Goal: Task Accomplishment & Management: Use online tool/utility

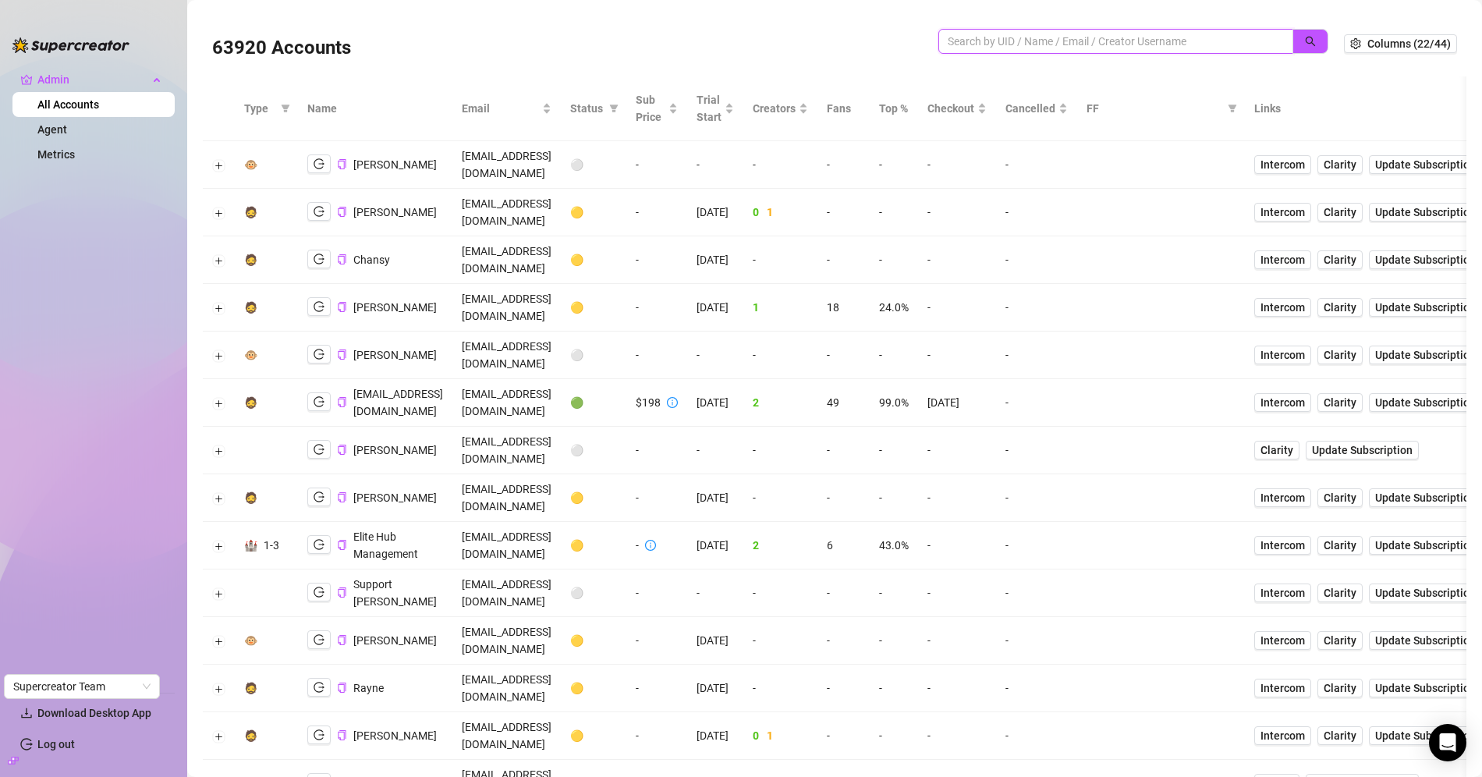
paste input "29smtqW8kaXKFVVedzx2y8nTXUF2"
type input "29smtqW8kaXKFVVedzx2y8nTXUF2"
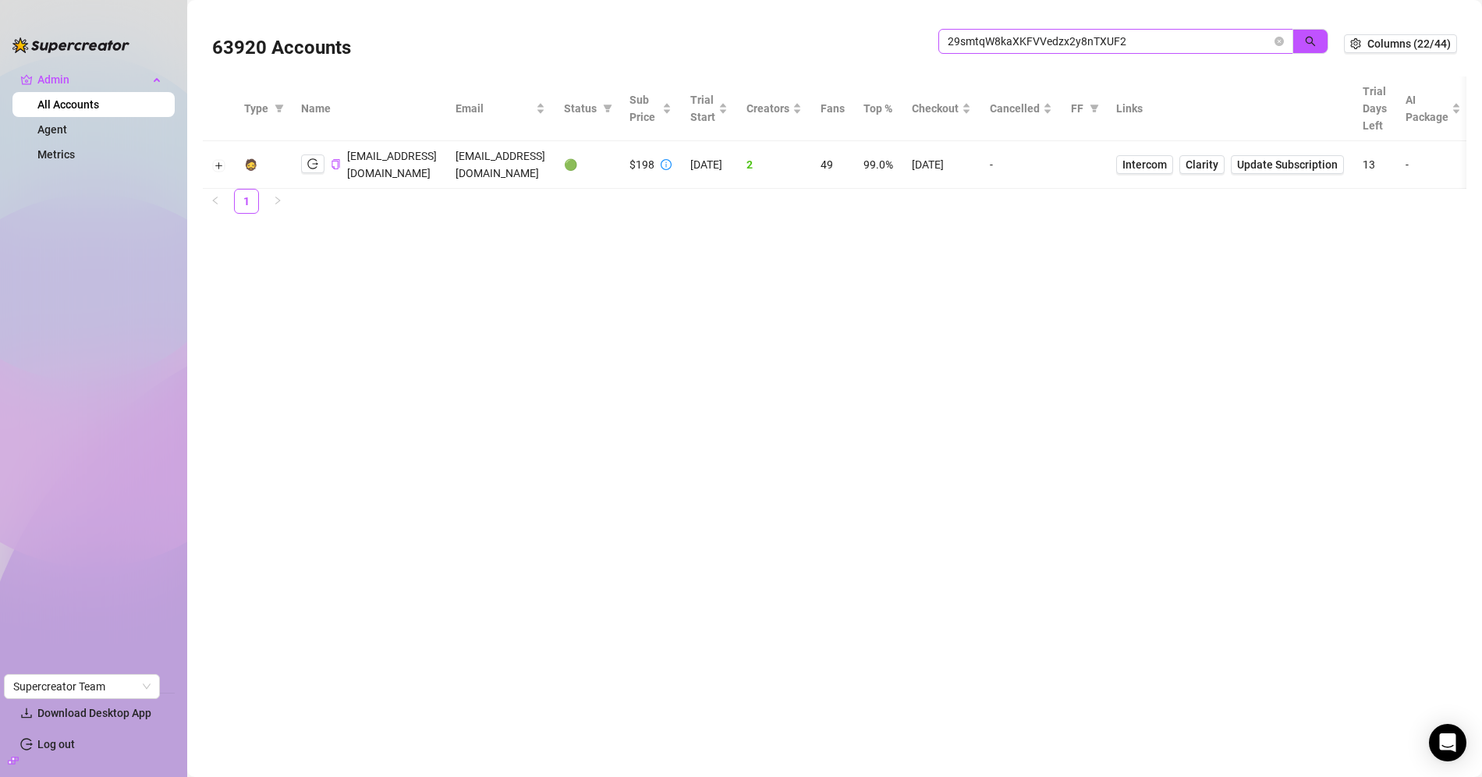
click at [1284, 34] on span at bounding box center [1279, 41] width 9 height 17
click at [1277, 43] on icon "close-circle" at bounding box center [1279, 41] width 9 height 9
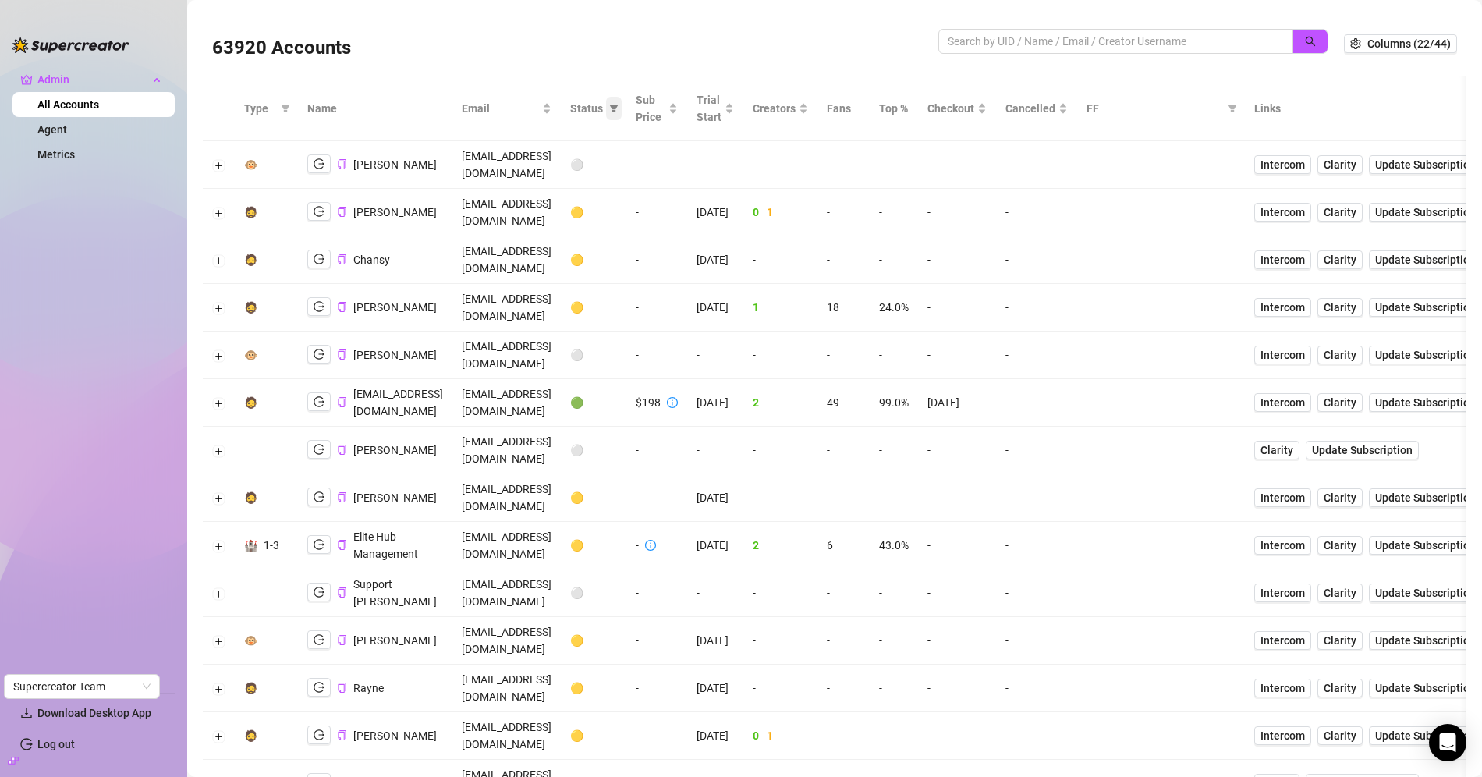
click at [622, 108] on span at bounding box center [614, 108] width 16 height 23
click at [683, 184] on span "🟢 Active" at bounding box center [673, 189] width 51 height 12
checkbox input "true"
click at [718, 264] on span "OK" at bounding box center [721, 270] width 15 height 12
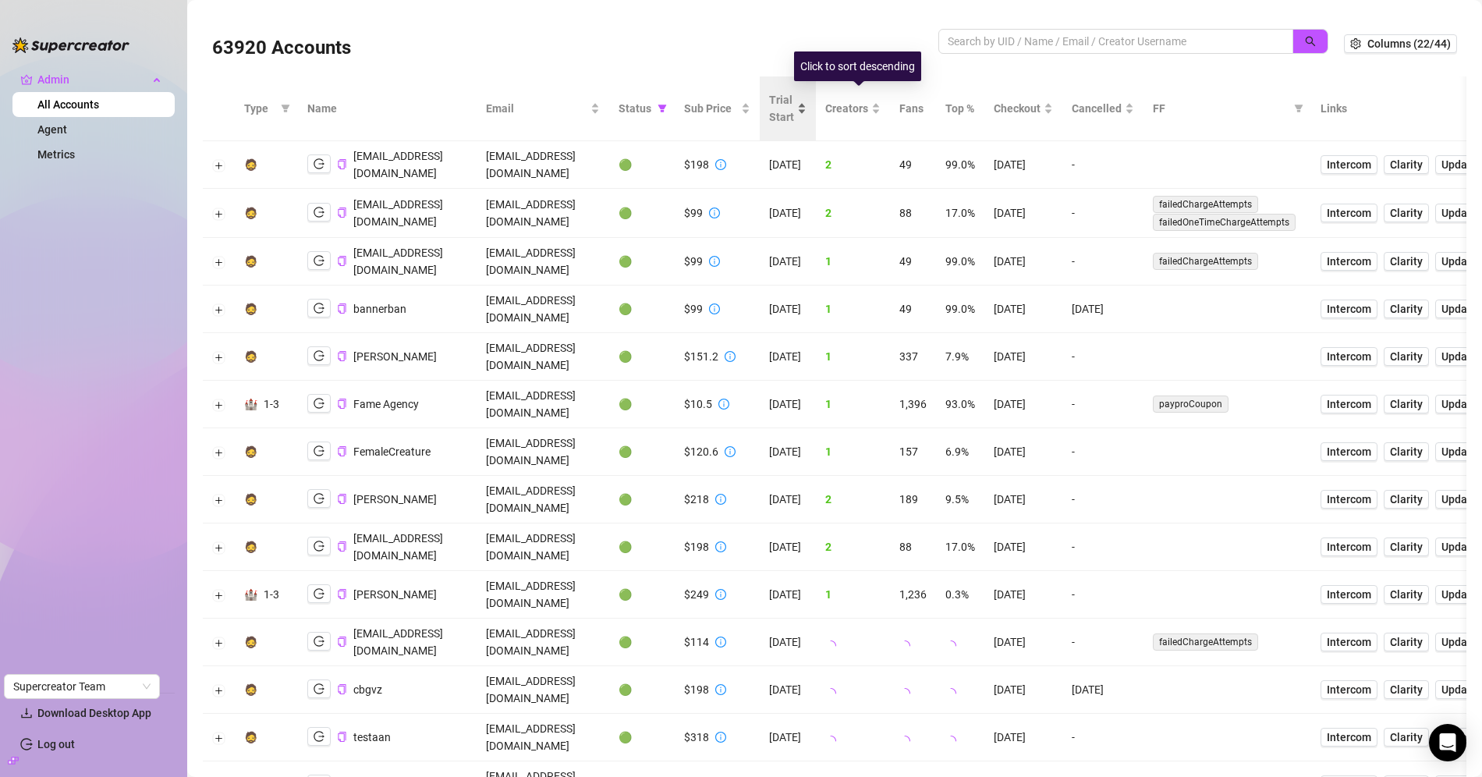
click at [807, 107] on div "Trial Start" at bounding box center [787, 108] width 37 height 34
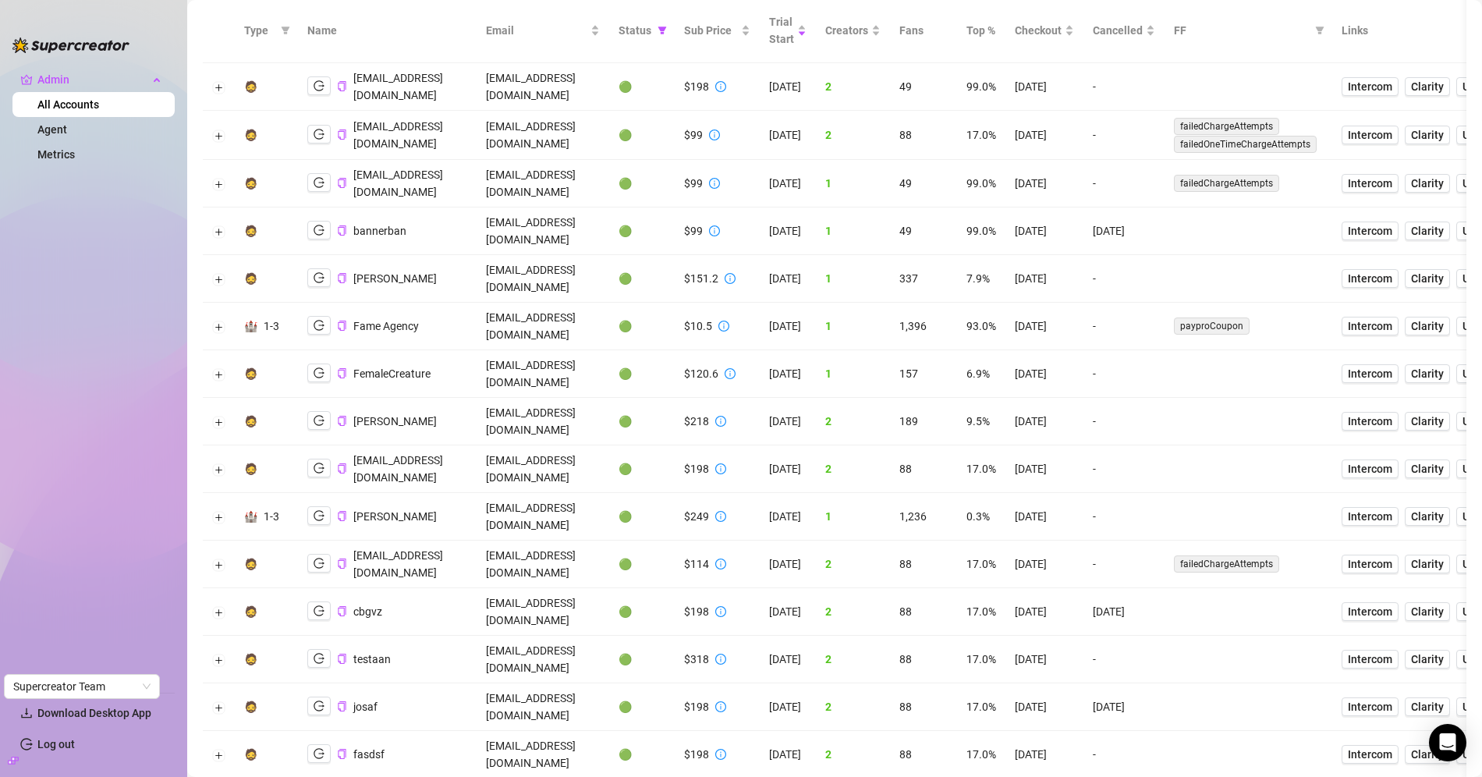
scroll to position [83, 0]
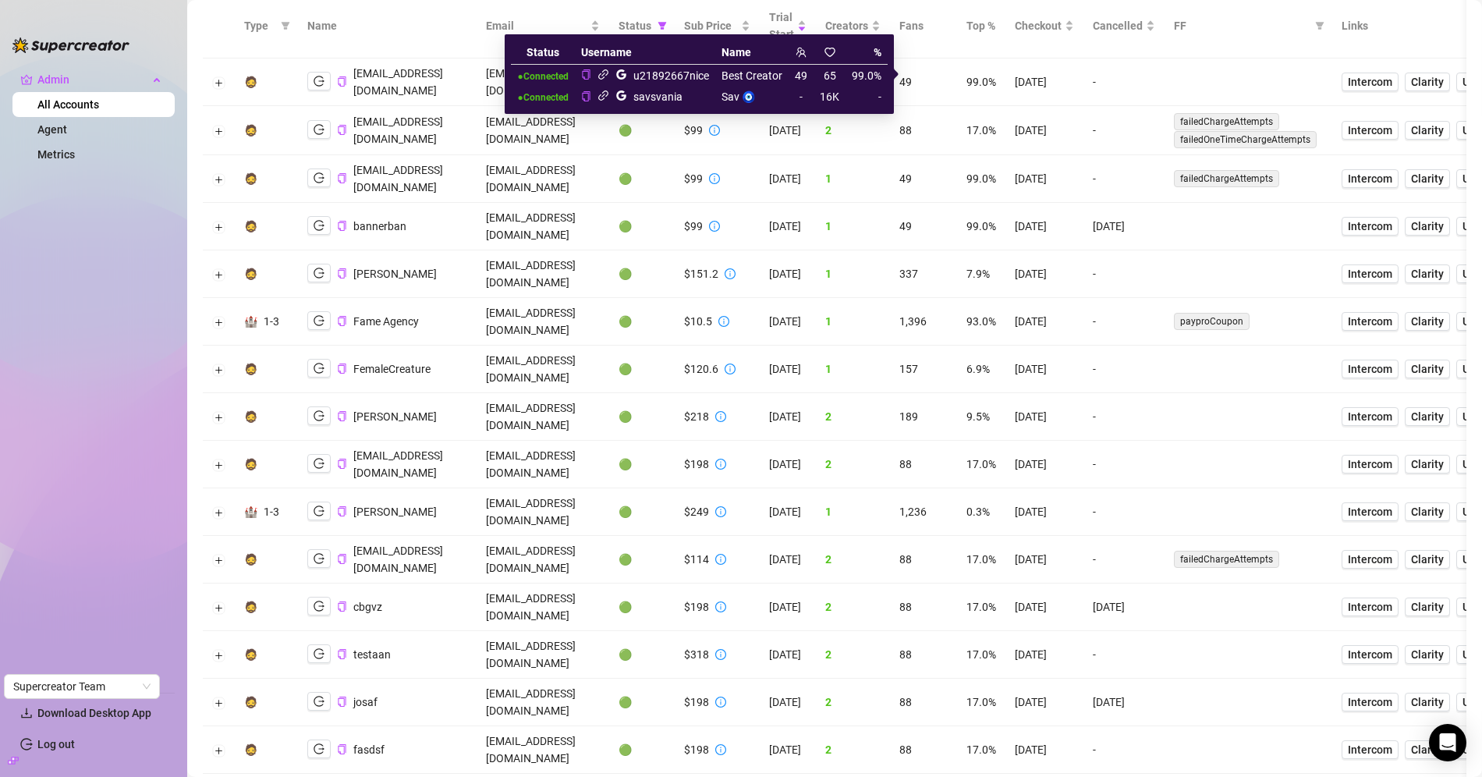
click at [607, 96] on icon "link" at bounding box center [604, 96] width 12 height 12
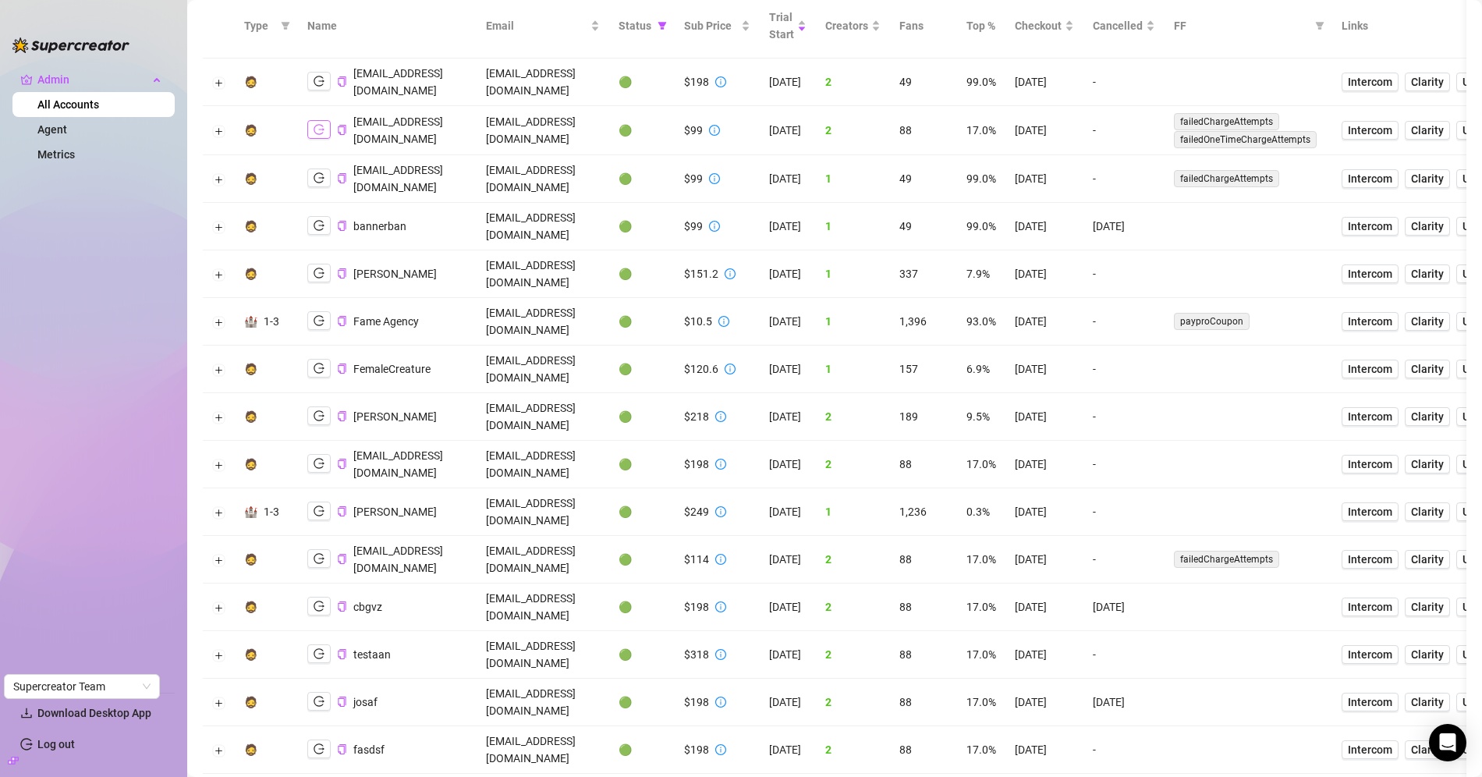
click at [314, 124] on icon "logout" at bounding box center [319, 129] width 11 height 11
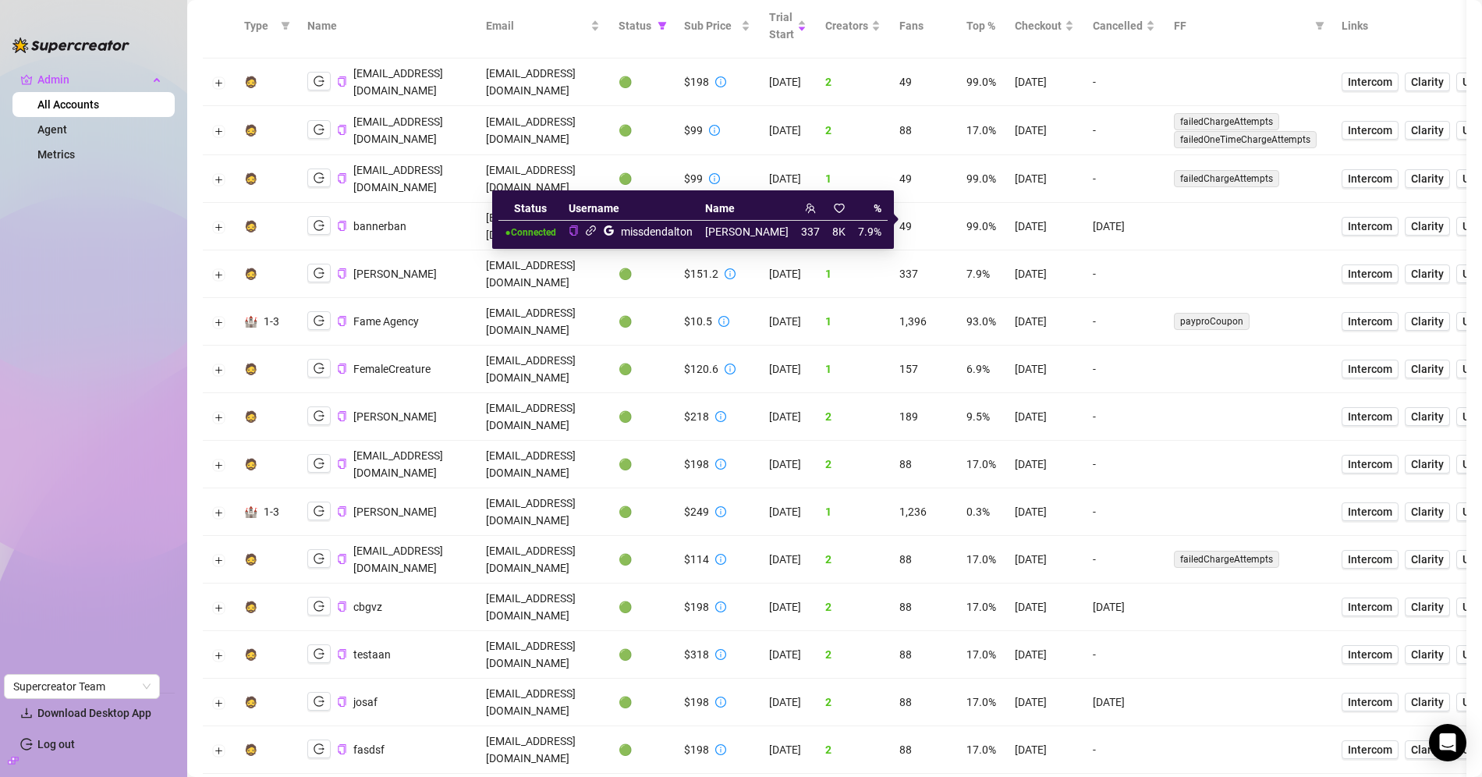
click at [597, 230] on icon "link" at bounding box center [591, 231] width 12 height 12
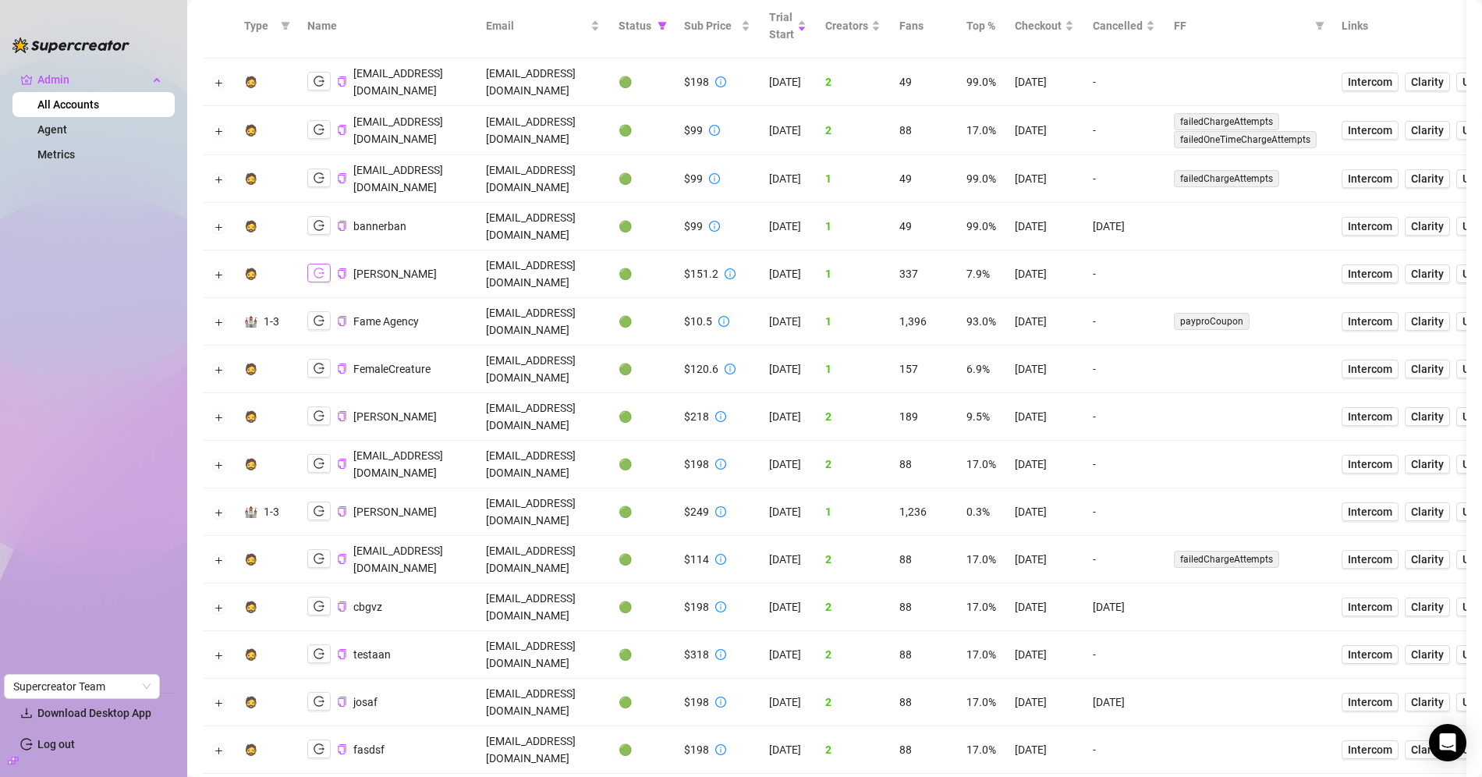
click at [317, 268] on icon "logout" at bounding box center [319, 273] width 11 height 11
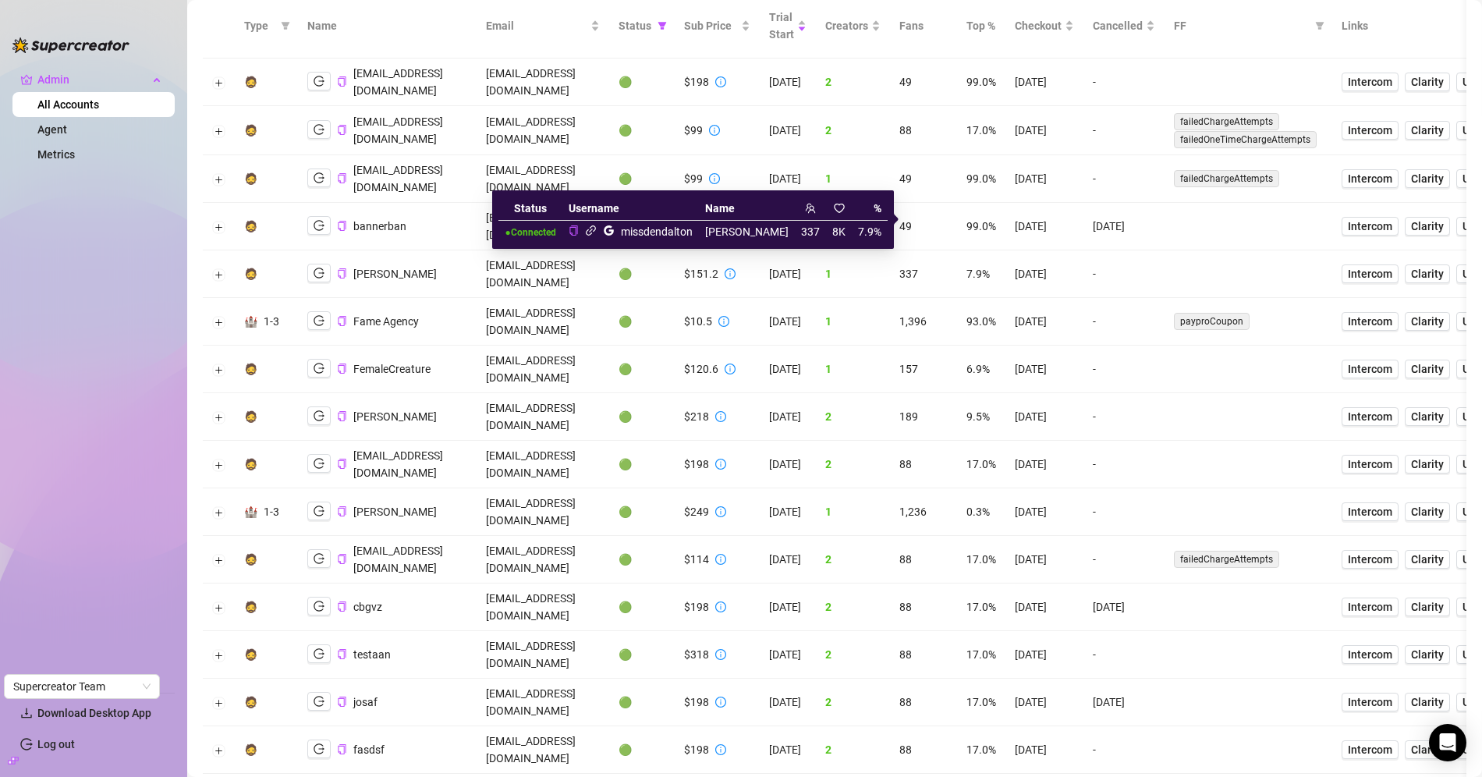
click at [614, 231] on icon "google" at bounding box center [609, 230] width 10 height 10
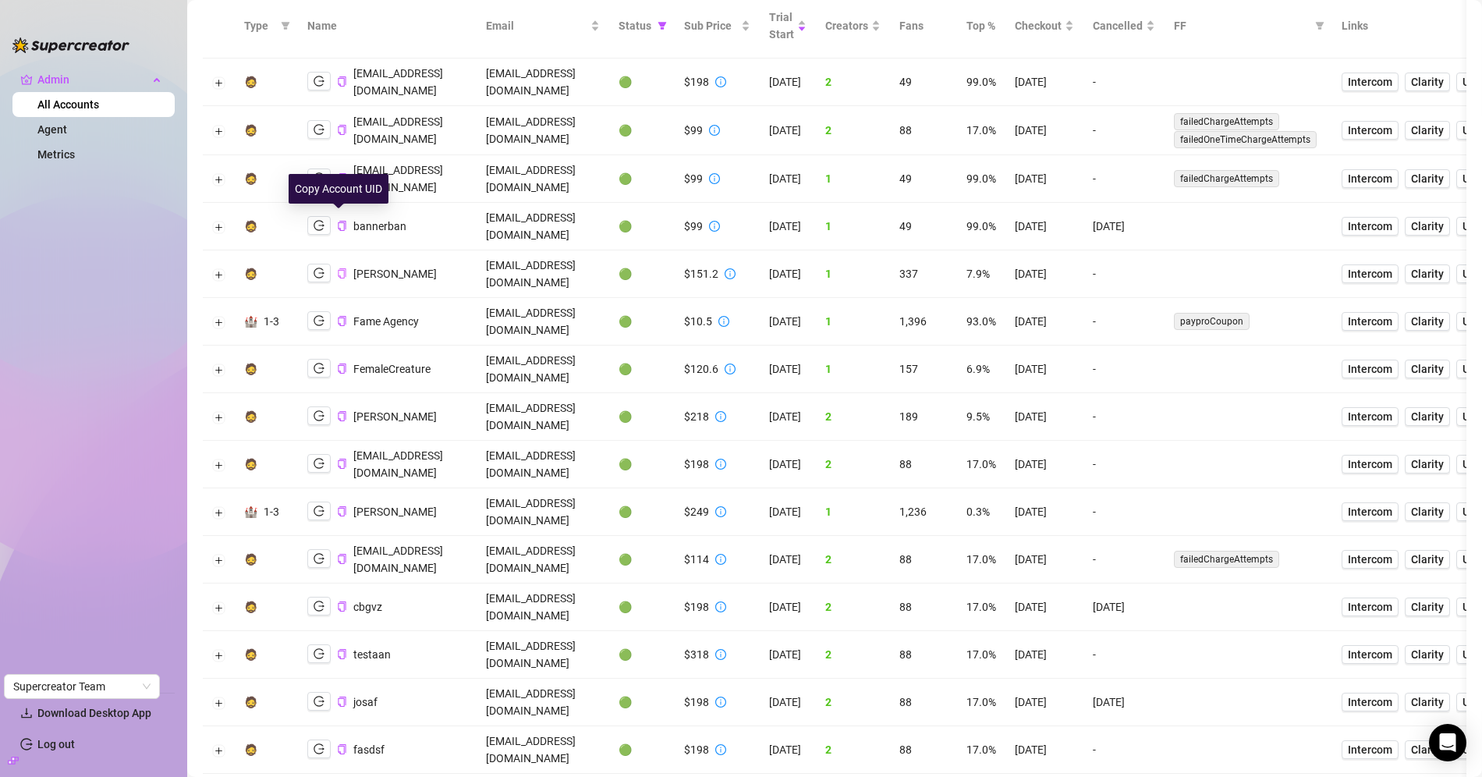
click at [341, 268] on icon "copy" at bounding box center [342, 273] width 8 height 10
click at [215, 268] on button "Expand row" at bounding box center [219, 274] width 12 height 12
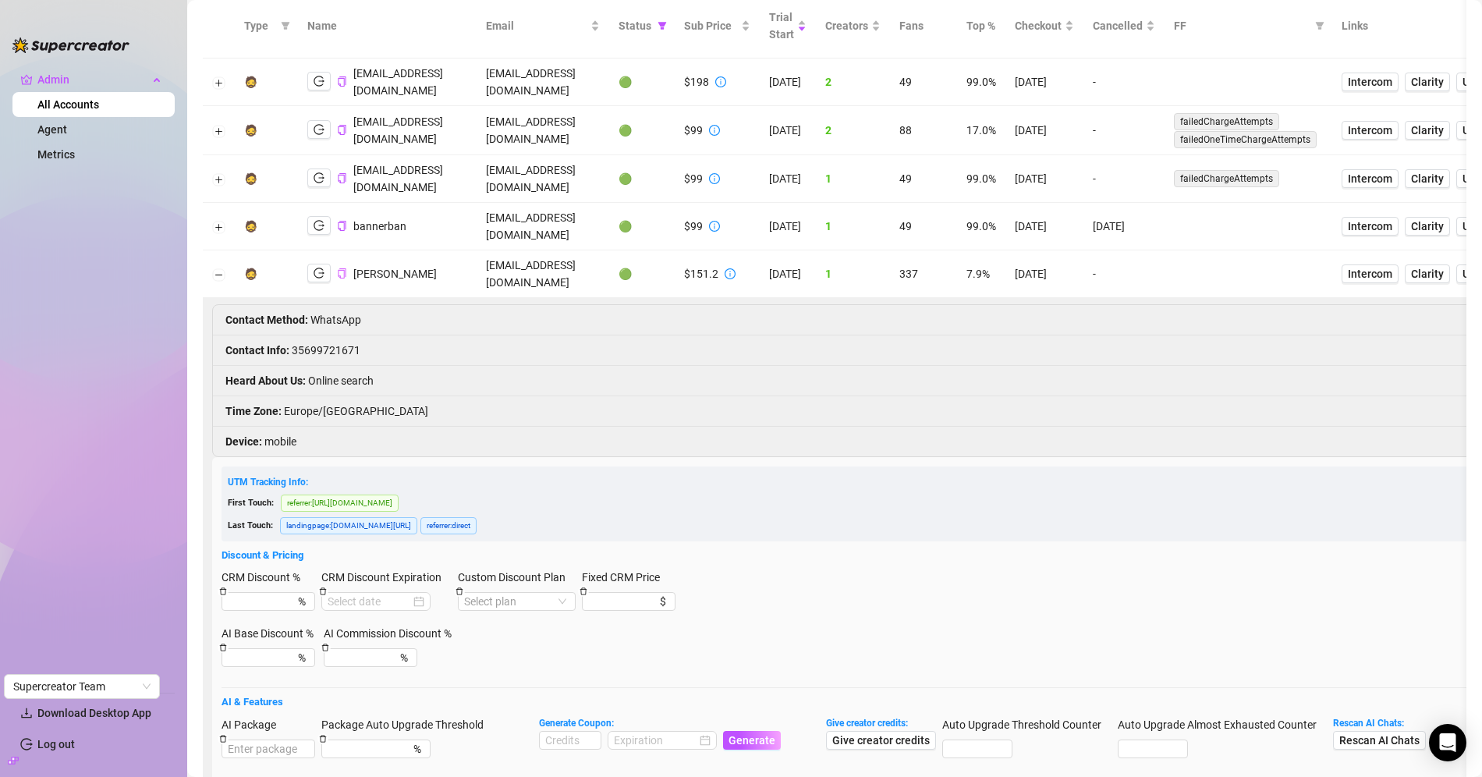
click at [325, 335] on li "Contact Info : 35699721671" at bounding box center [1179, 350] width 1932 height 30
click at [563, 250] on td "denisedaltonmalta@hotmail.com" at bounding box center [543, 274] width 133 height 48
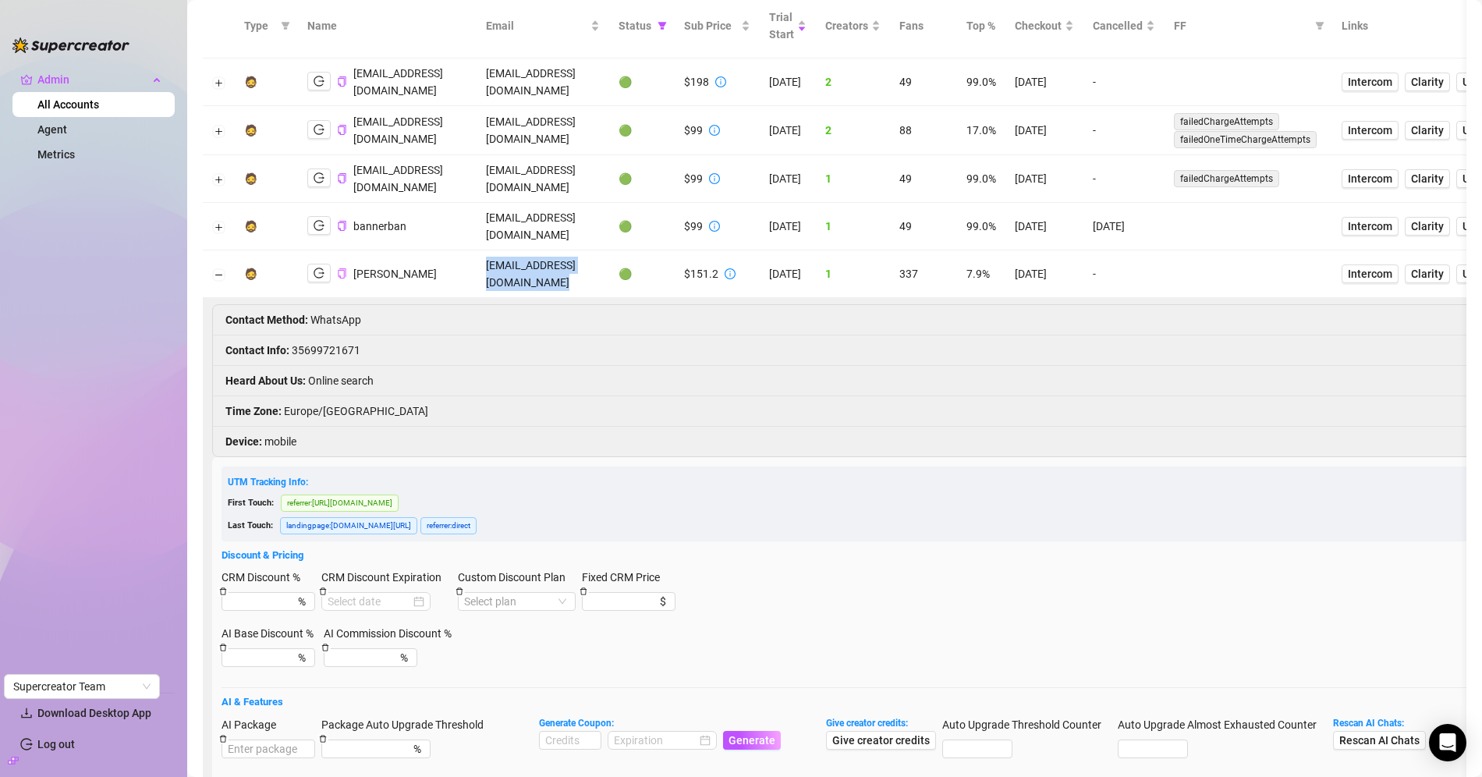
copy td "denisedaltonmalta@hotmail.com"
click at [310, 335] on li "Contact Info : 35699721671" at bounding box center [1179, 350] width 1932 height 30
copy li "35699721671"
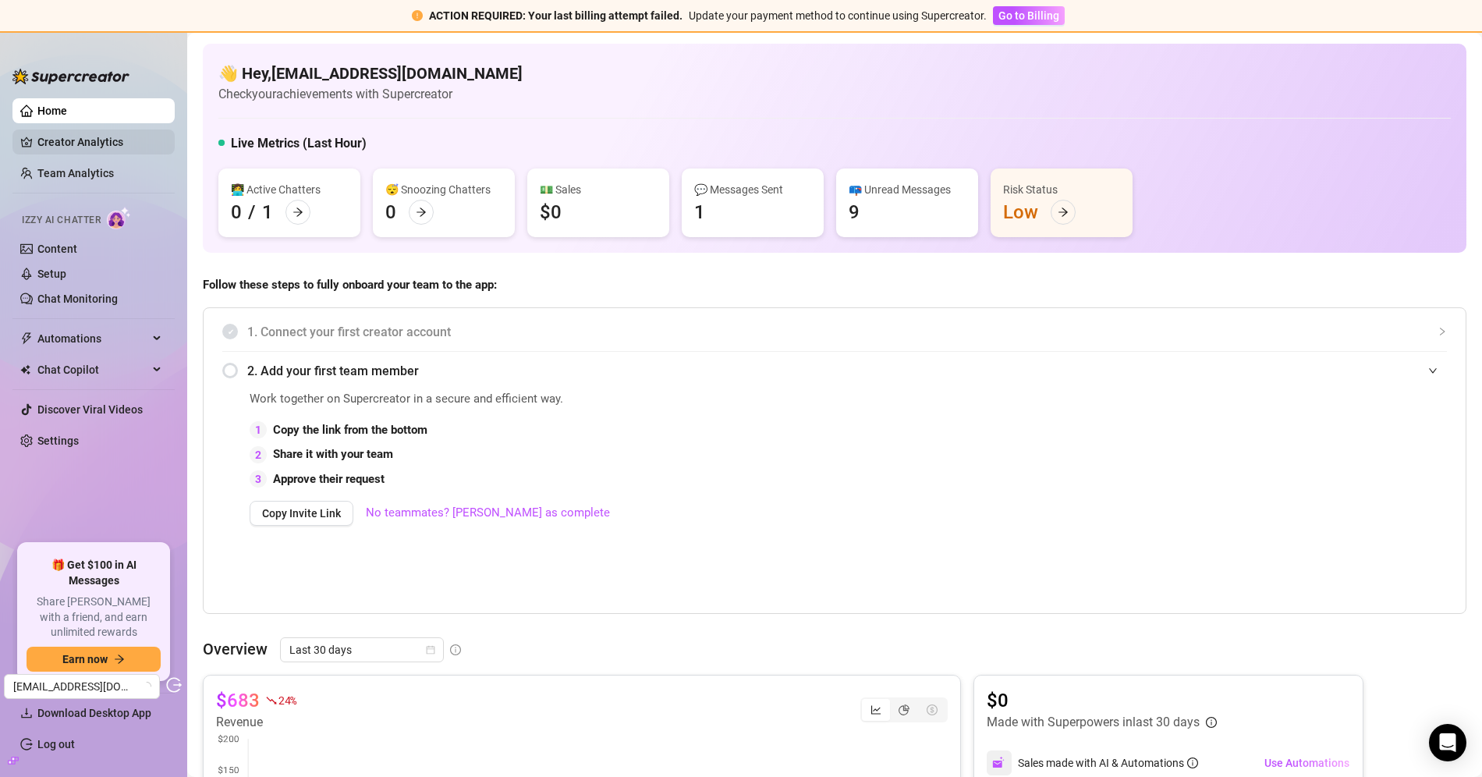
click at [117, 146] on link "Creator Analytics" at bounding box center [99, 141] width 125 height 25
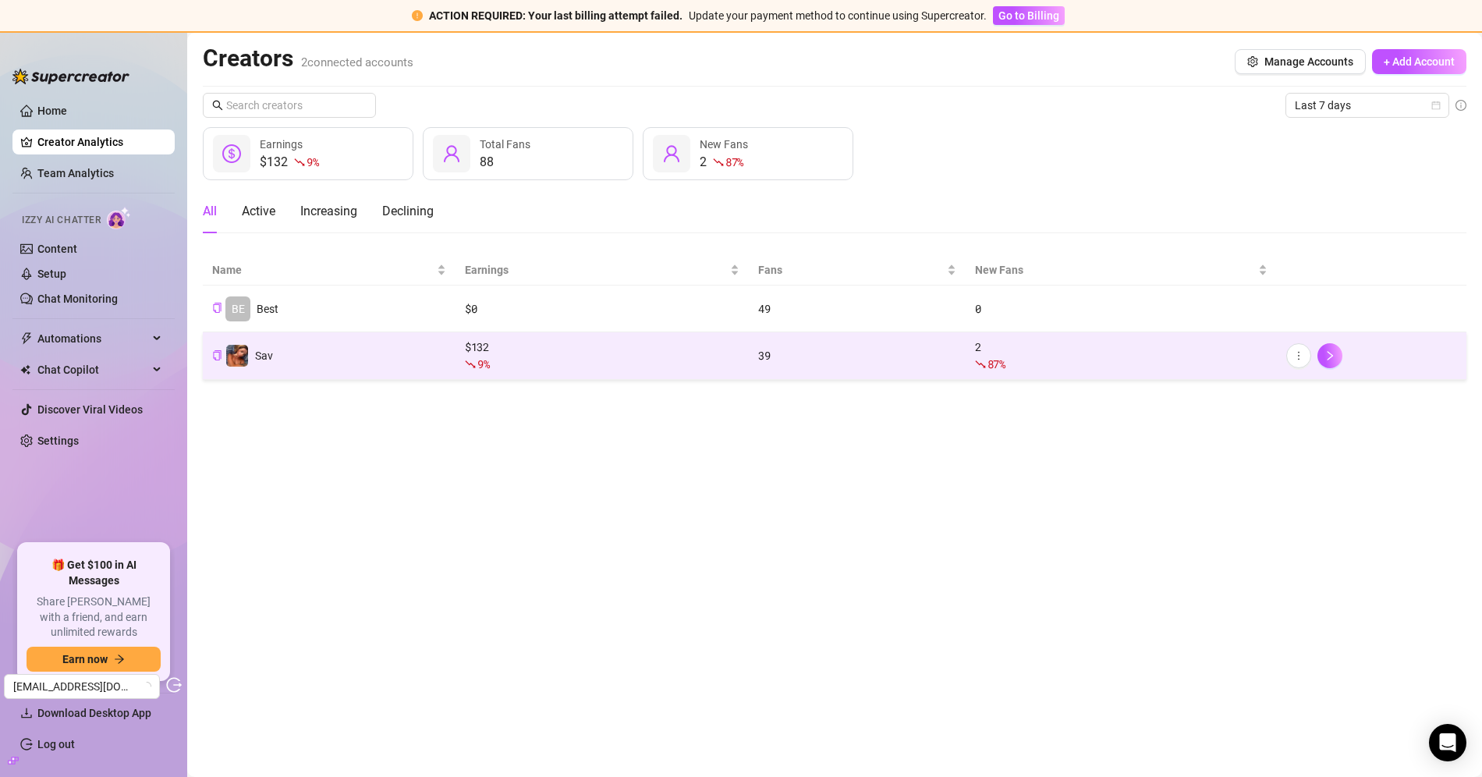
click at [314, 361] on td "Sav" at bounding box center [329, 356] width 253 height 48
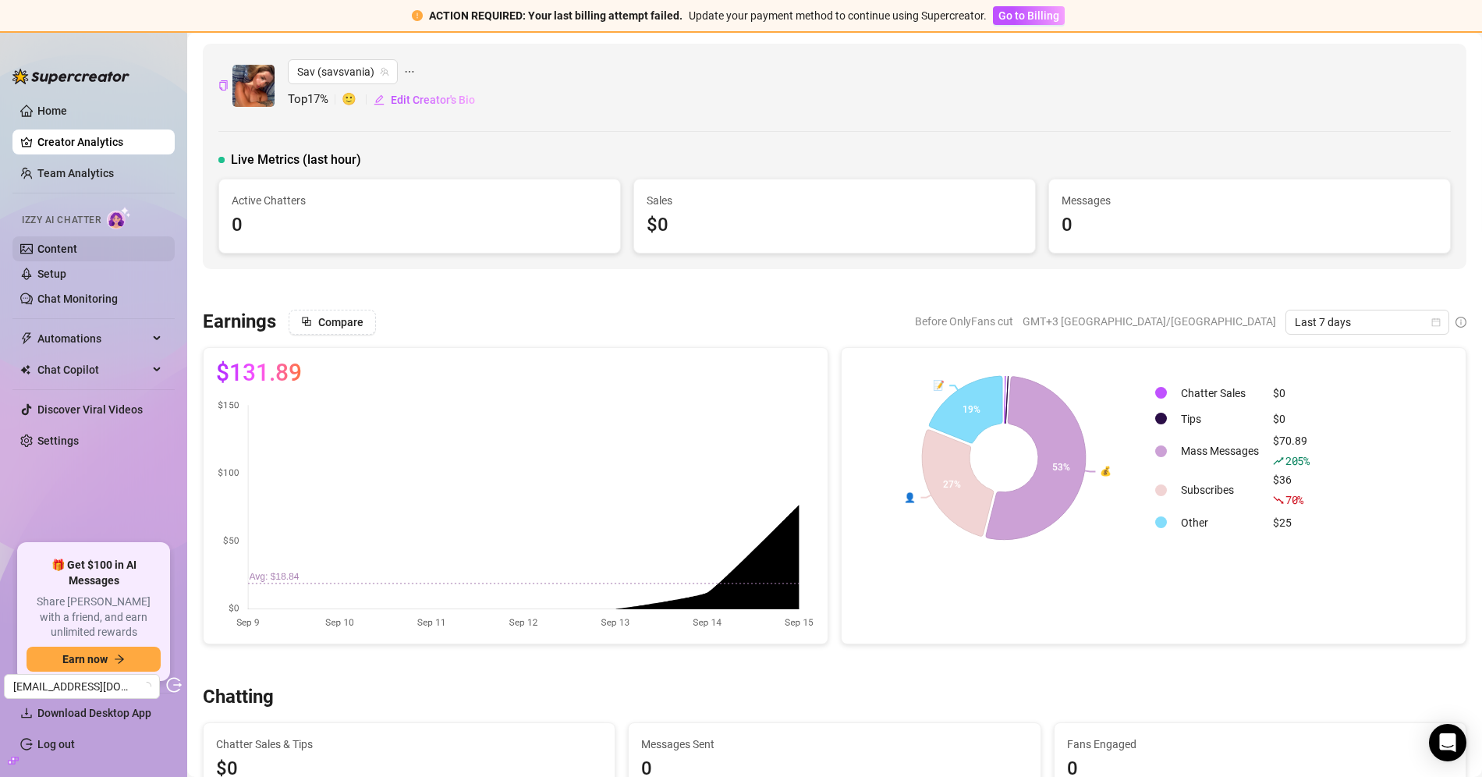
click at [77, 255] on link "Content" at bounding box center [57, 249] width 40 height 12
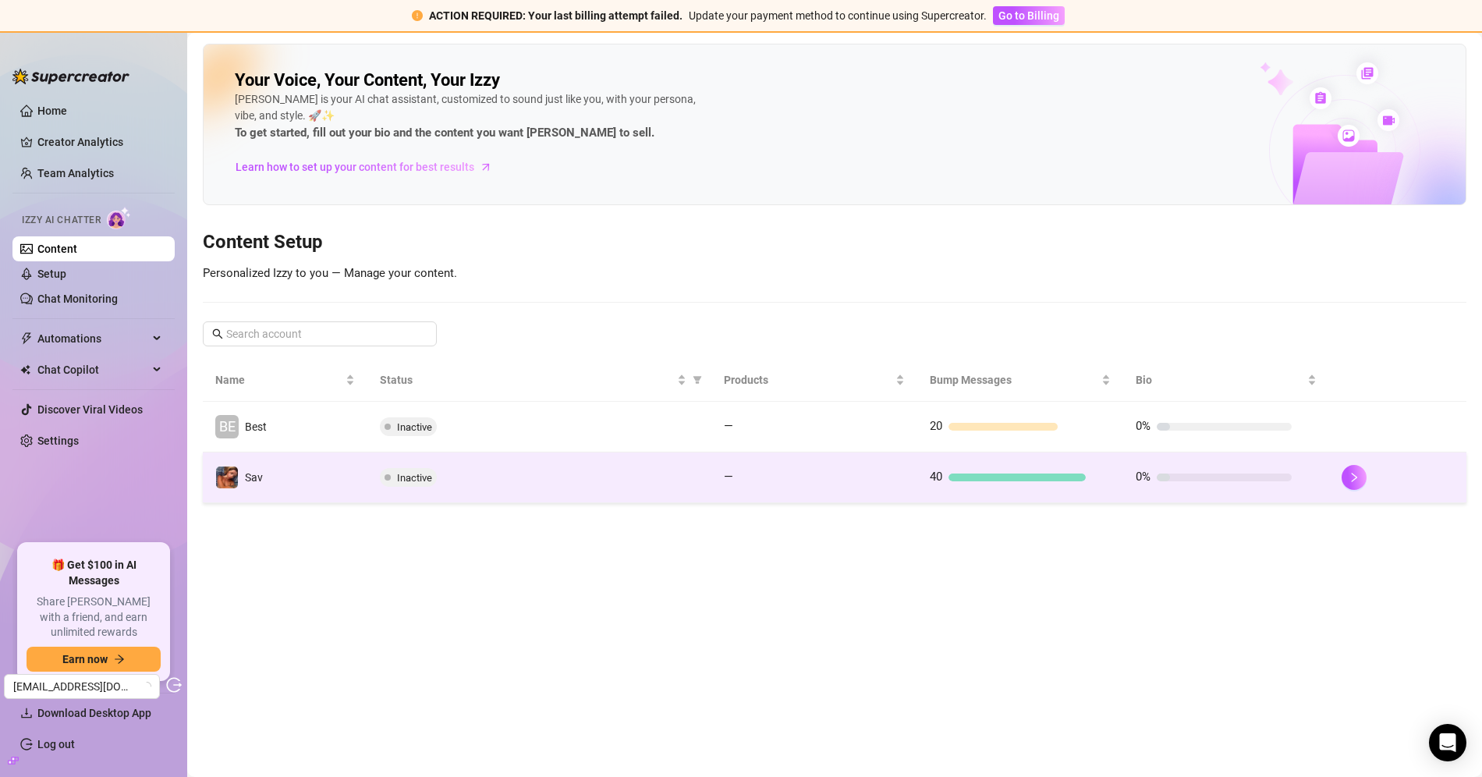
click at [676, 495] on td "Inactive" at bounding box center [538, 477] width 343 height 51
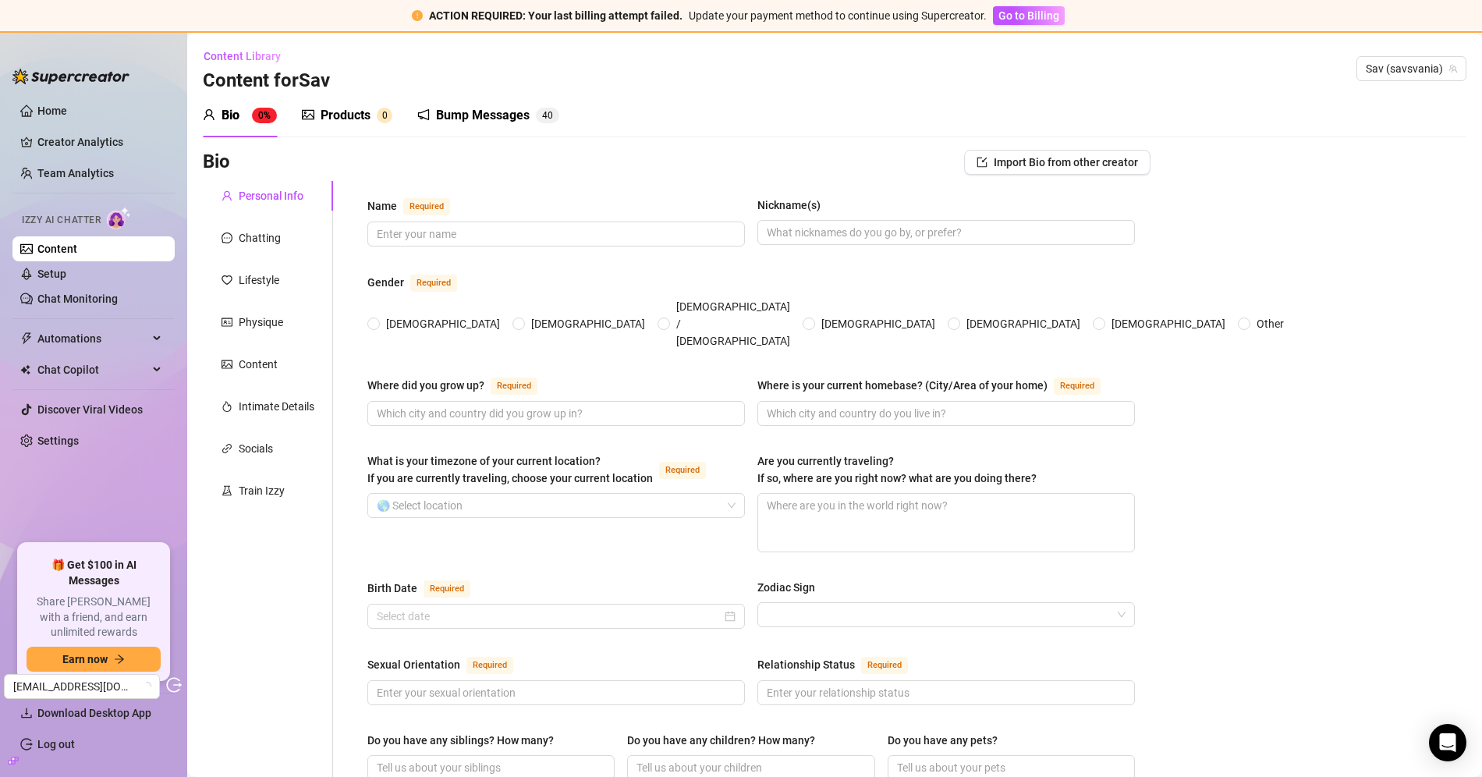
click at [346, 124] on div "Products" at bounding box center [346, 115] width 50 height 19
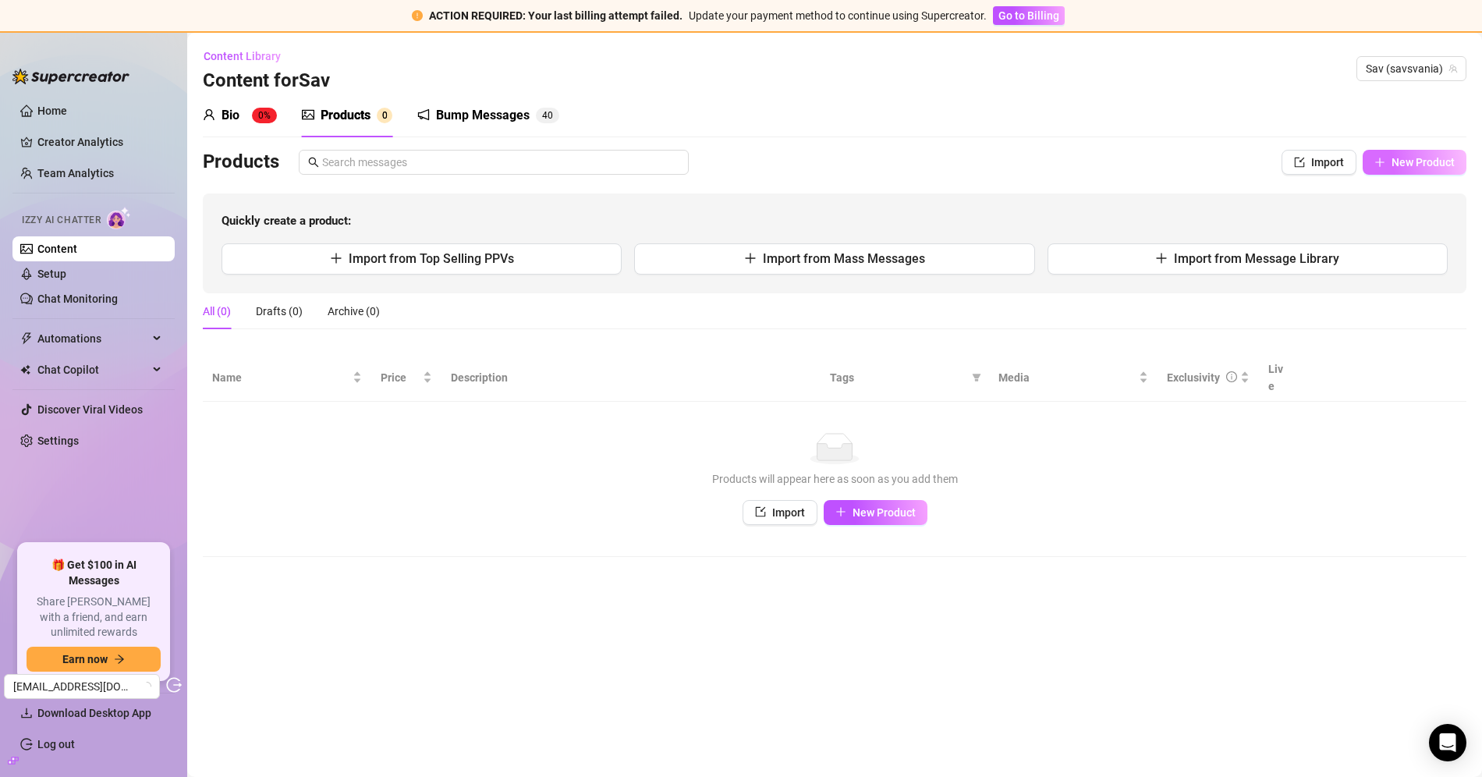
click at [1440, 163] on span "New Product" at bounding box center [1423, 162] width 63 height 12
type textarea "Type your message here..."
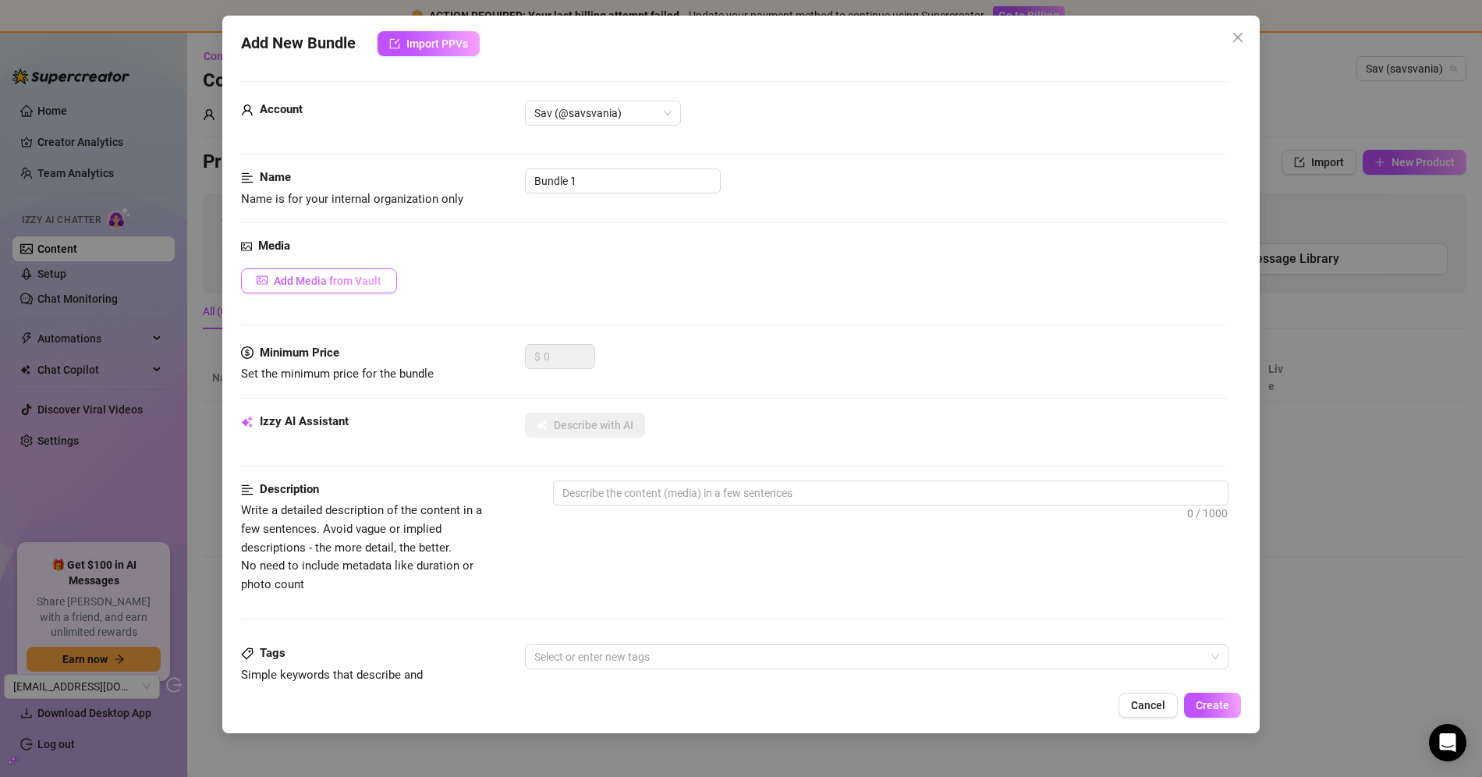
click at [375, 271] on button "Add Media from Vault" at bounding box center [319, 280] width 156 height 25
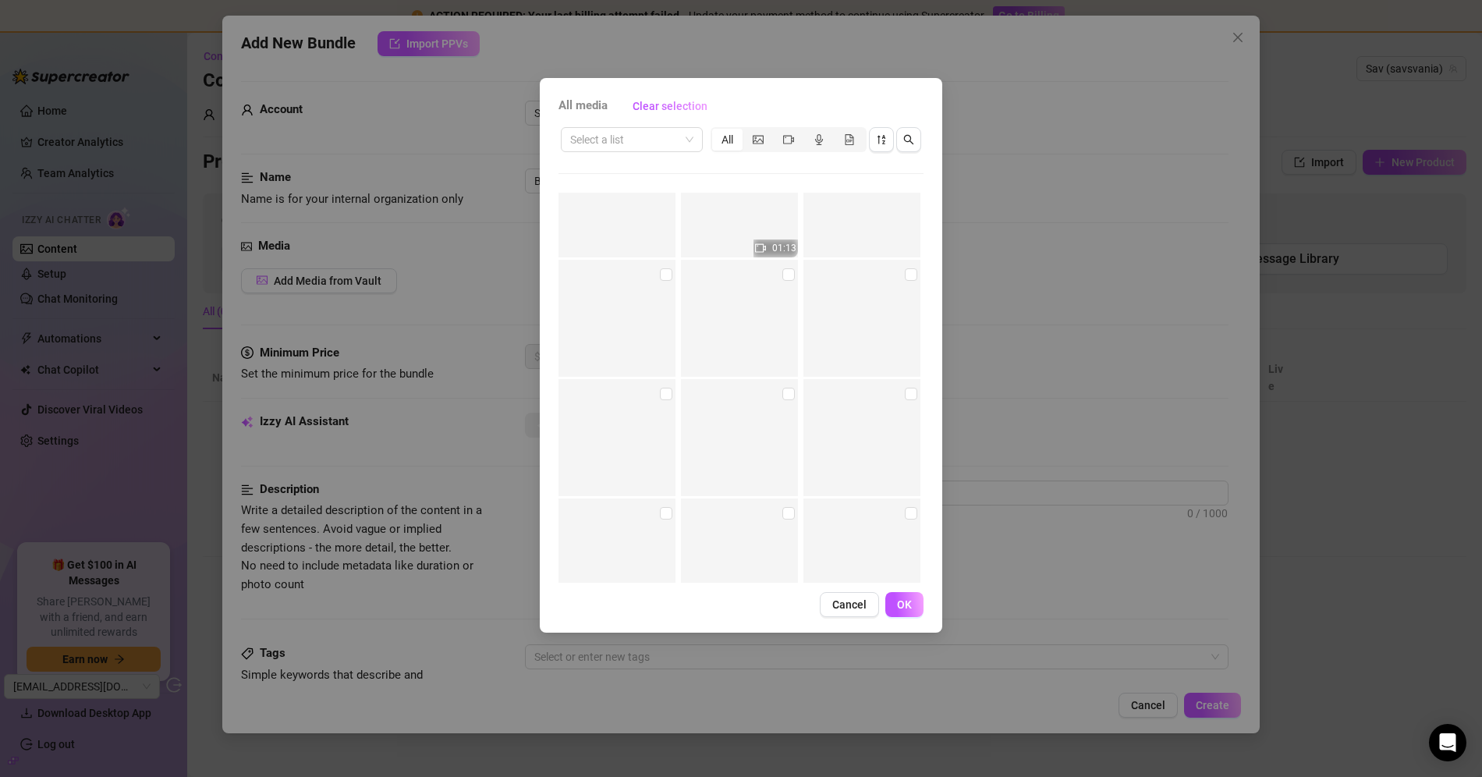
scroll to position [6981, 0]
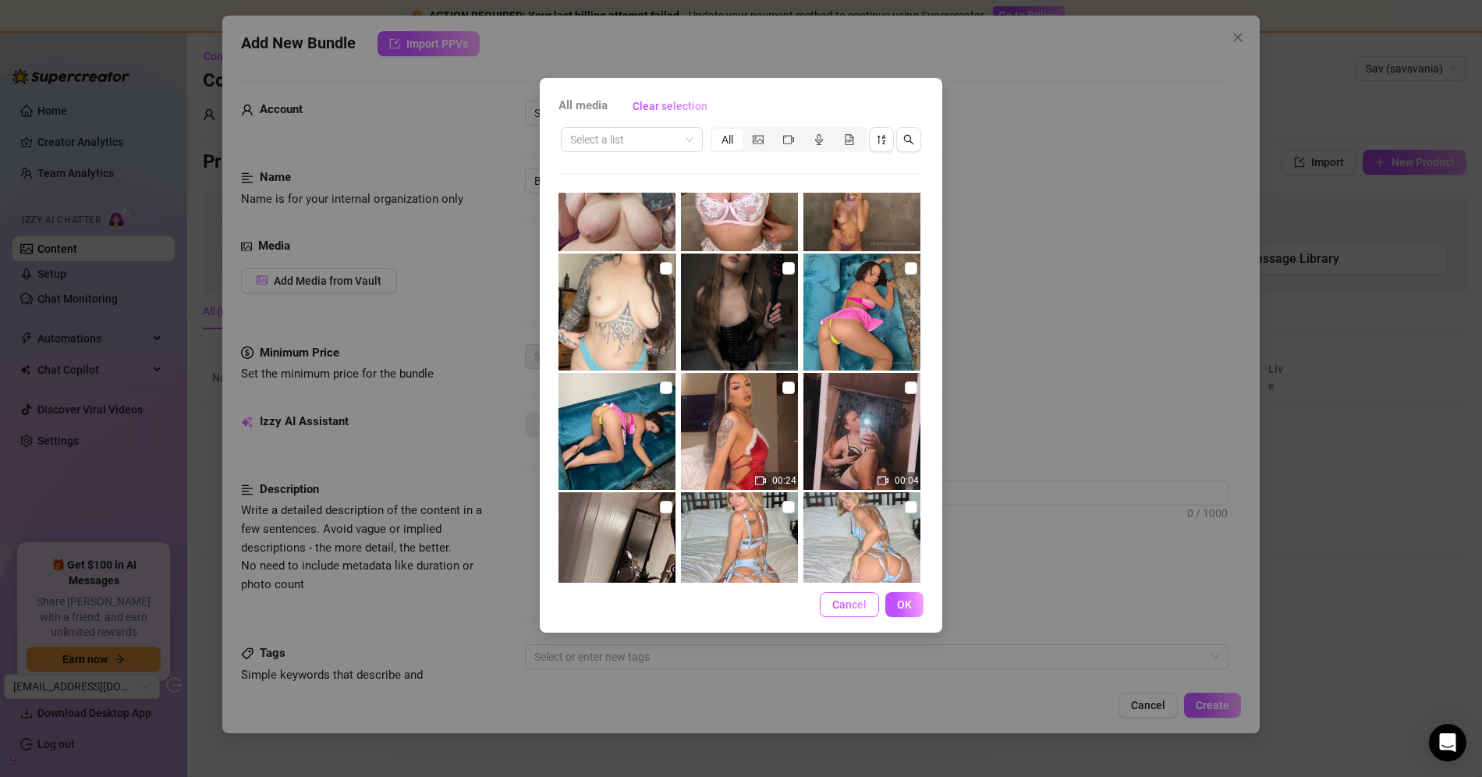
click at [864, 607] on span "Cancel" at bounding box center [849, 604] width 34 height 12
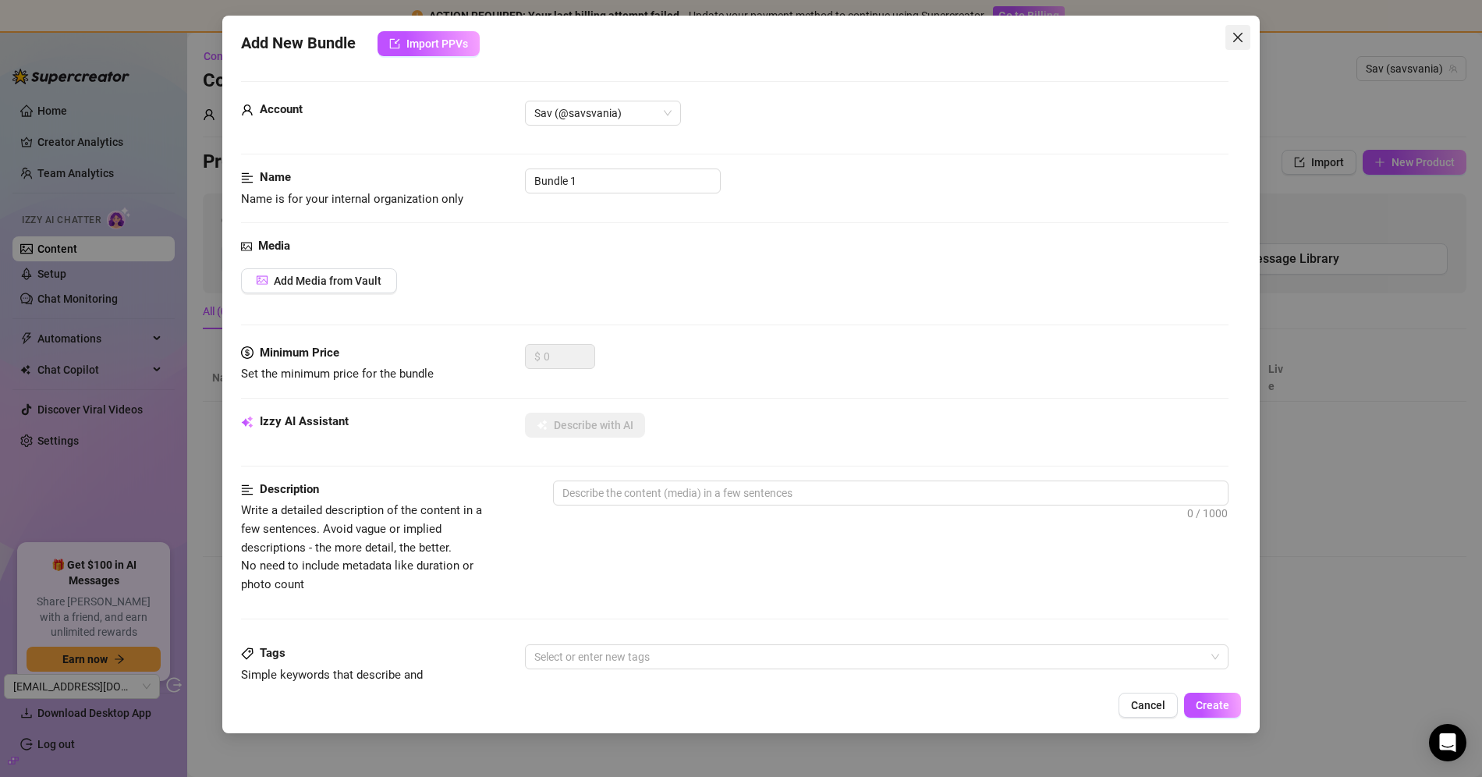
click at [1248, 41] on span "Close" at bounding box center [1238, 37] width 25 height 12
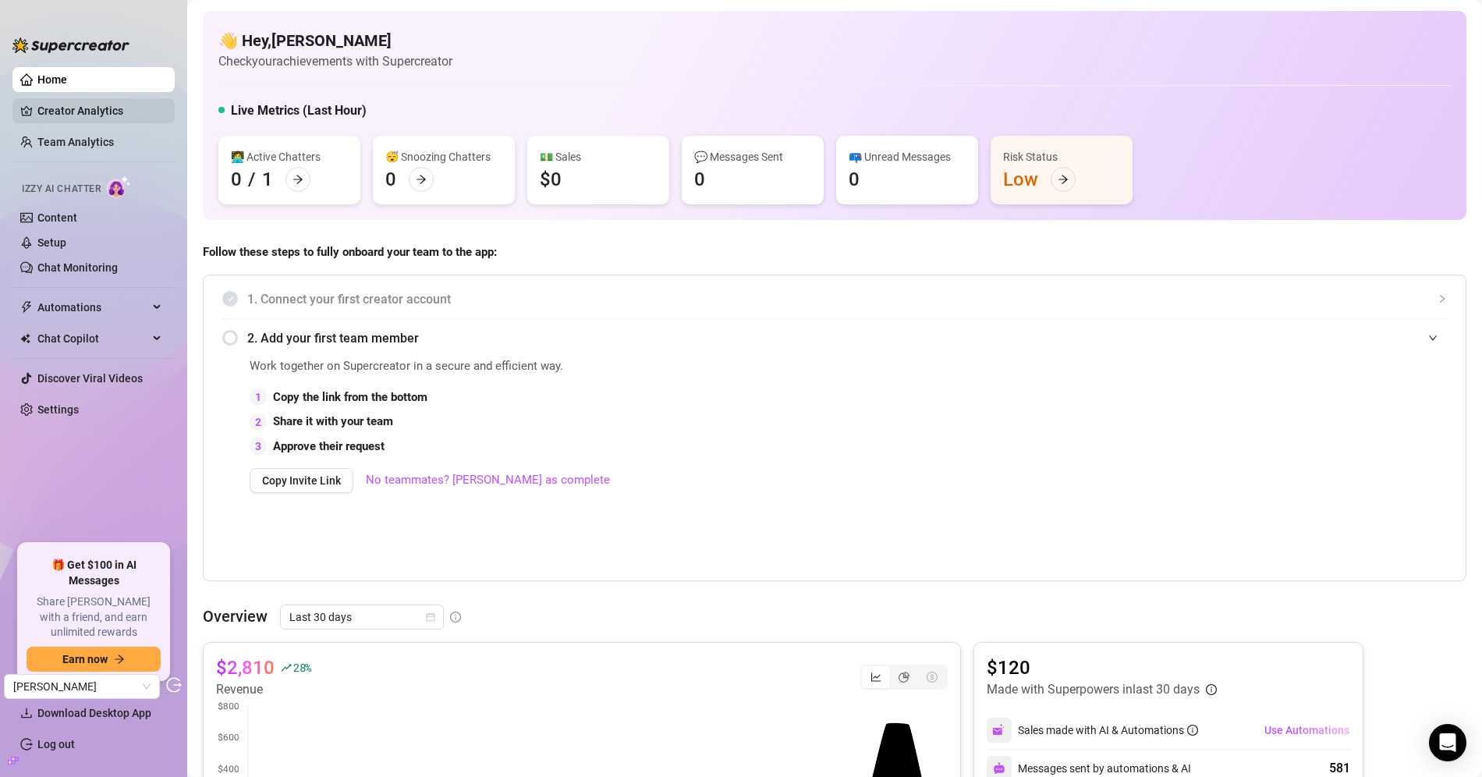
click at [115, 119] on link "Creator Analytics" at bounding box center [99, 110] width 125 height 25
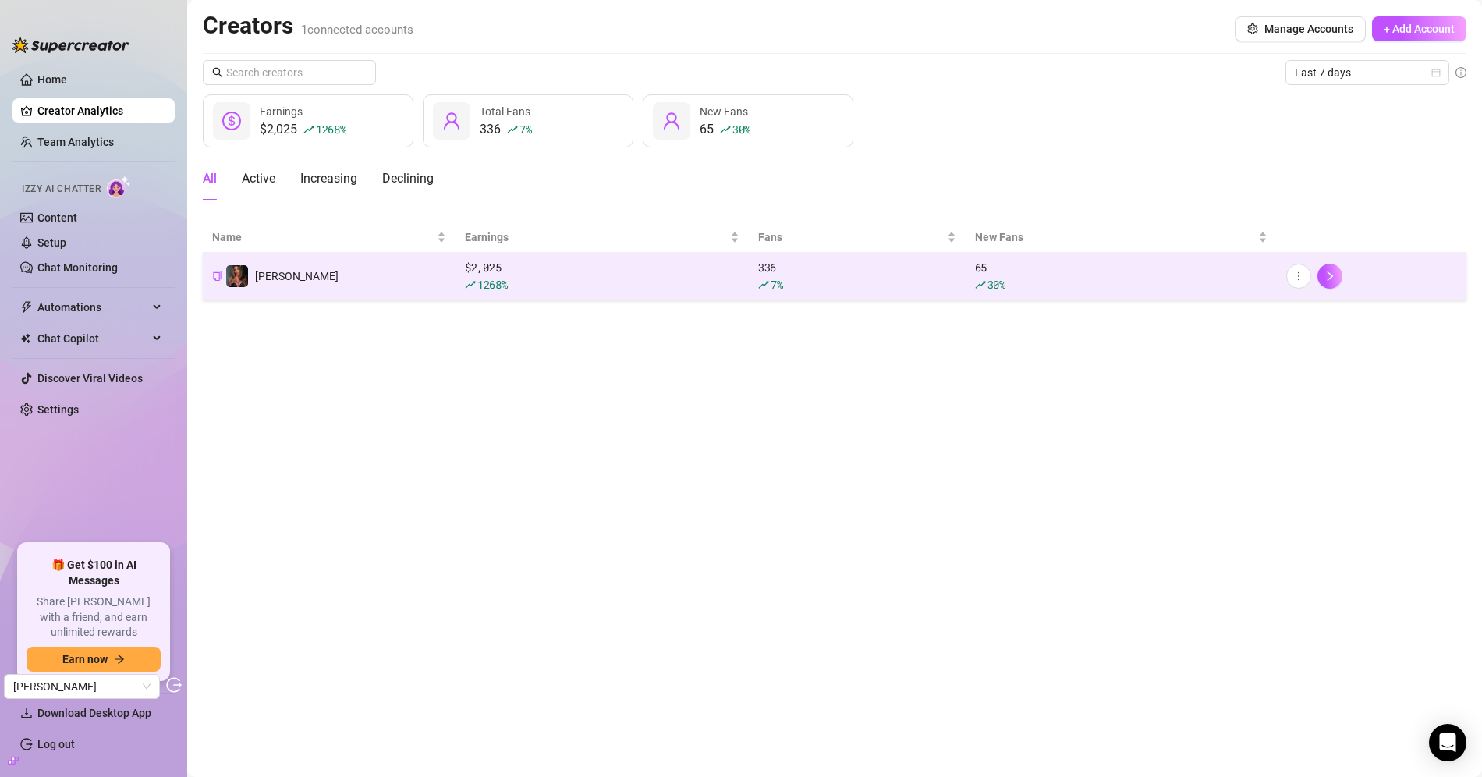
click at [352, 278] on td "Denise" at bounding box center [329, 277] width 253 height 48
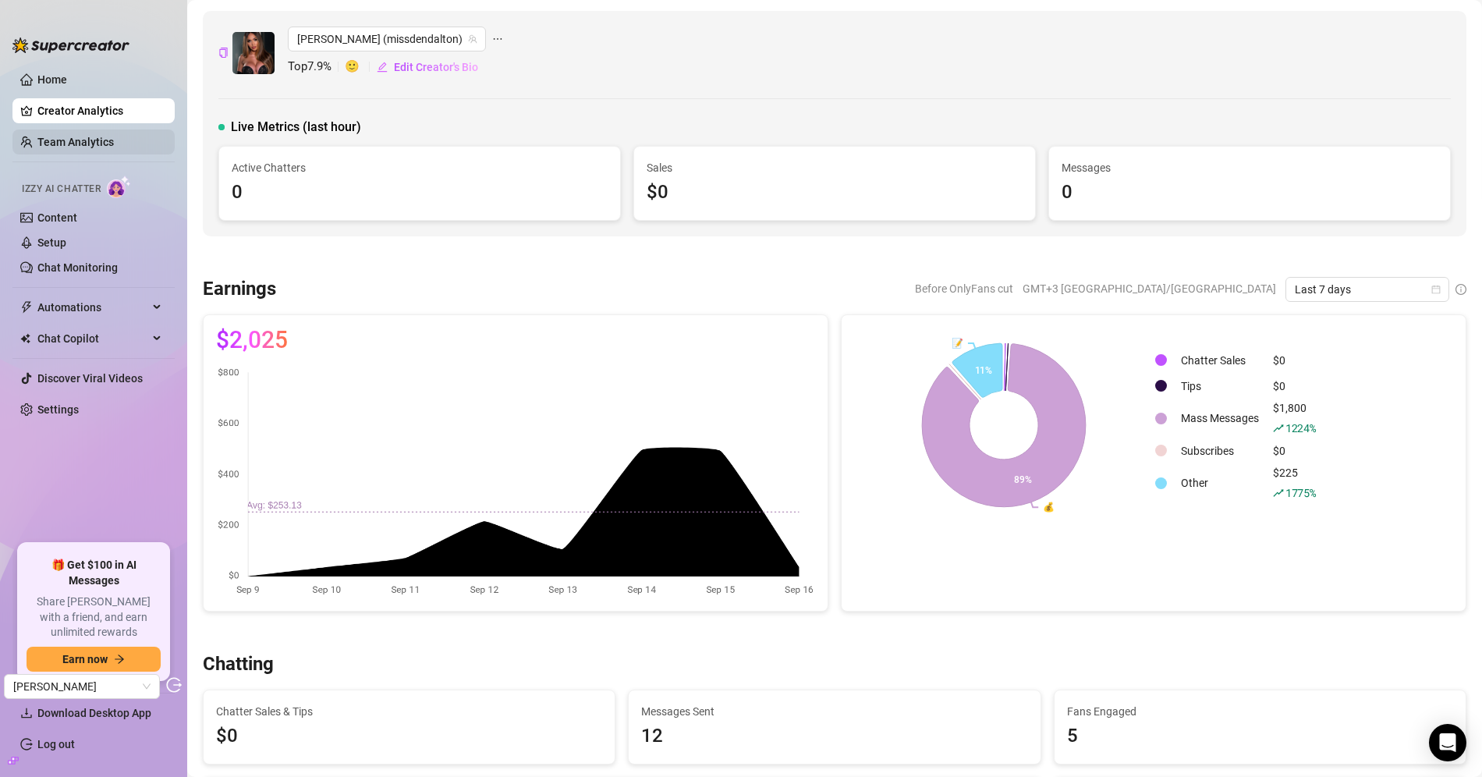
click at [97, 143] on link "Team Analytics" at bounding box center [75, 142] width 76 height 12
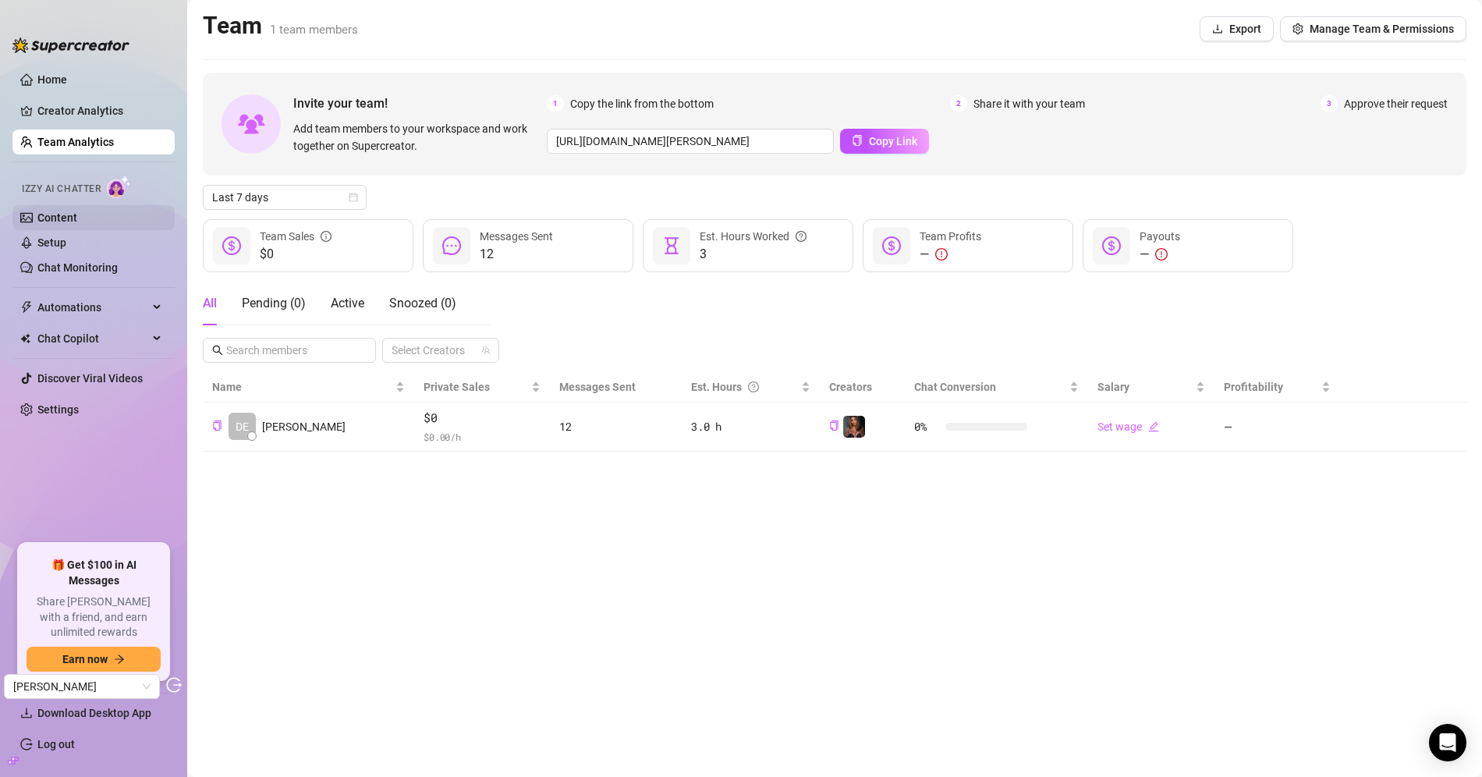
click at [77, 213] on link "Content" at bounding box center [57, 217] width 40 height 12
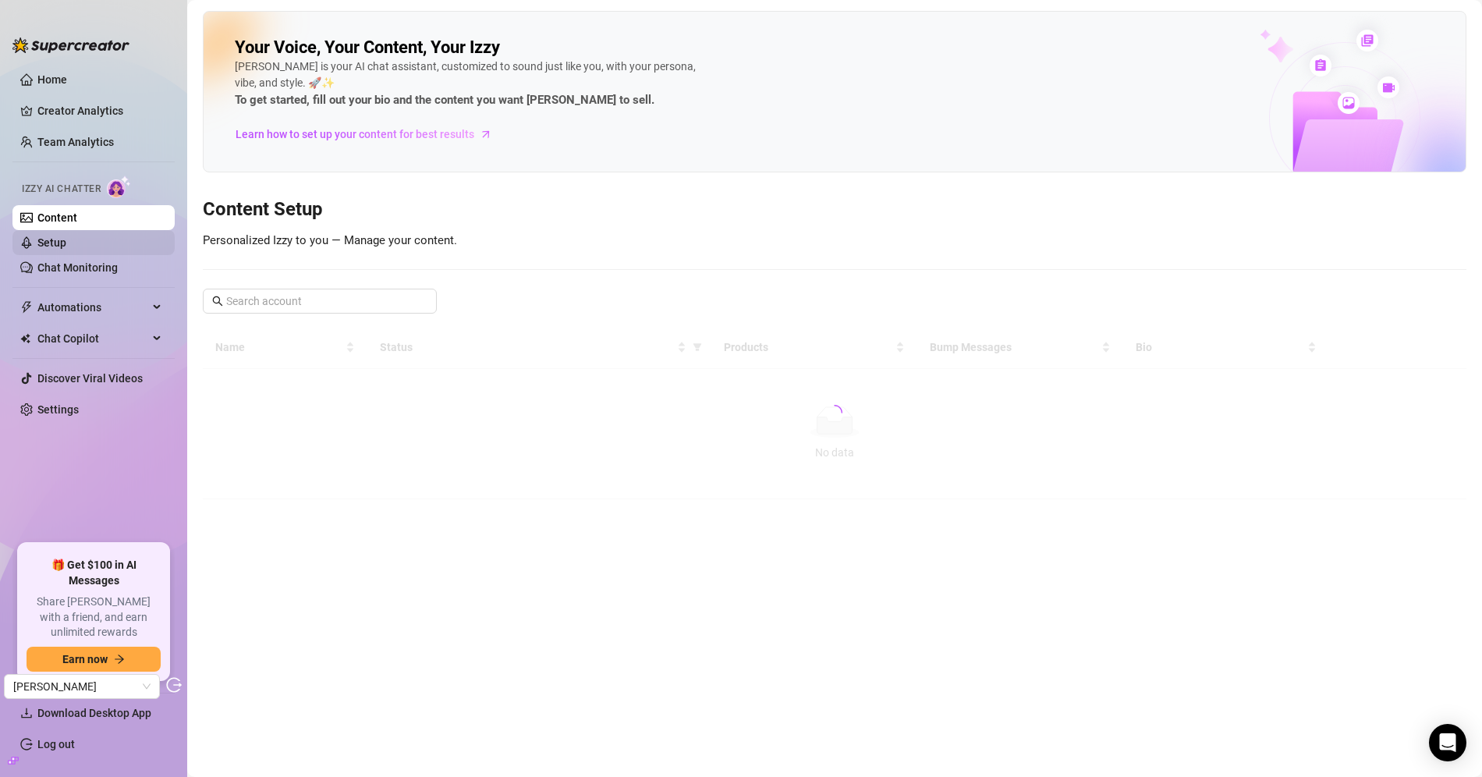
drag, startPoint x: 84, startPoint y: 257, endPoint x: 104, endPoint y: 246, distance: 22.7
click at [83, 261] on link "Chat Monitoring" at bounding box center [77, 267] width 80 height 12
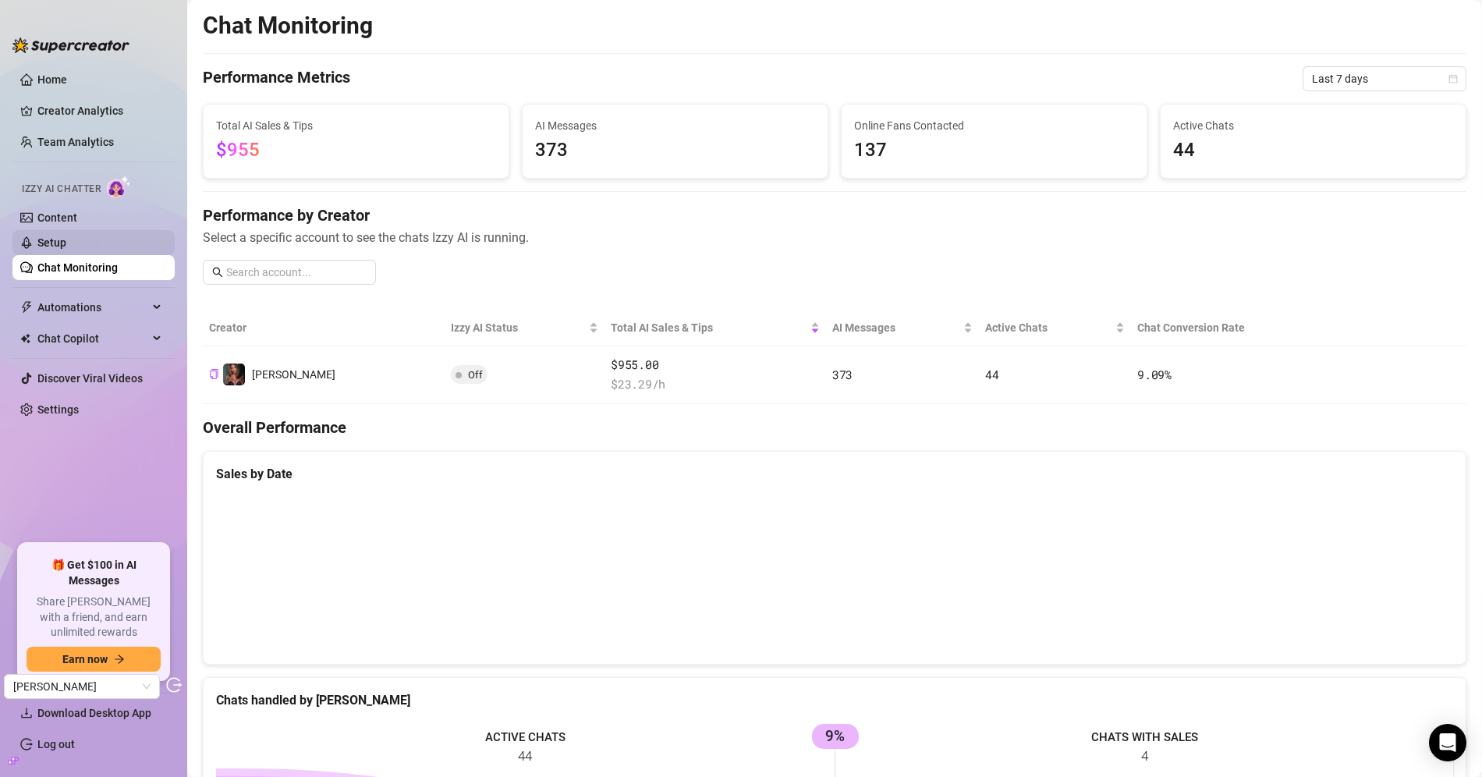
click at [66, 246] on link "Setup" at bounding box center [51, 242] width 29 height 12
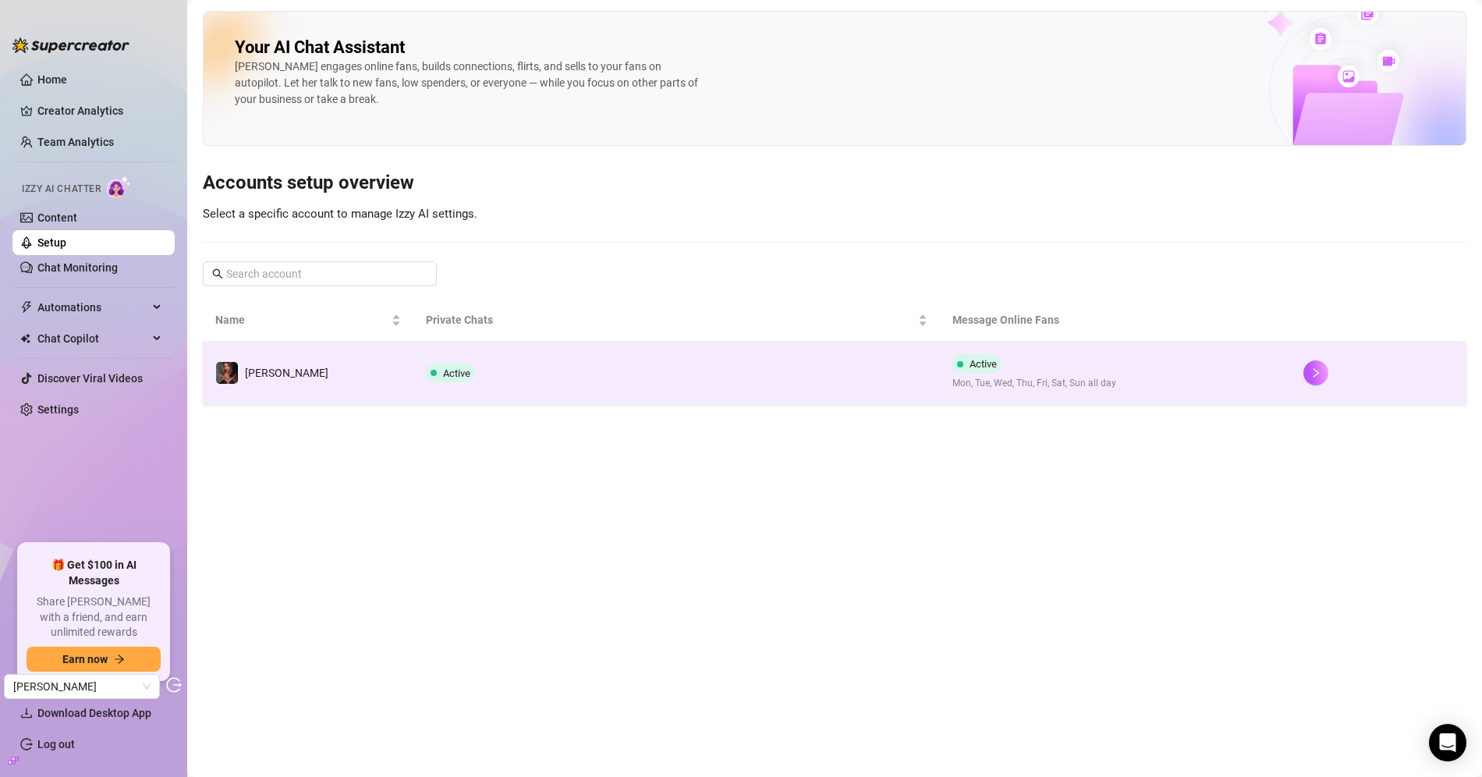
click at [412, 388] on td "Denise" at bounding box center [308, 373] width 211 height 62
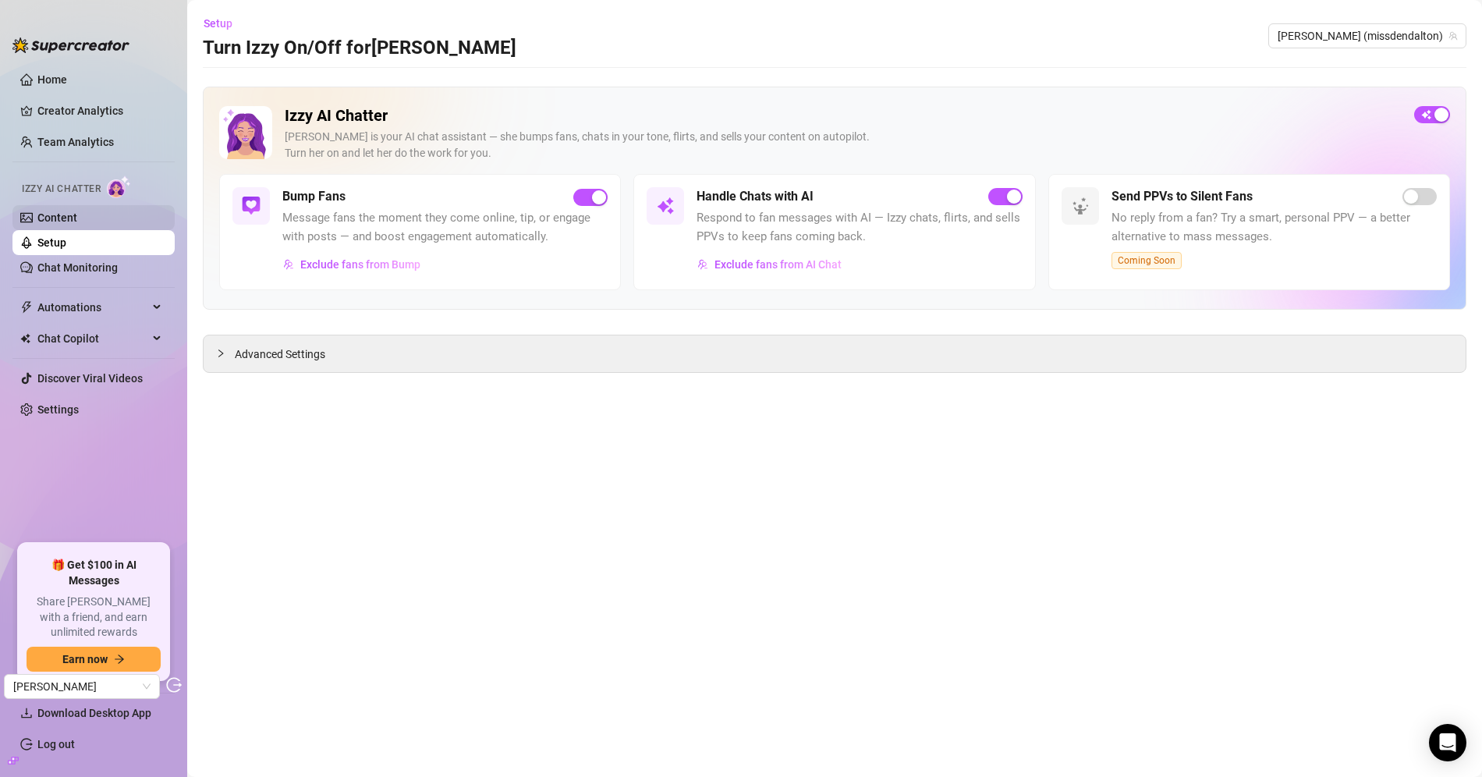
click at [72, 214] on link "Content" at bounding box center [57, 217] width 40 height 12
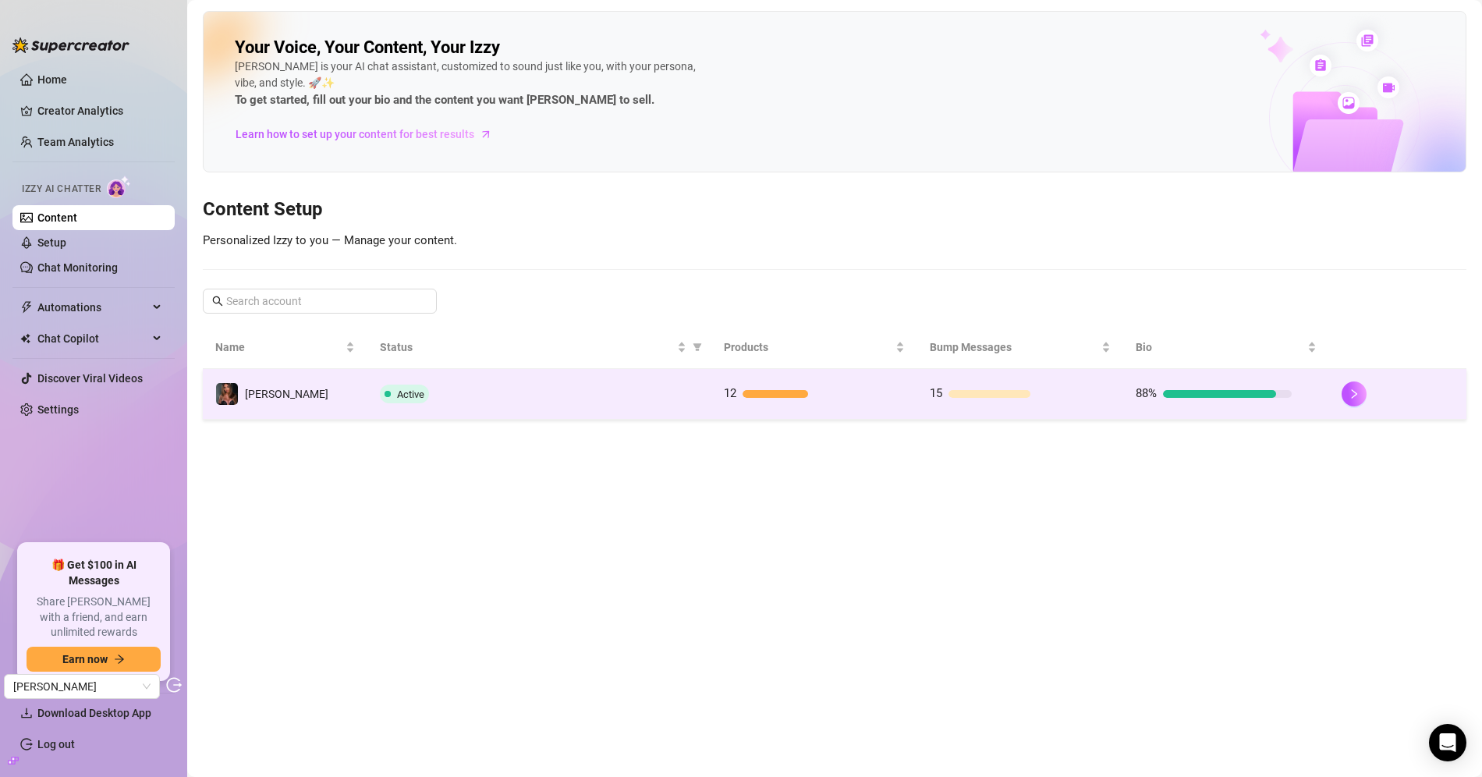
click at [493, 415] on td "Active" at bounding box center [538, 394] width 343 height 51
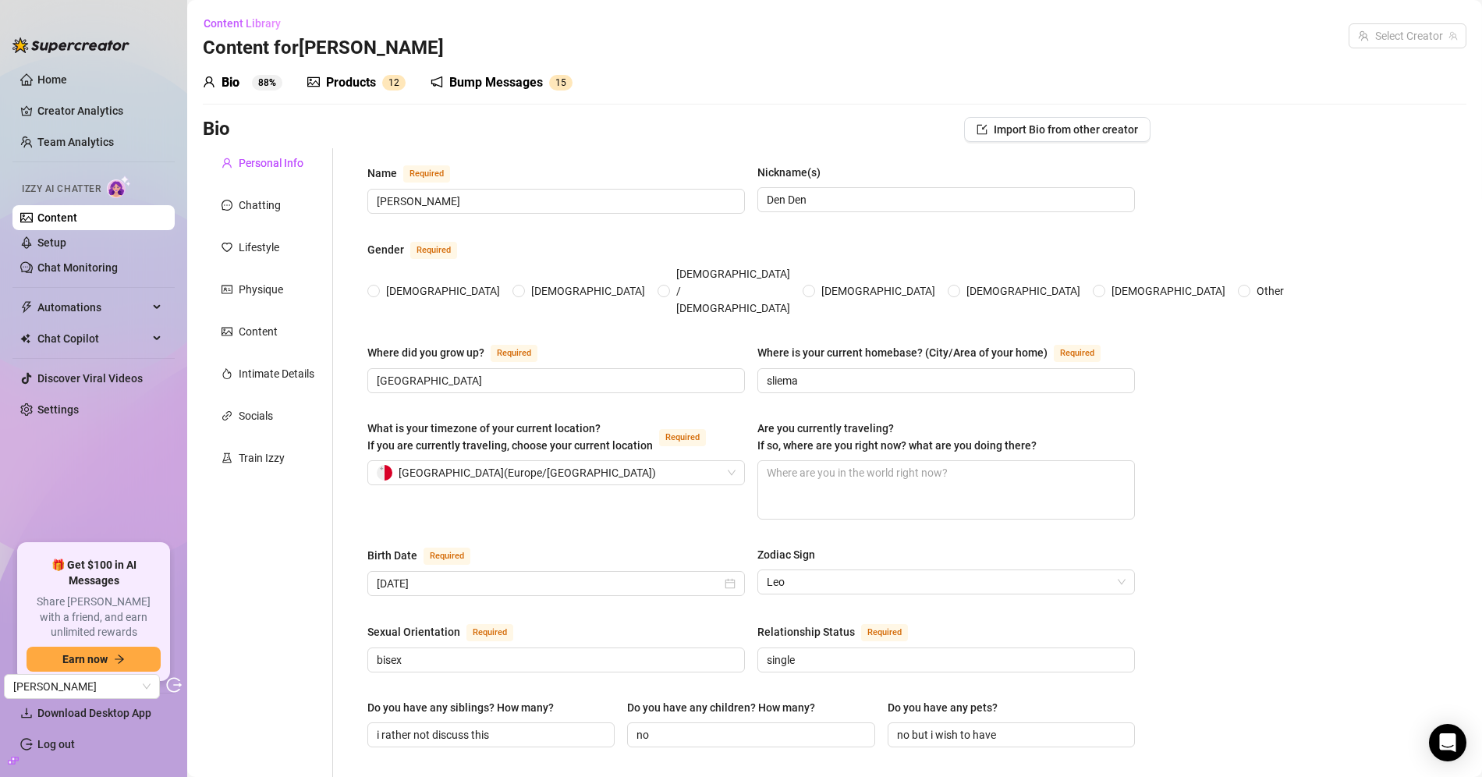
radio input "true"
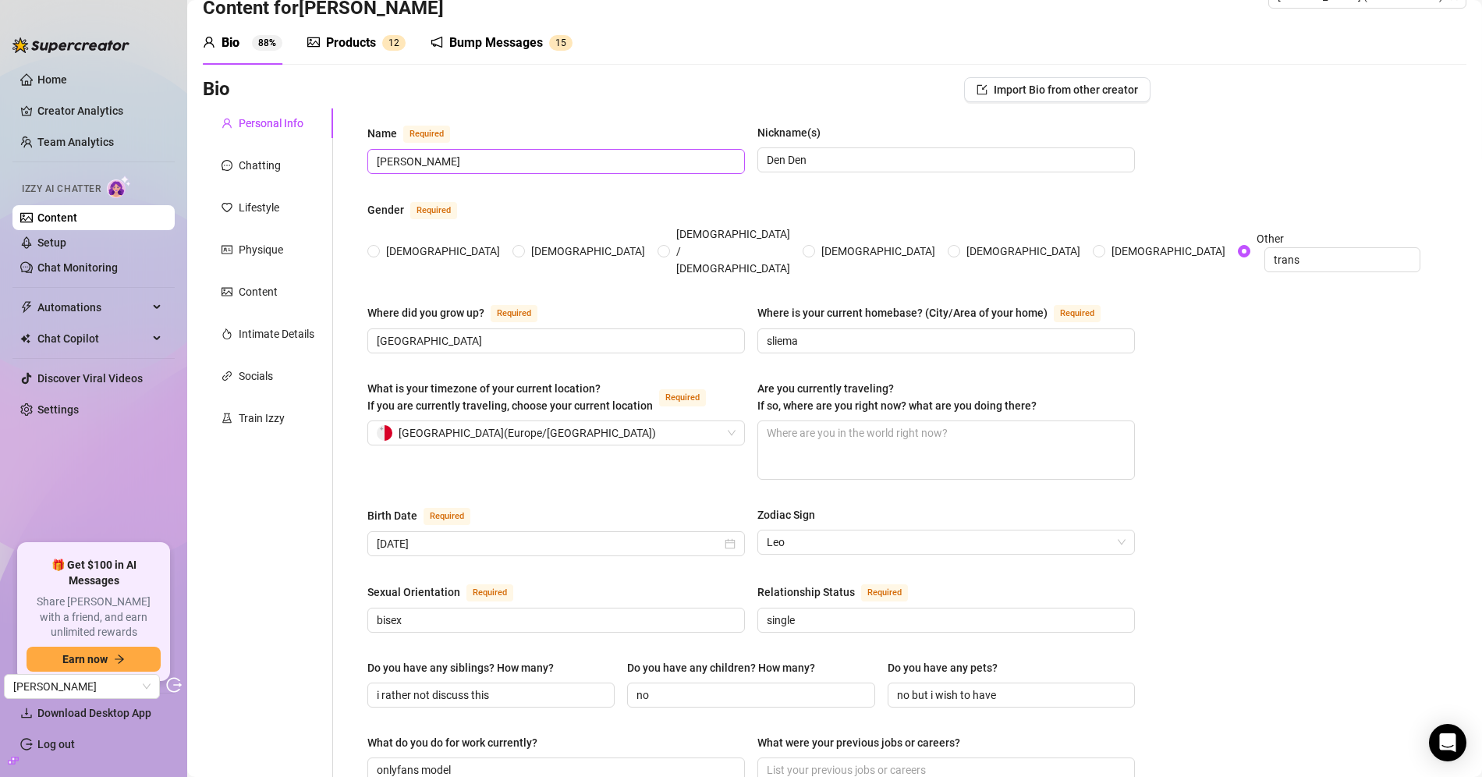
scroll to position [47, 0]
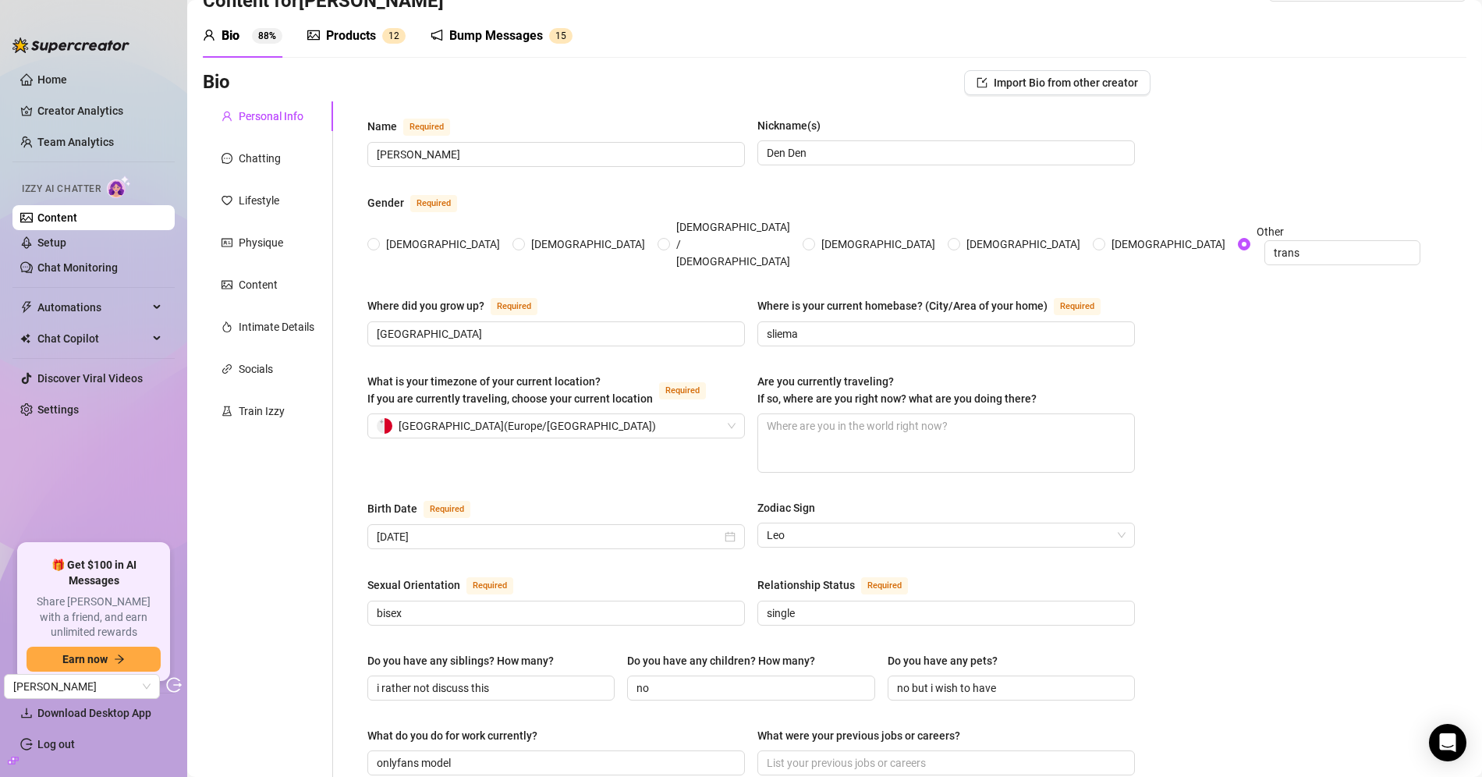
click at [325, 39] on div "Products 1 2" at bounding box center [356, 36] width 98 height 19
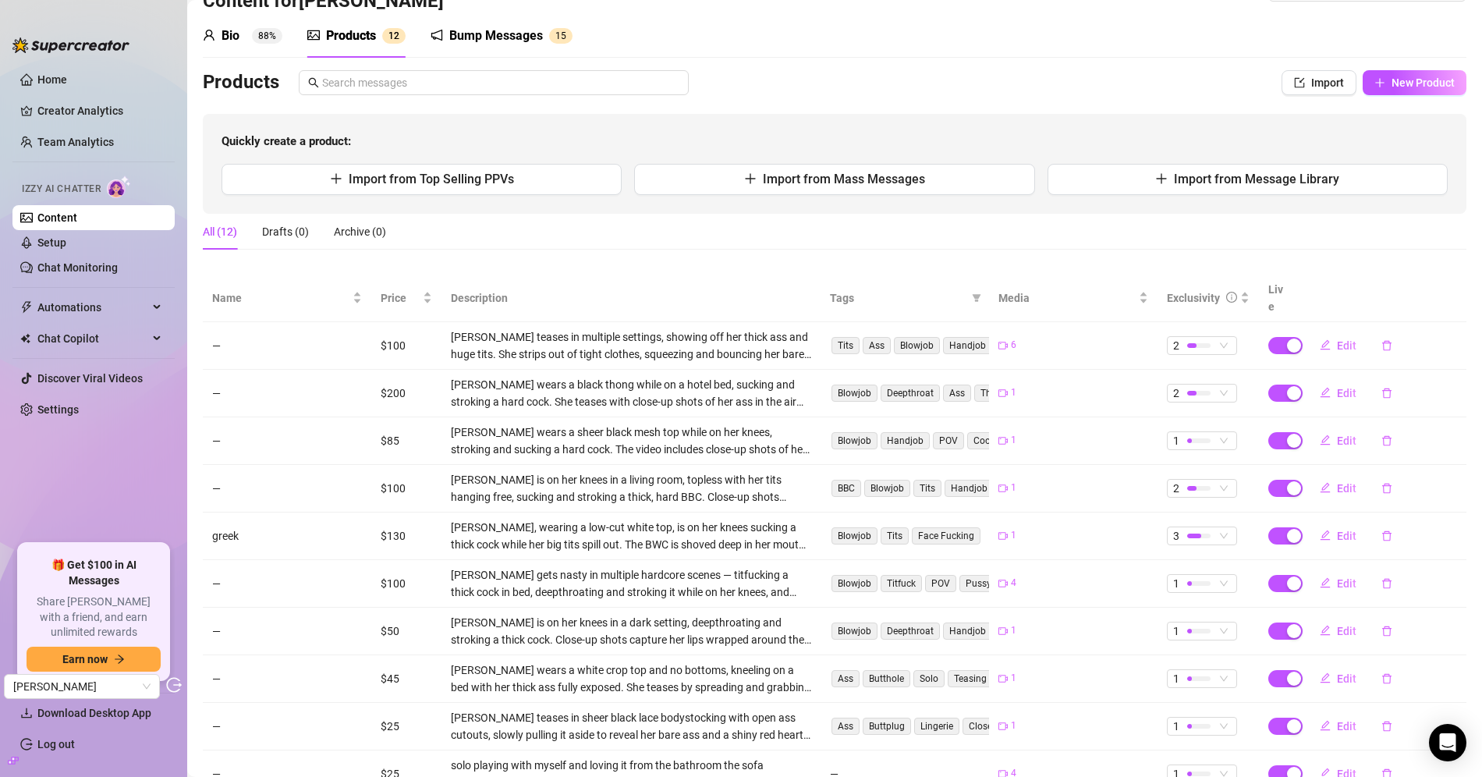
click at [261, 41] on sup "88%" at bounding box center [267, 36] width 30 height 16
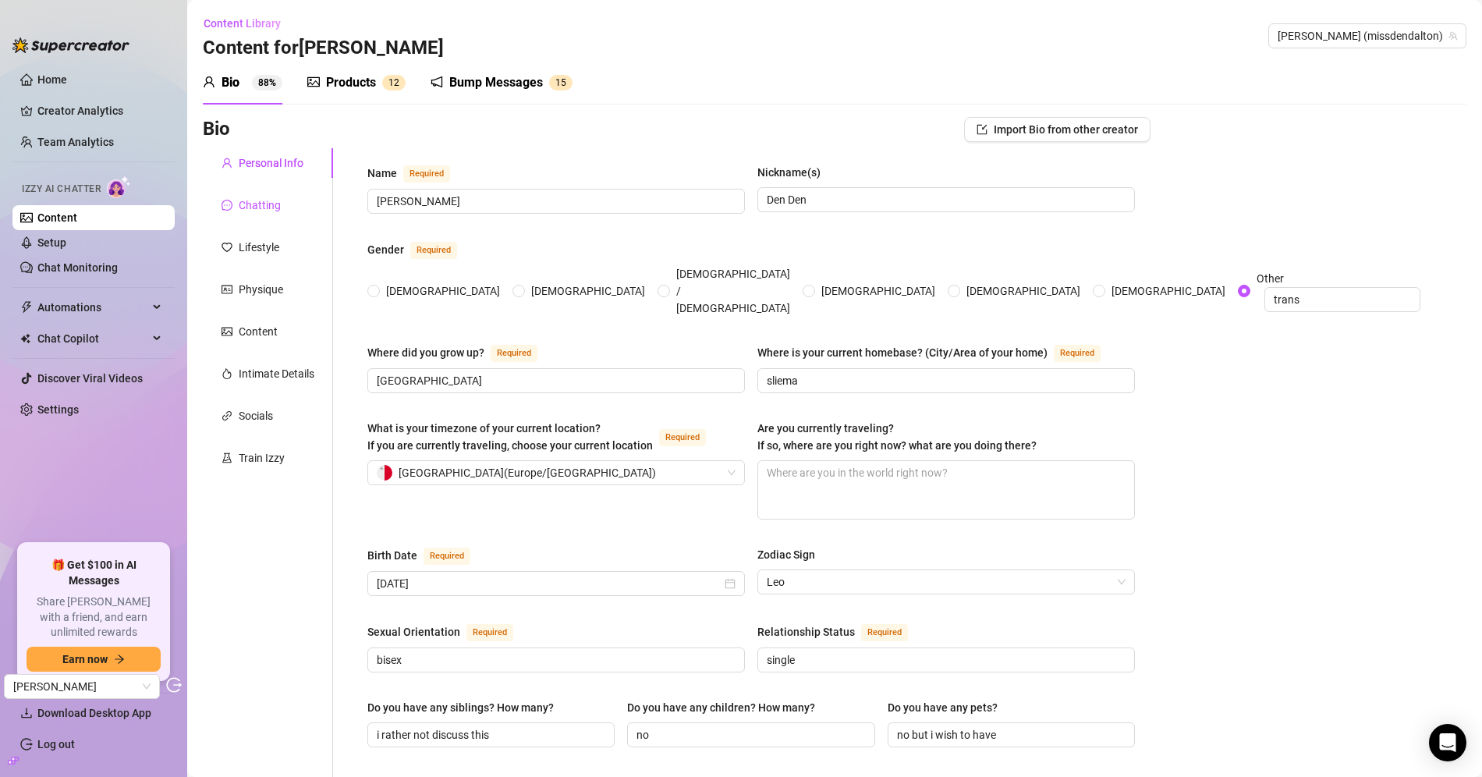
click at [257, 203] on div "Chatting" at bounding box center [260, 205] width 42 height 17
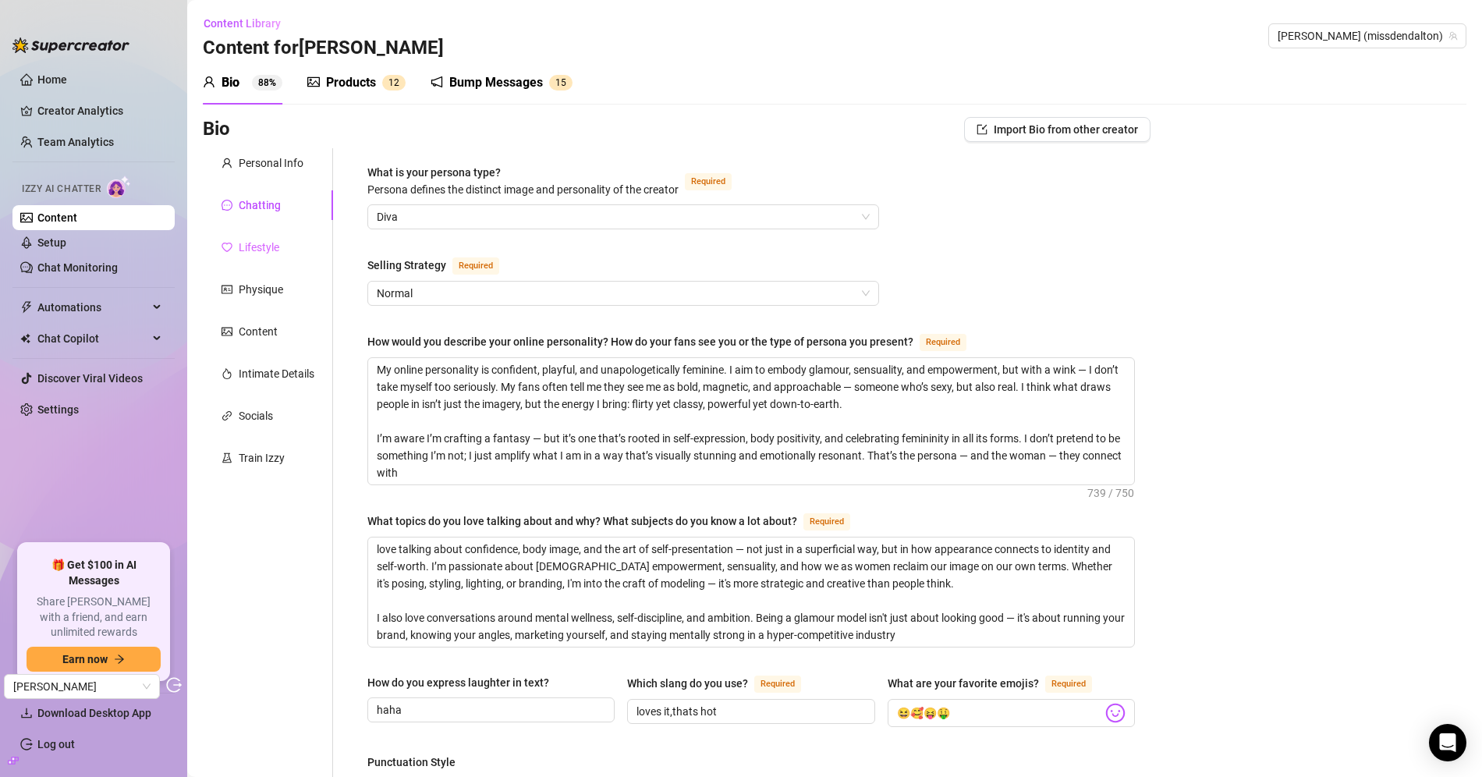
click at [287, 238] on div "Lifestyle" at bounding box center [268, 247] width 130 height 30
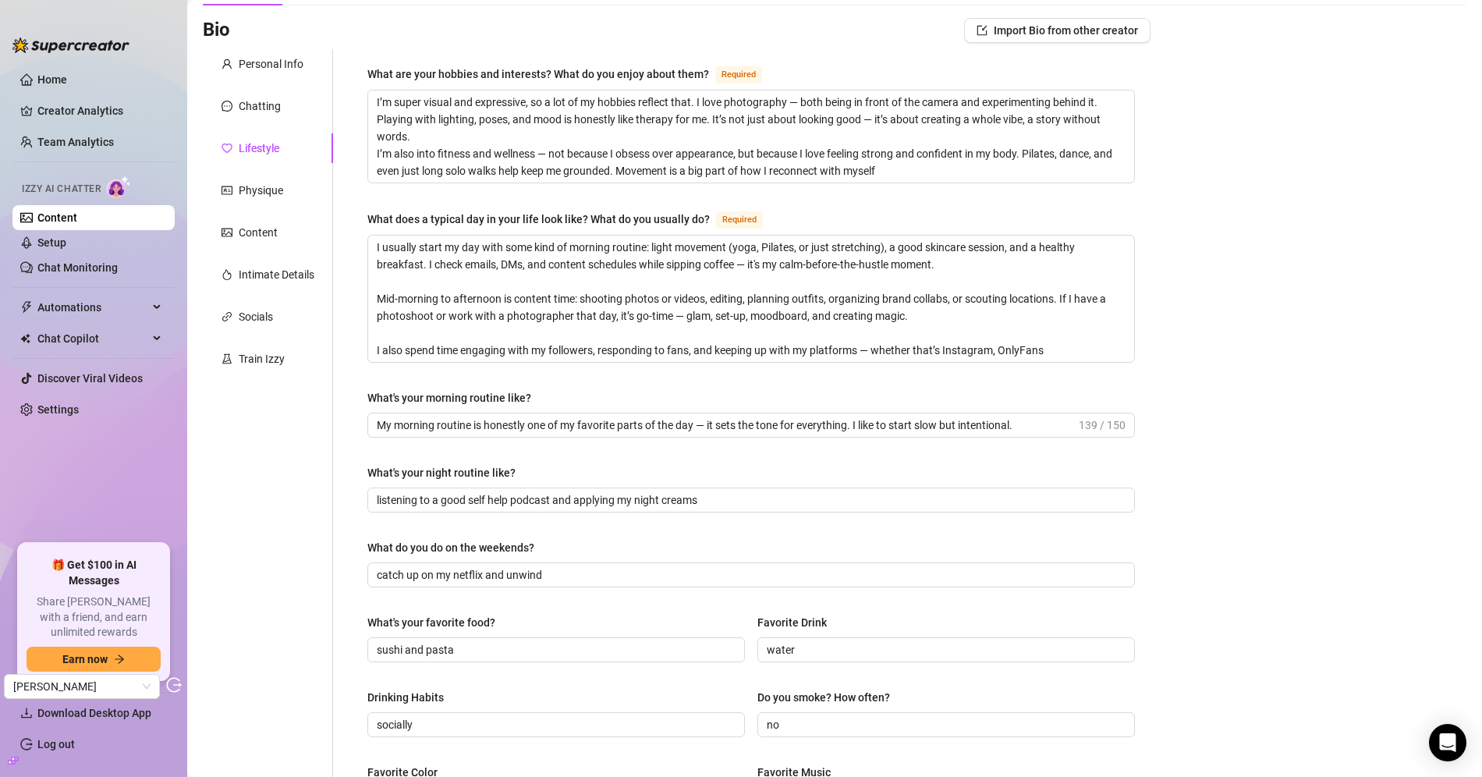
scroll to position [39, 0]
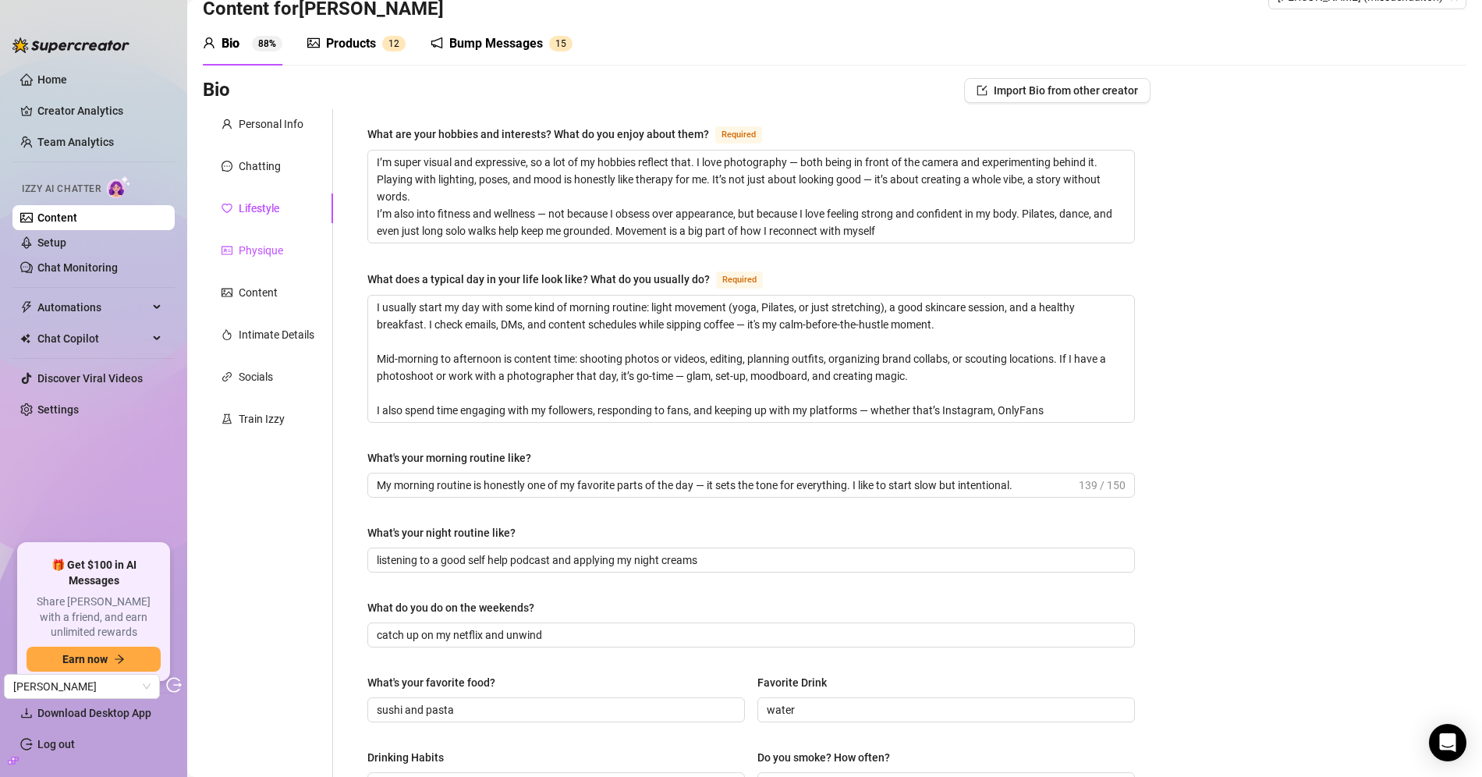
click at [268, 254] on div "Physique" at bounding box center [261, 250] width 44 height 17
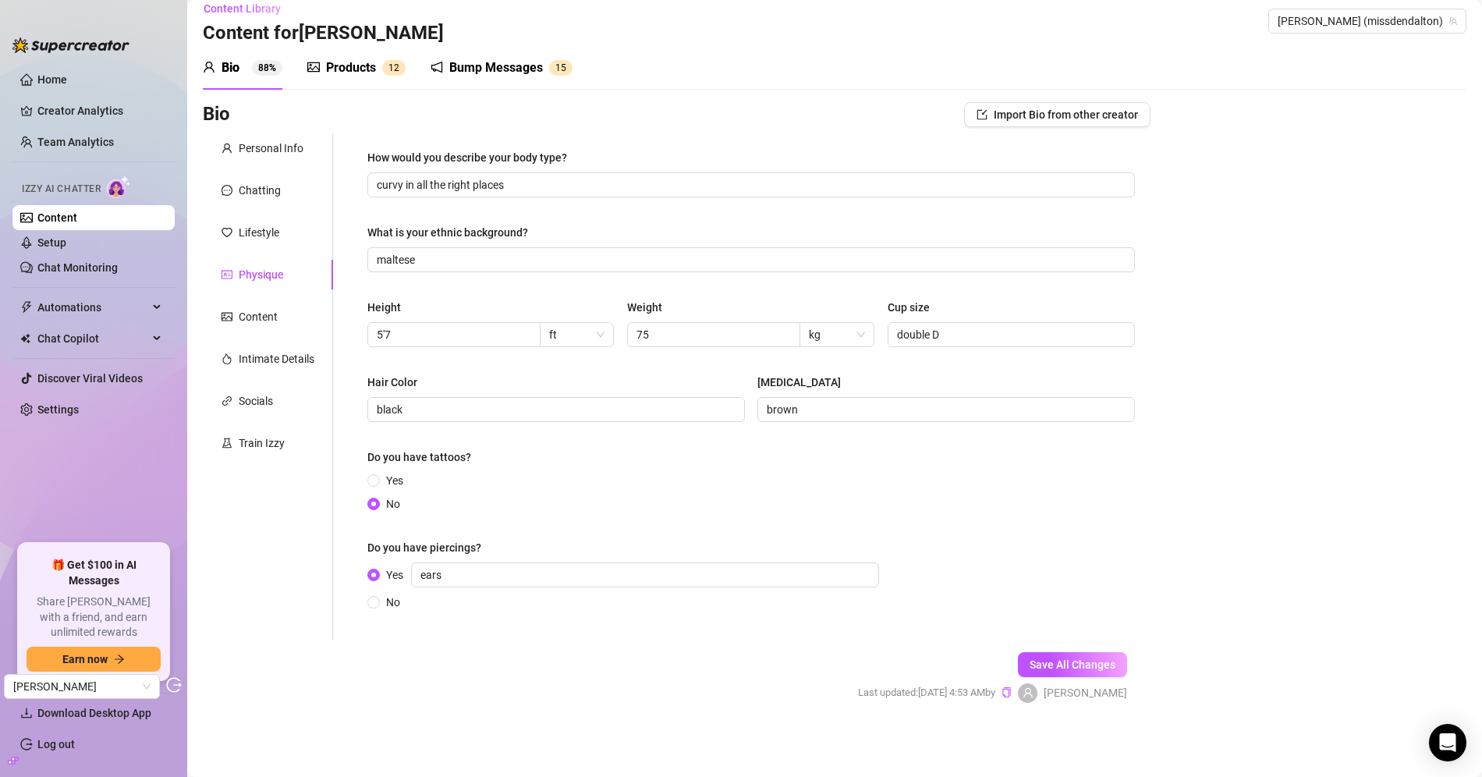
scroll to position [13, 0]
click at [242, 310] on div "Content" at bounding box center [258, 318] width 39 height 17
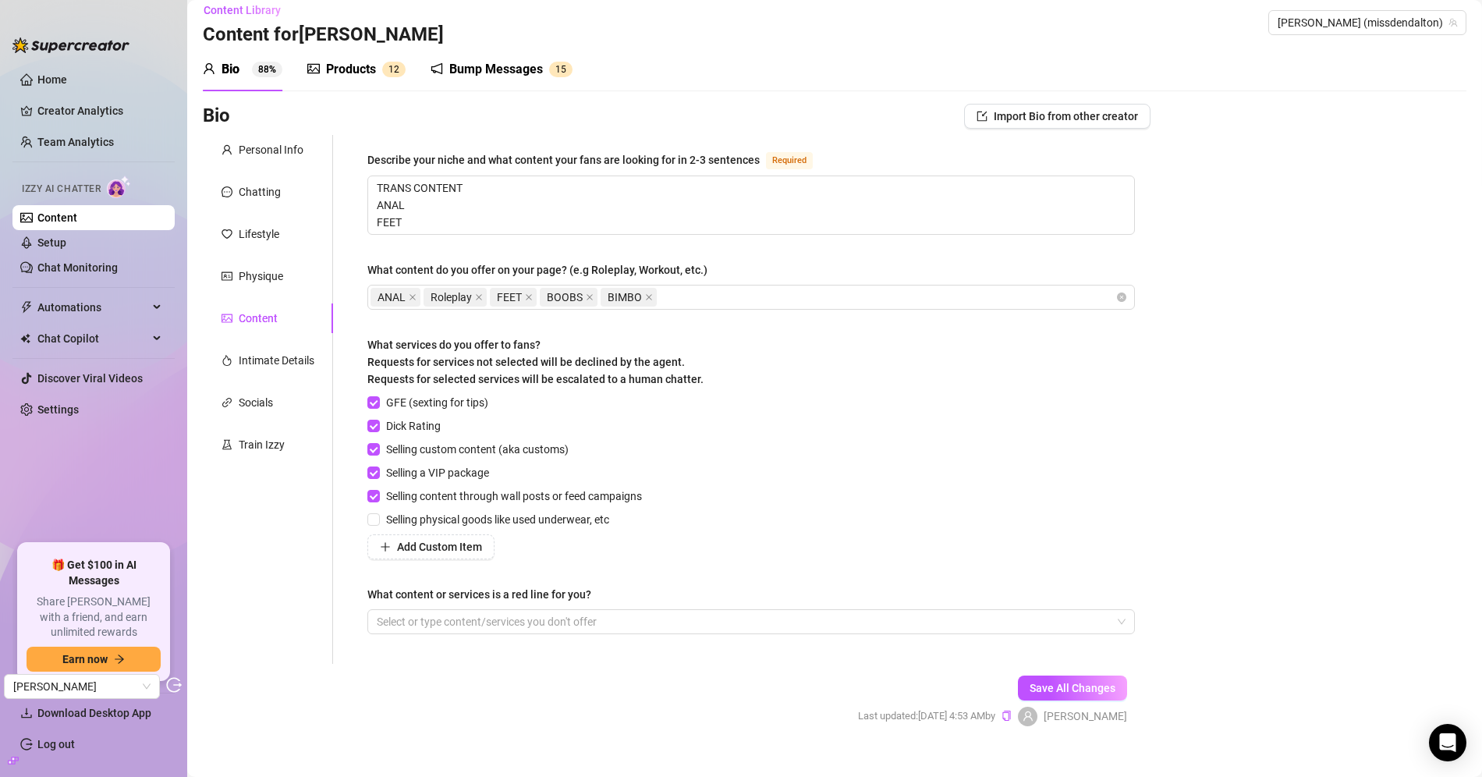
click at [275, 342] on div "Personal Info Chatting Lifestyle Physique Content Intimate Details Socials Trai…" at bounding box center [268, 399] width 130 height 529
click at [277, 360] on div "Intimate Details" at bounding box center [277, 360] width 76 height 17
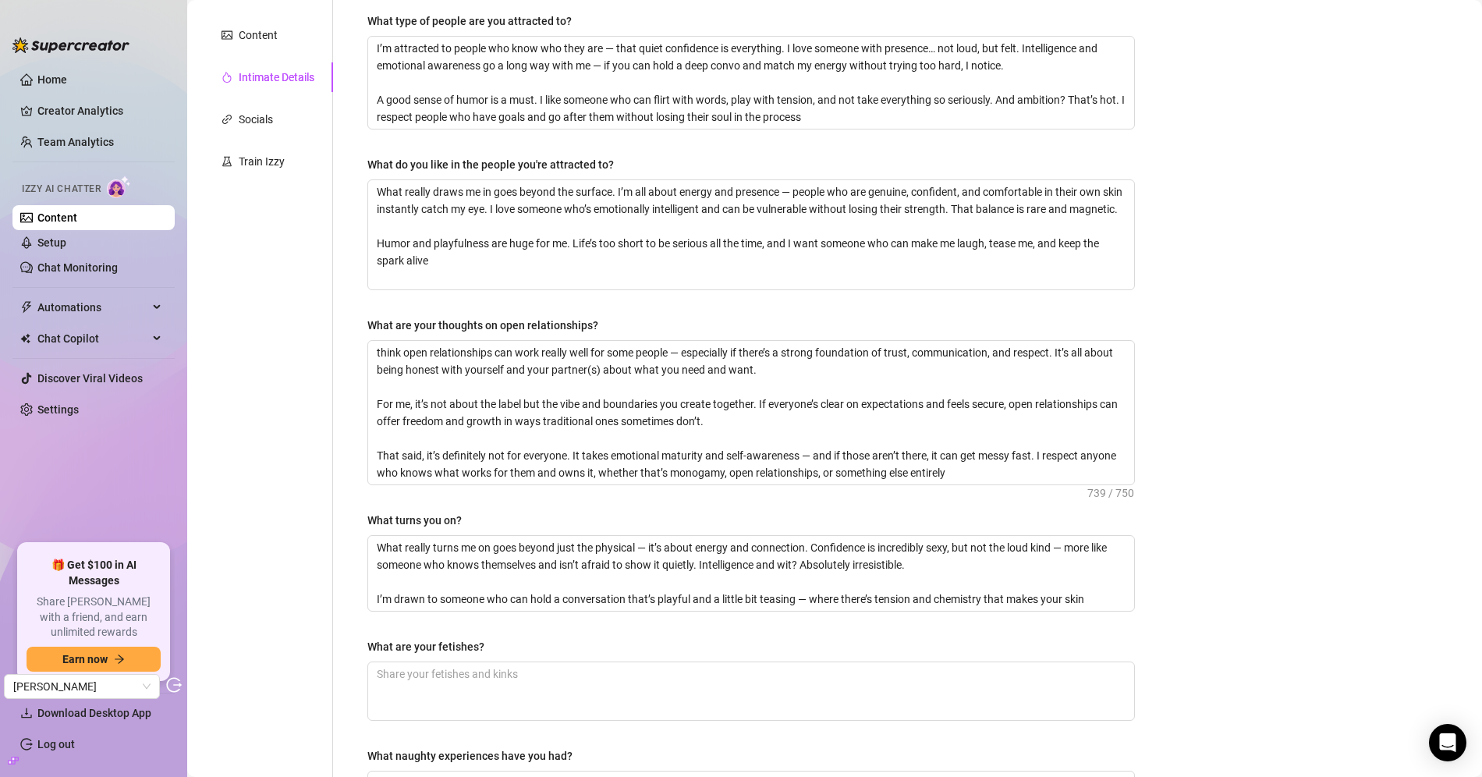
scroll to position [0, 0]
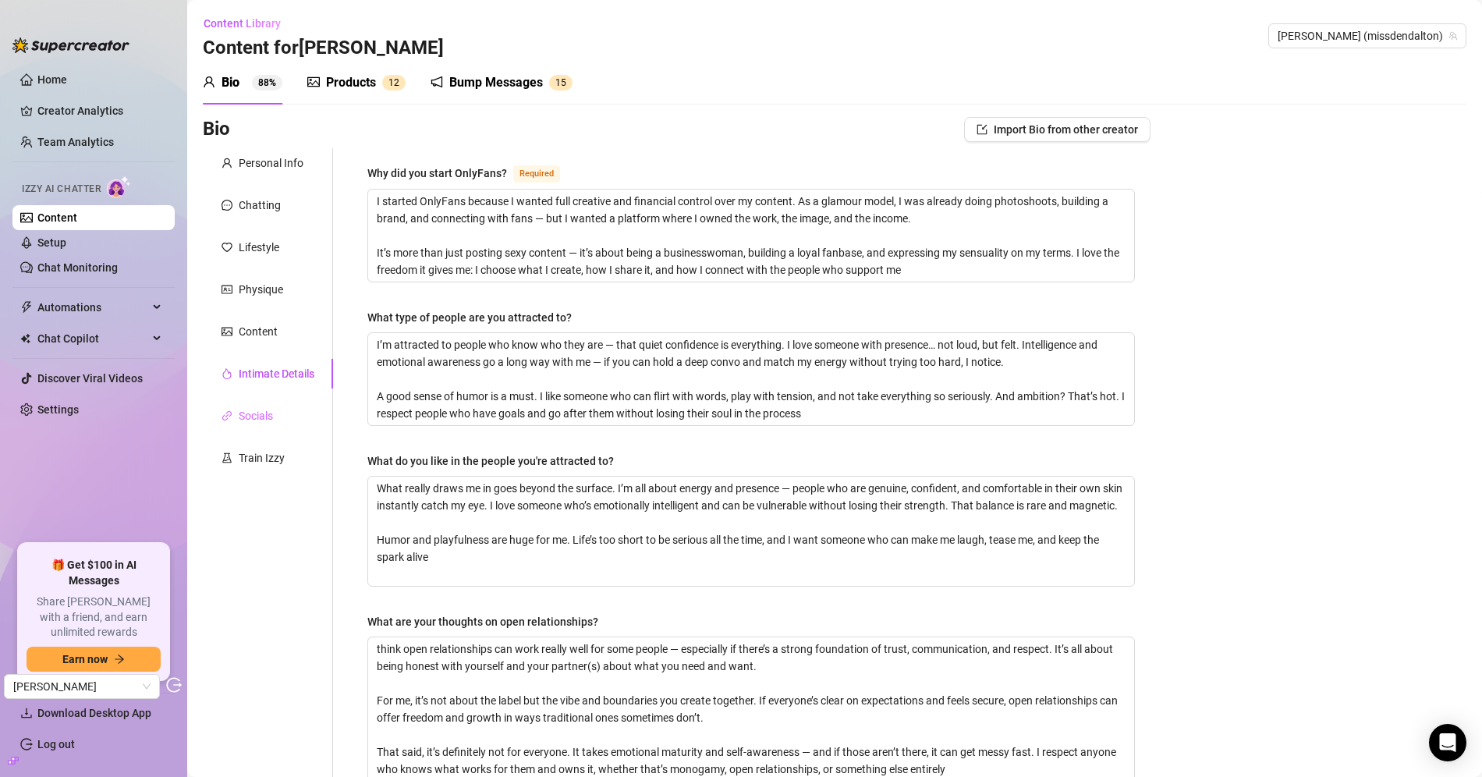
click at [289, 403] on div "Socials" at bounding box center [268, 416] width 130 height 30
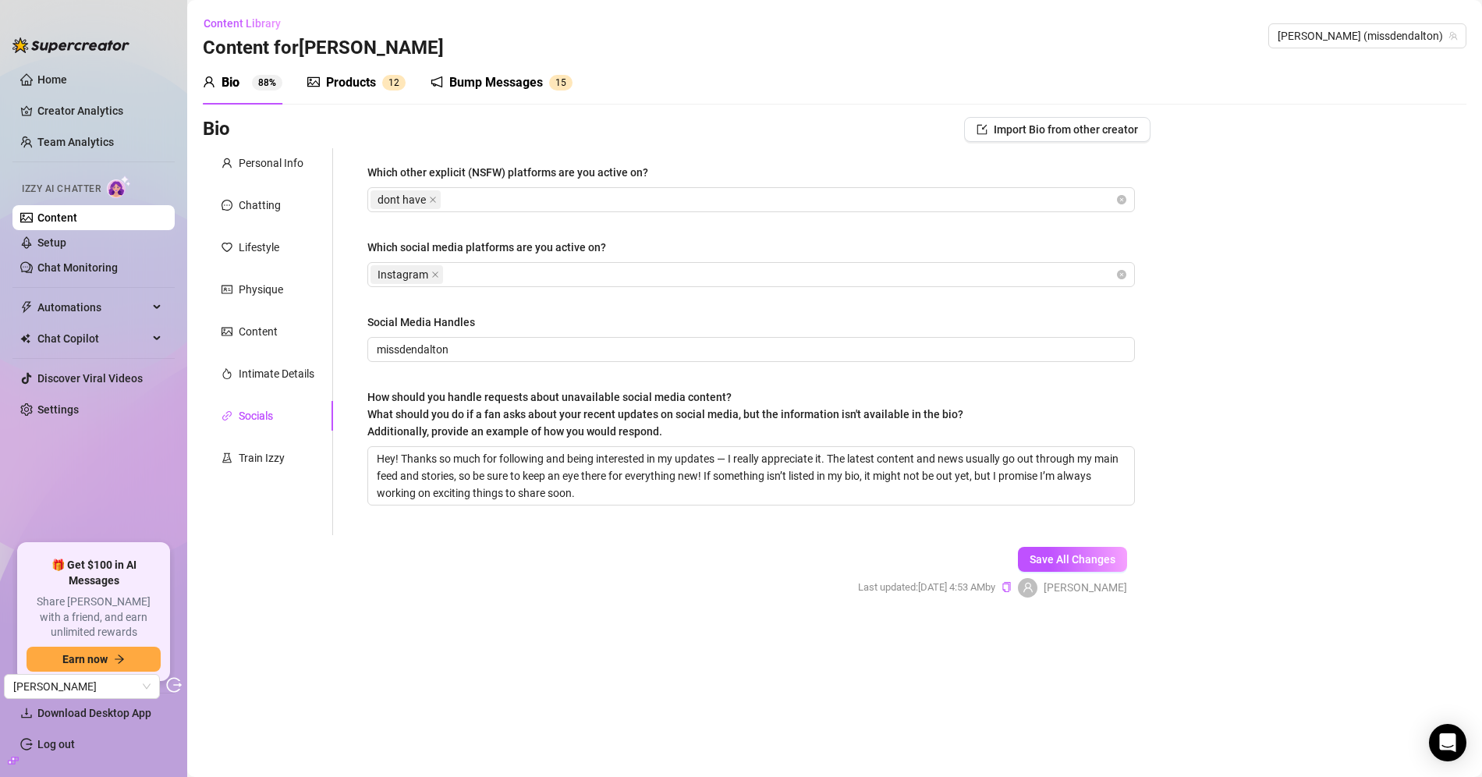
click at [268, 441] on div "Personal Info Chatting Lifestyle Physique Content Intimate Details Socials Trai…" at bounding box center [268, 341] width 130 height 387
click at [268, 444] on div "Train Izzy" at bounding box center [268, 458] width 130 height 30
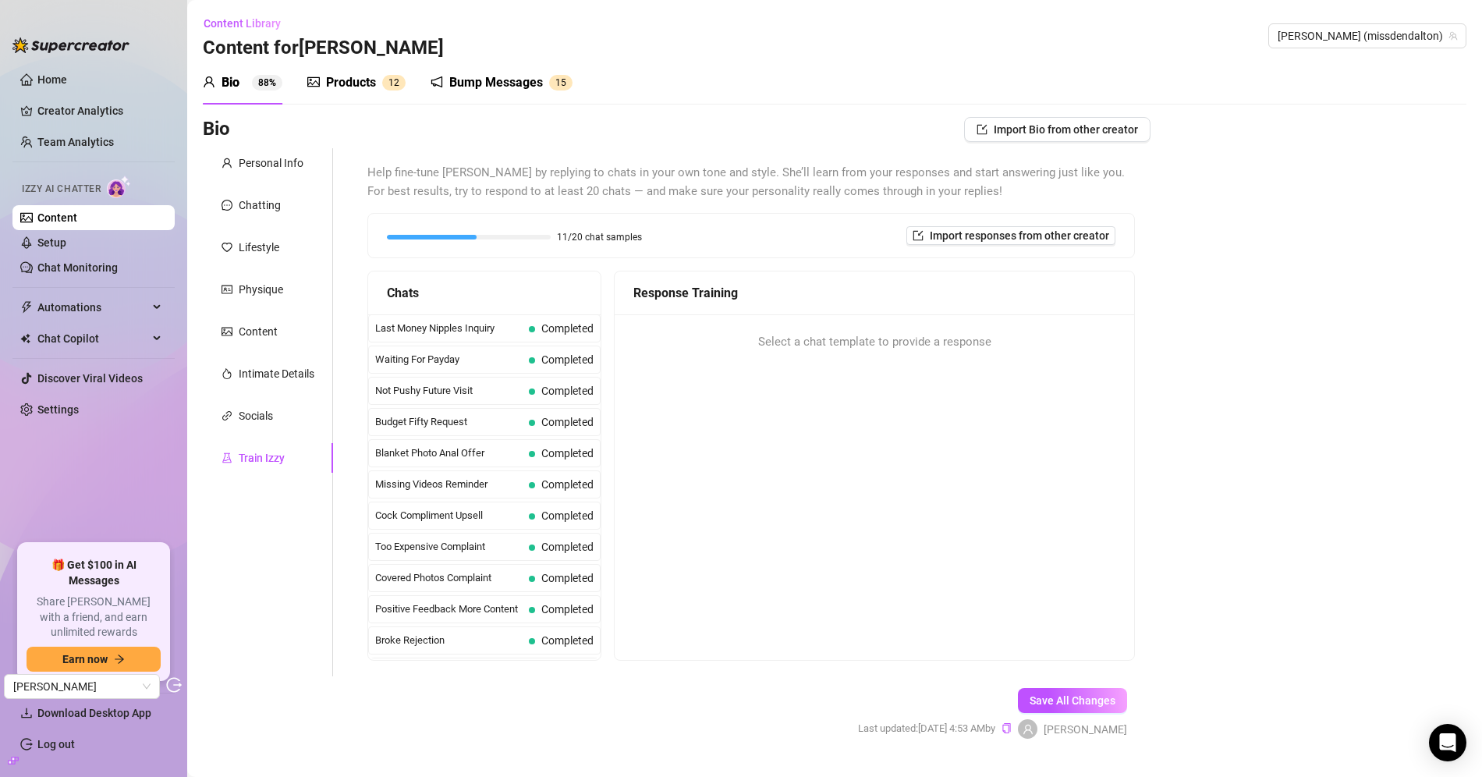
click at [377, 84] on div "Products 1 2" at bounding box center [356, 82] width 98 height 19
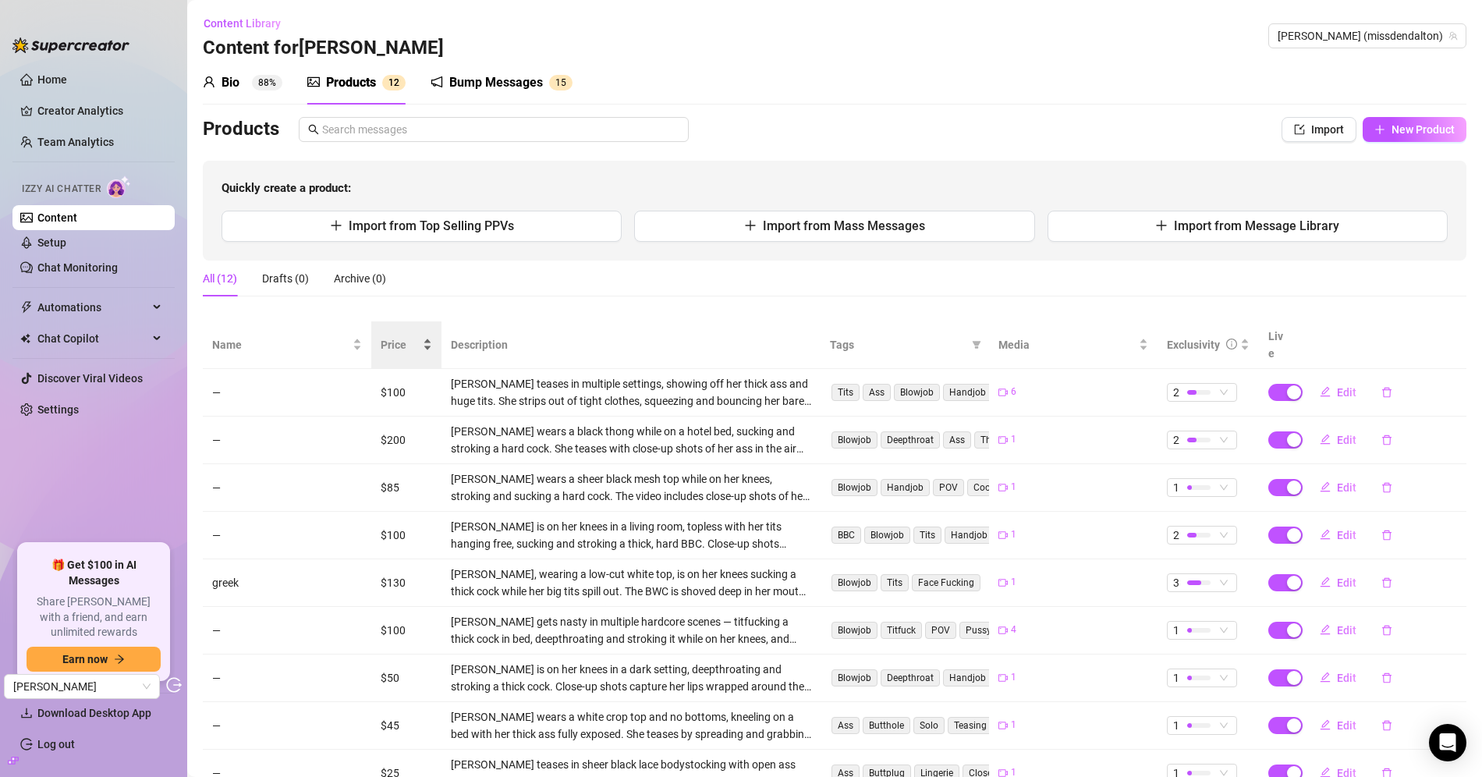
click at [399, 336] on div "Price" at bounding box center [406, 344] width 51 height 17
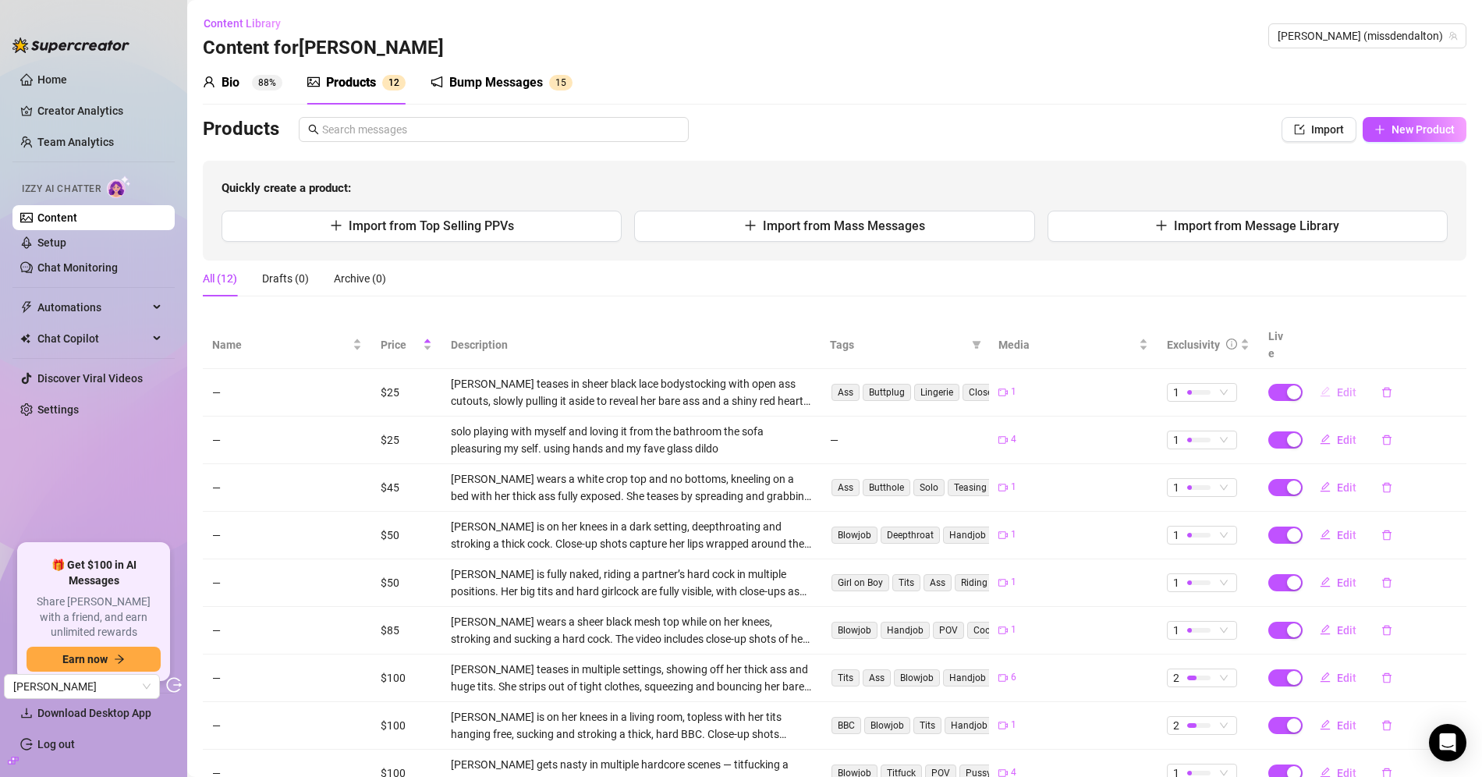
click at [1338, 386] on span "Edit" at bounding box center [1347, 392] width 20 height 12
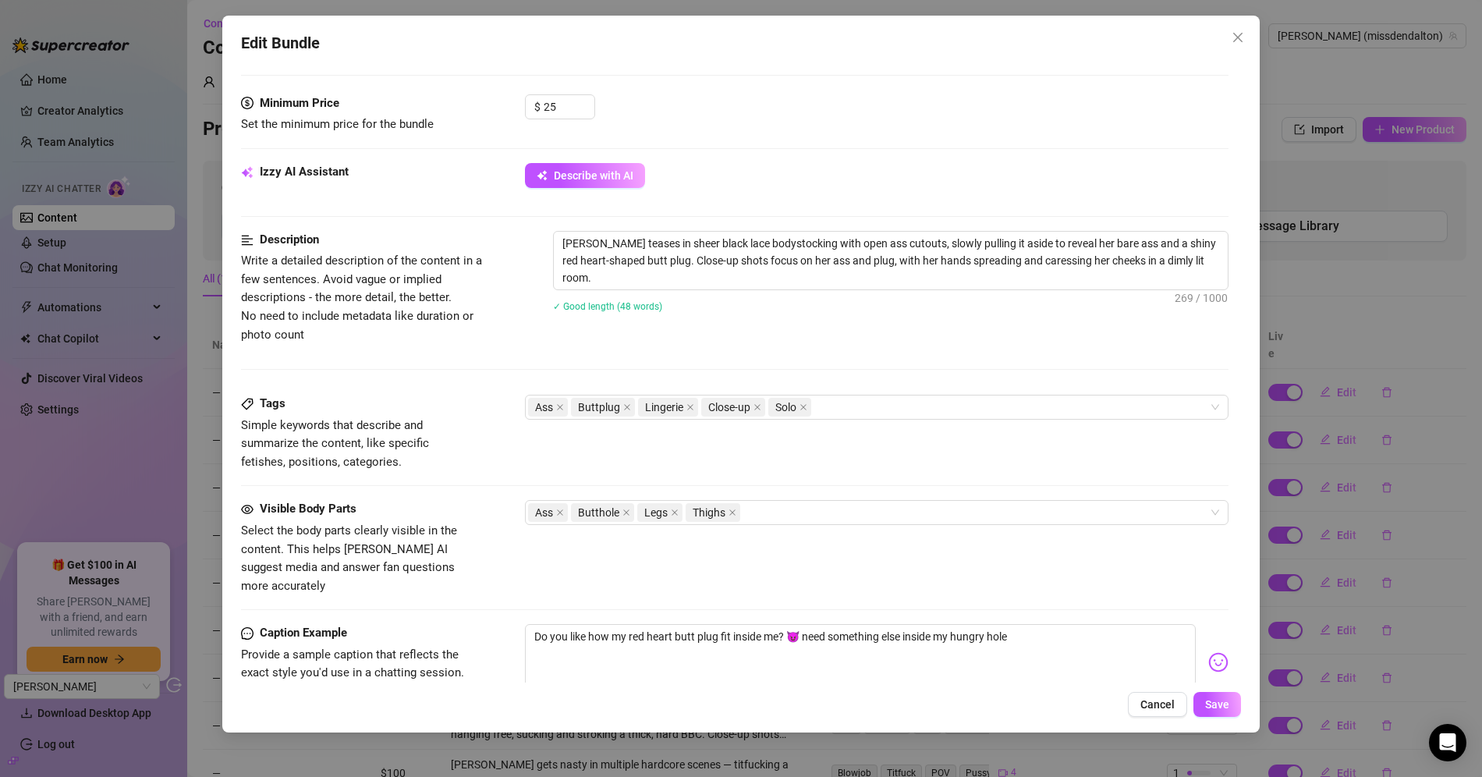
scroll to position [484, 0]
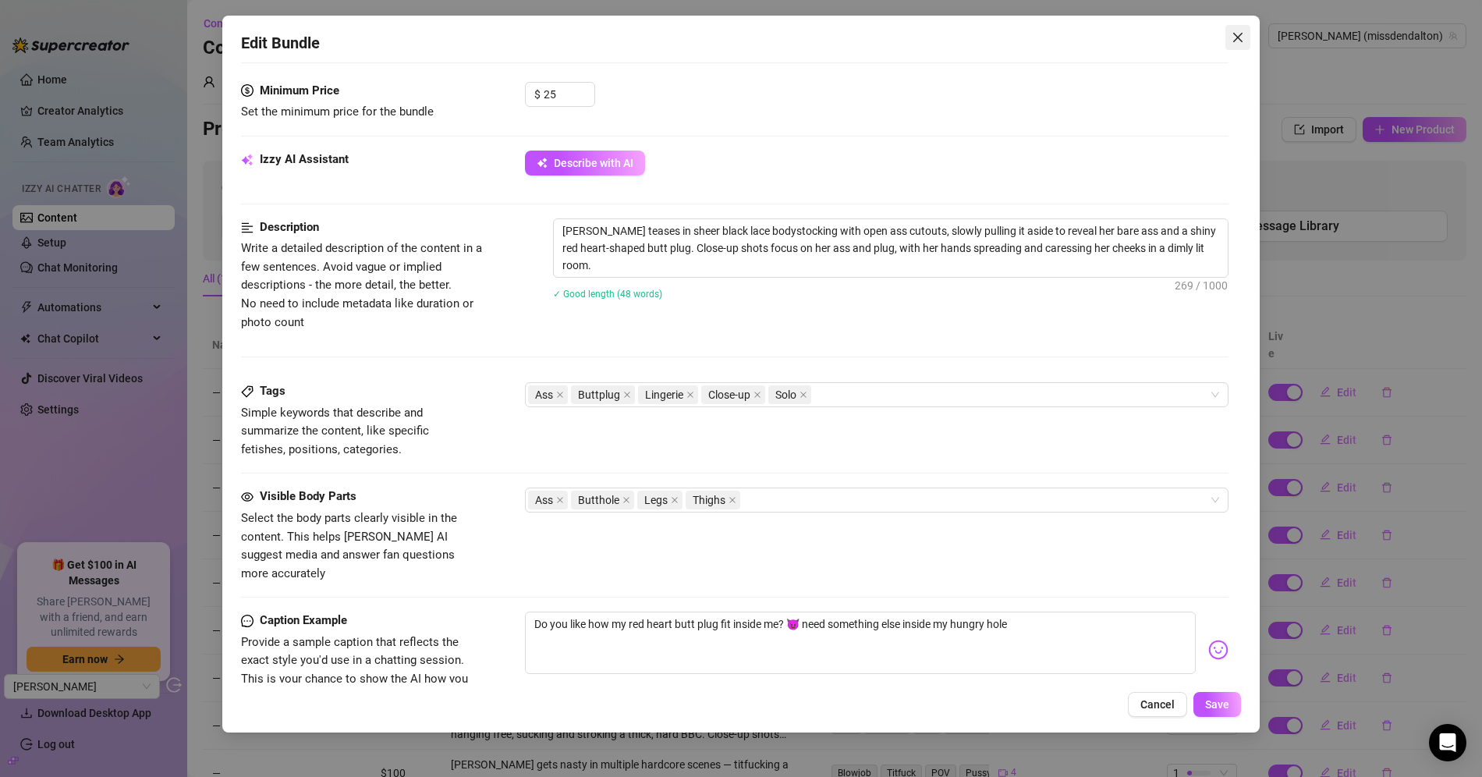
click at [1239, 47] on button "Close" at bounding box center [1238, 37] width 25 height 25
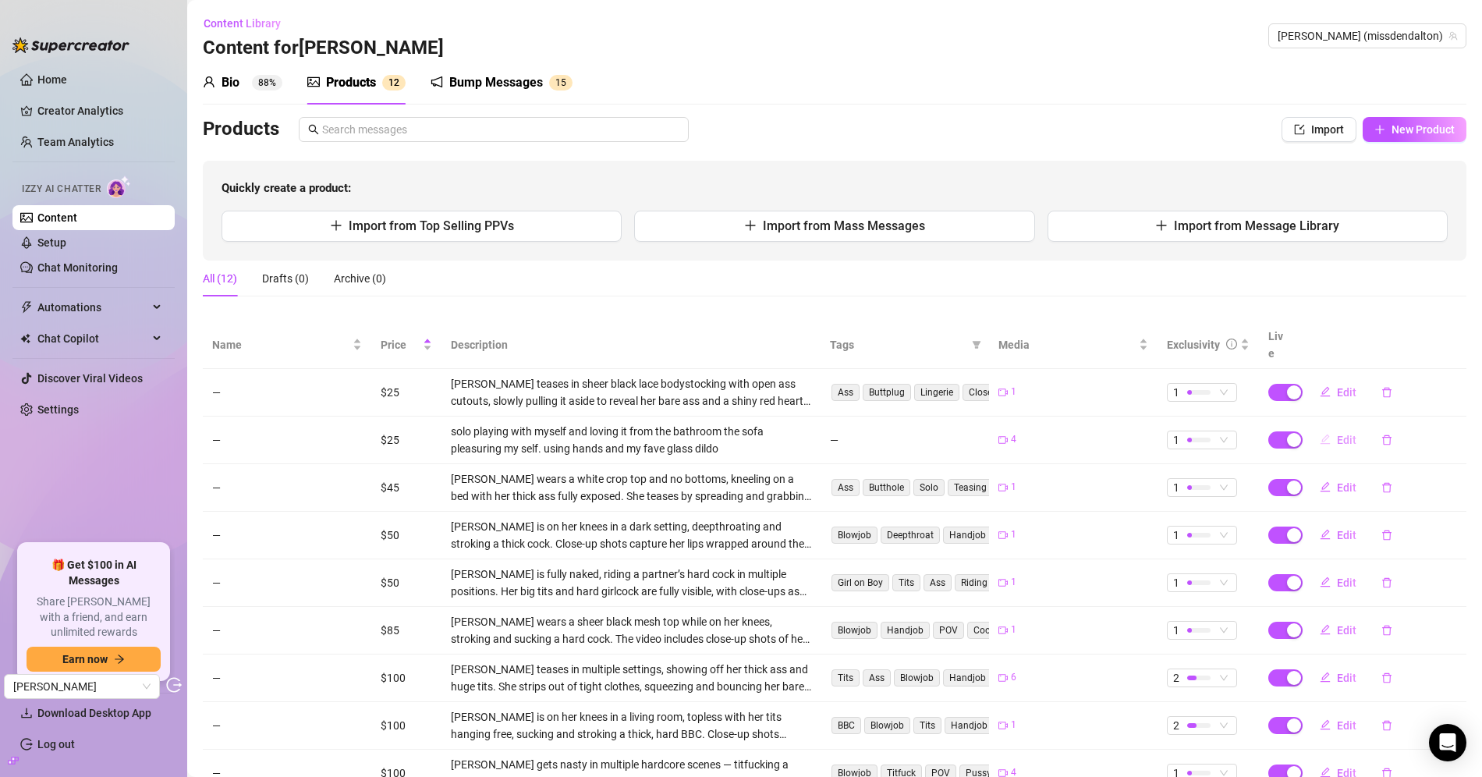
click at [1338, 434] on span "Edit" at bounding box center [1347, 440] width 20 height 12
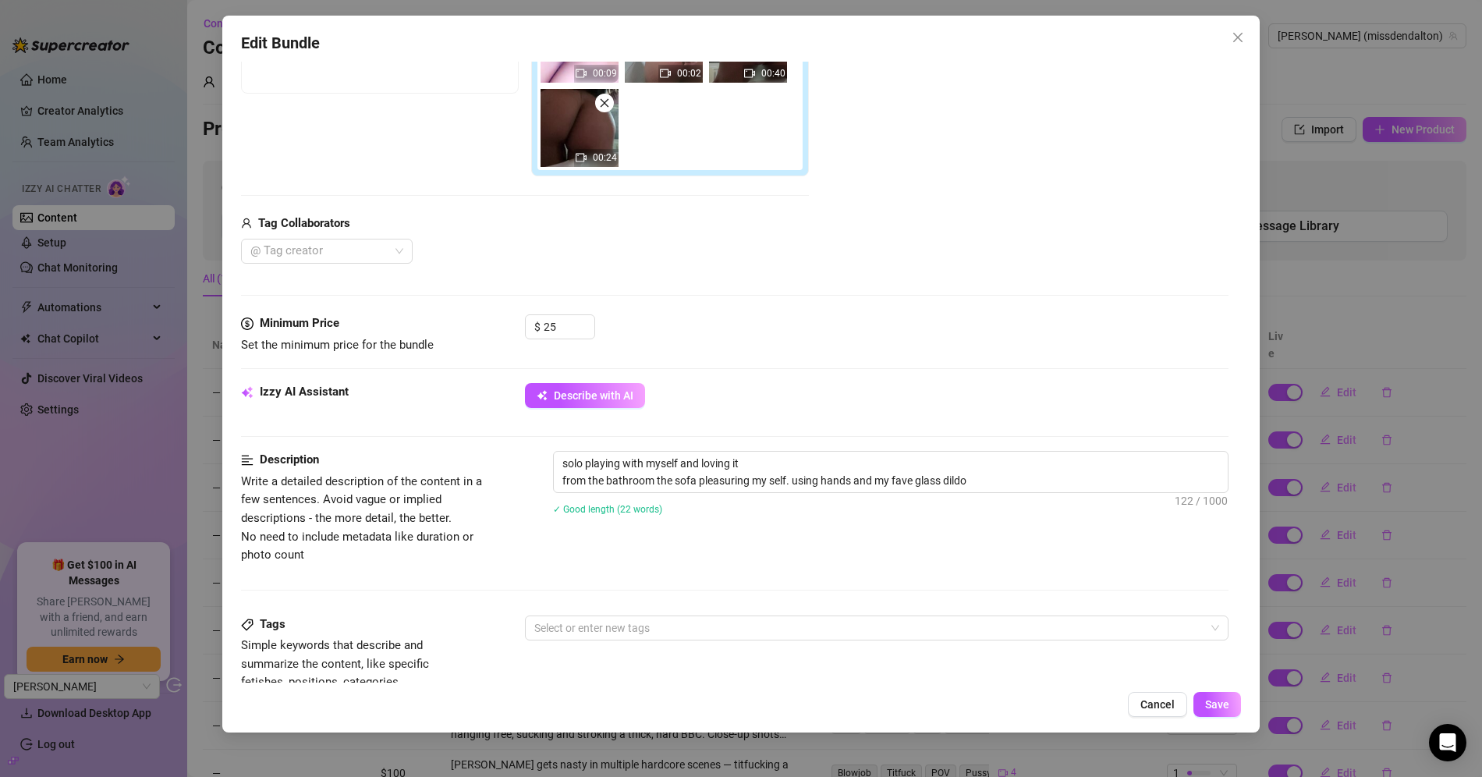
scroll to position [0, 0]
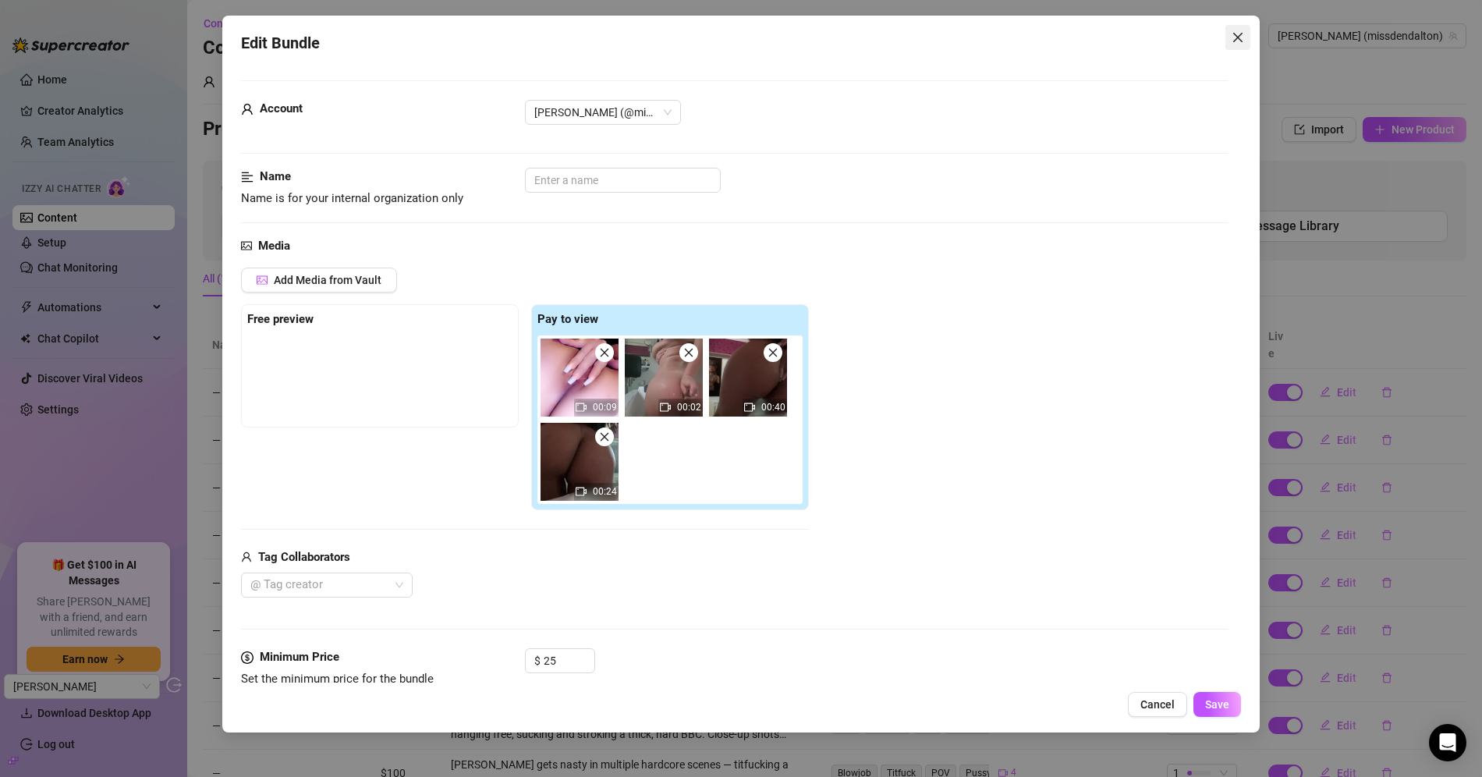
click at [1247, 38] on span "Close" at bounding box center [1238, 37] width 25 height 12
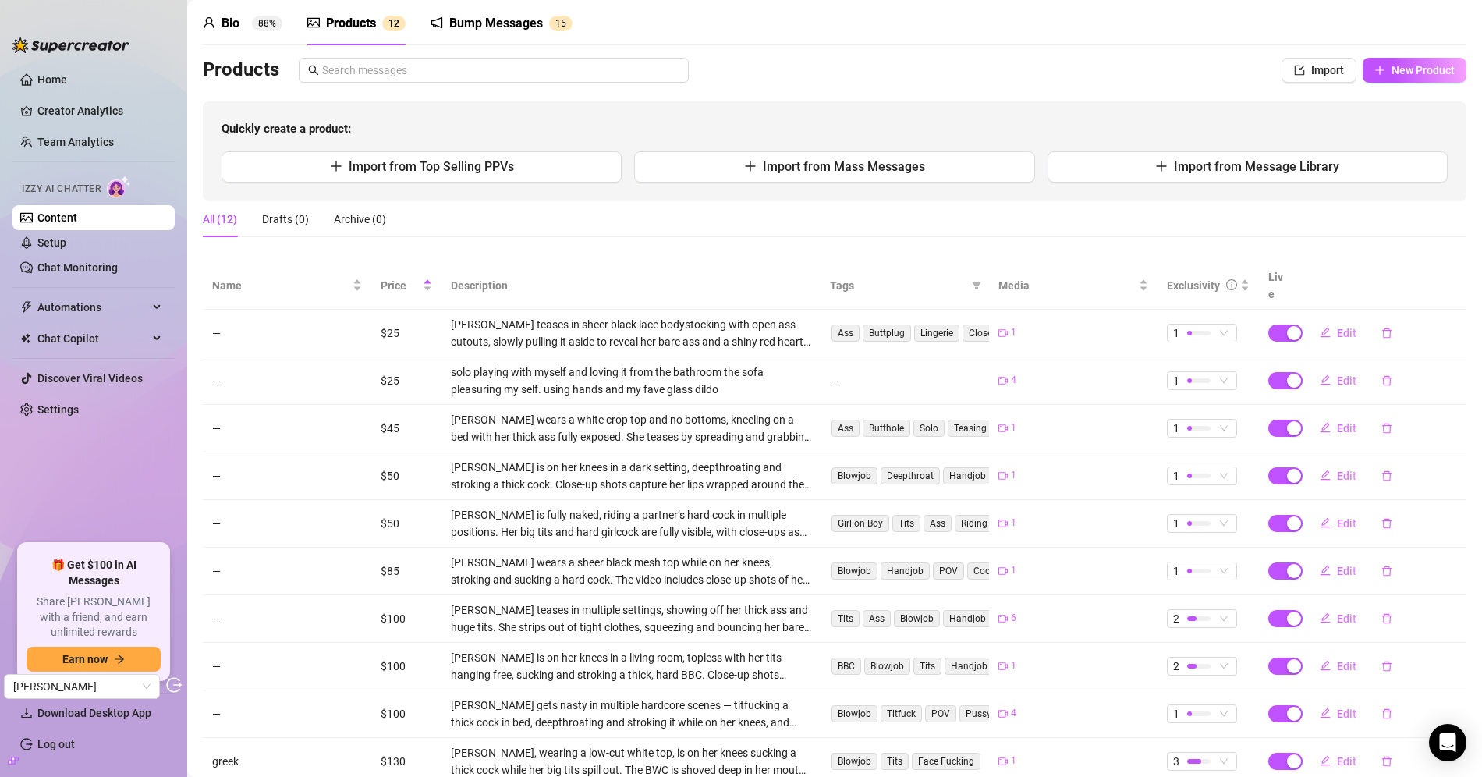
scroll to position [72, 0]
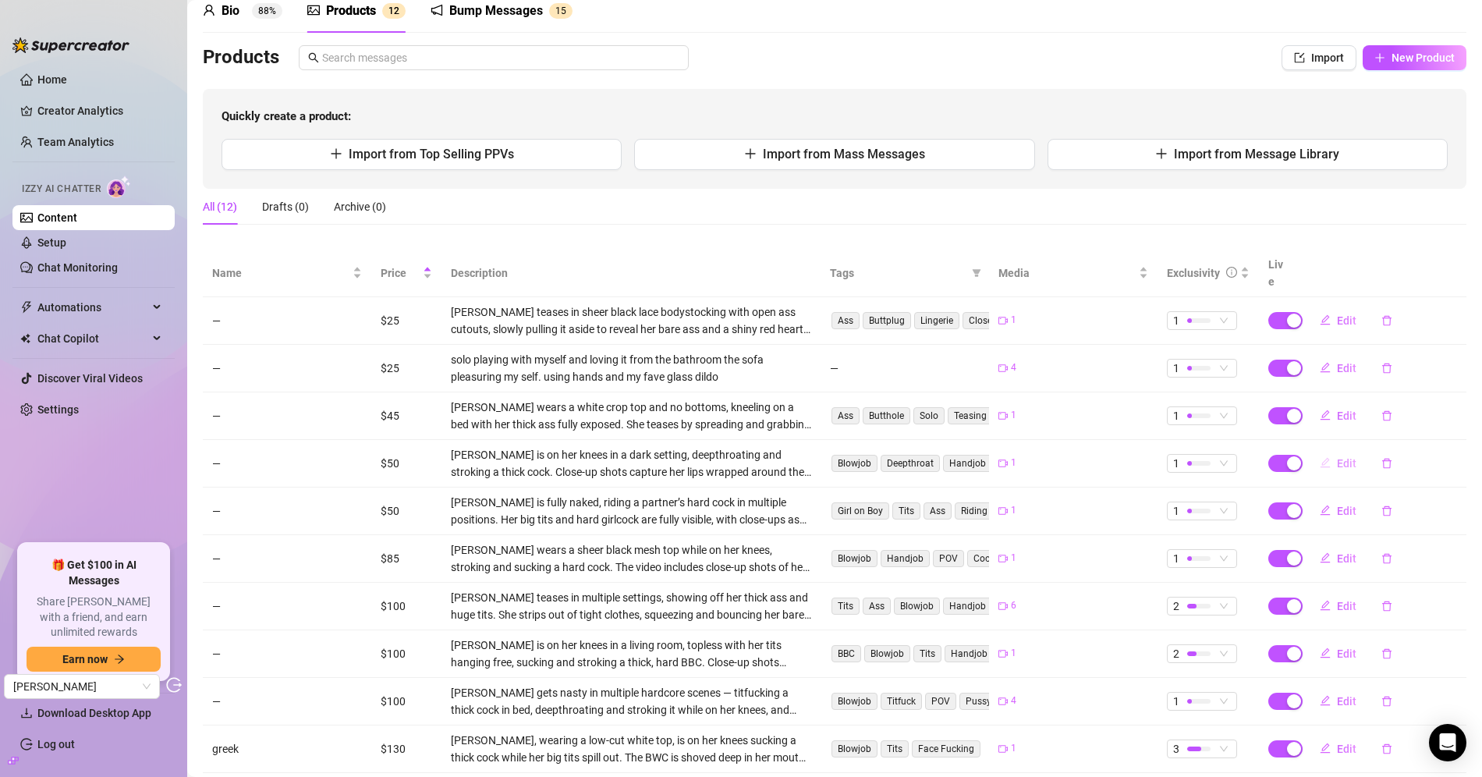
click at [1332, 451] on button "Edit" at bounding box center [1338, 463] width 62 height 25
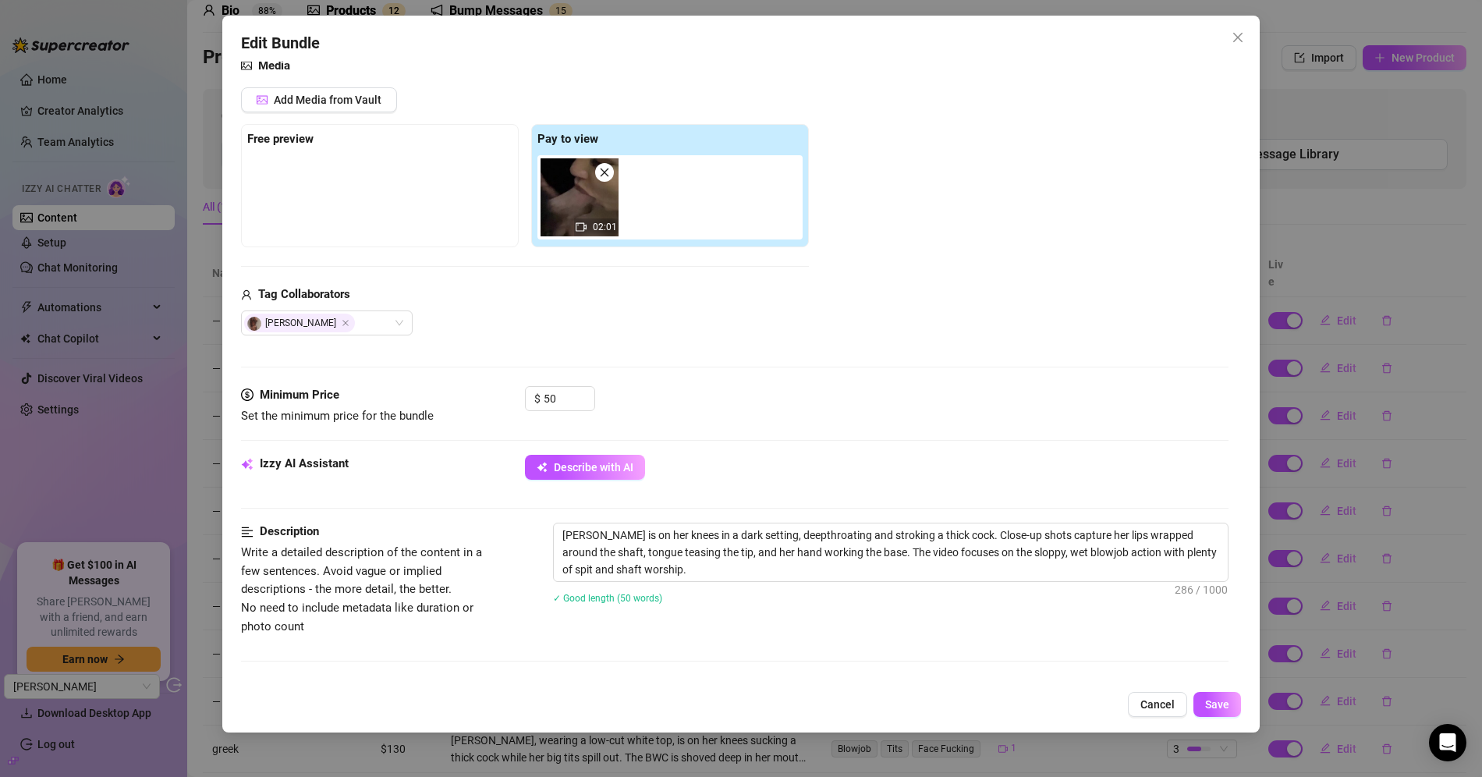
scroll to position [0, 0]
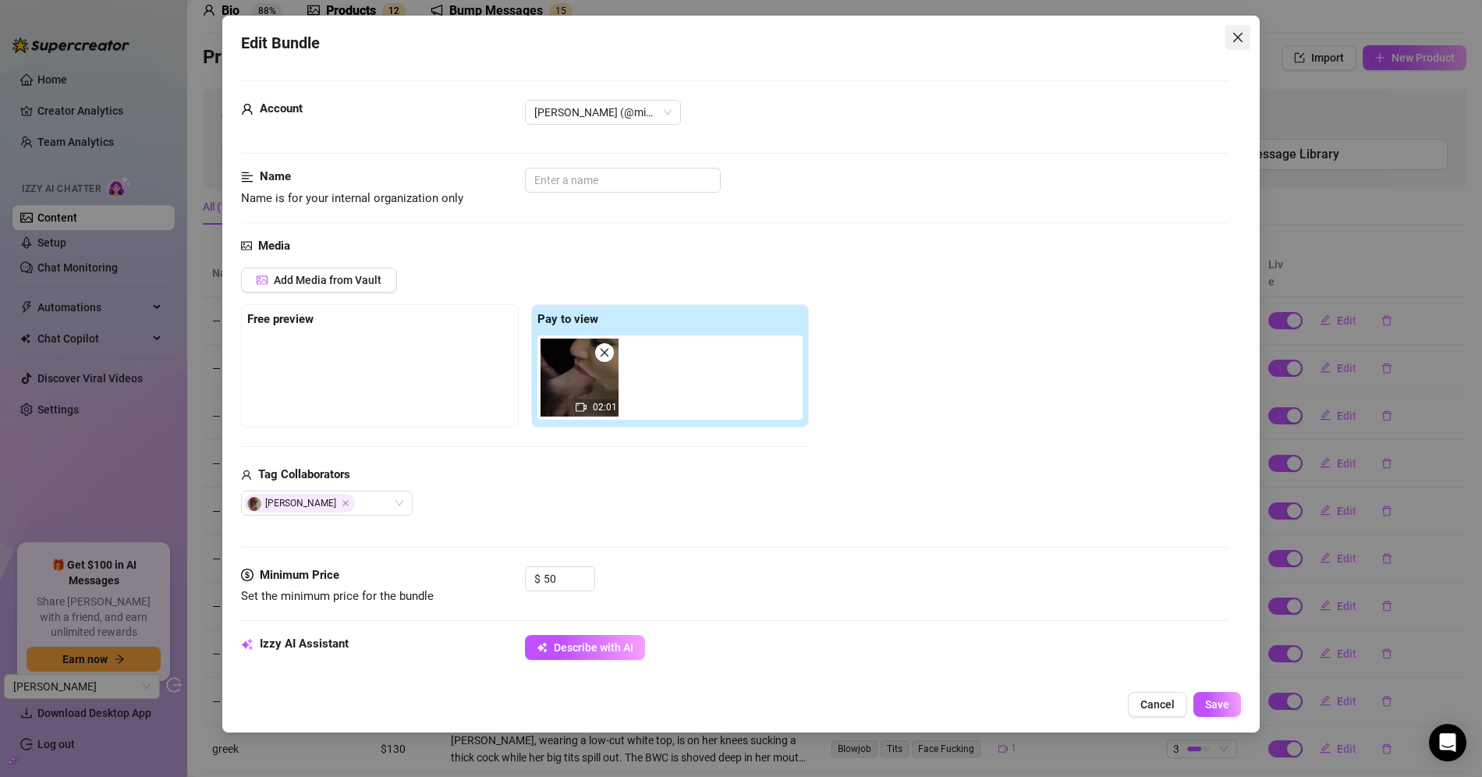
click at [1237, 31] on icon "close" at bounding box center [1238, 37] width 12 height 12
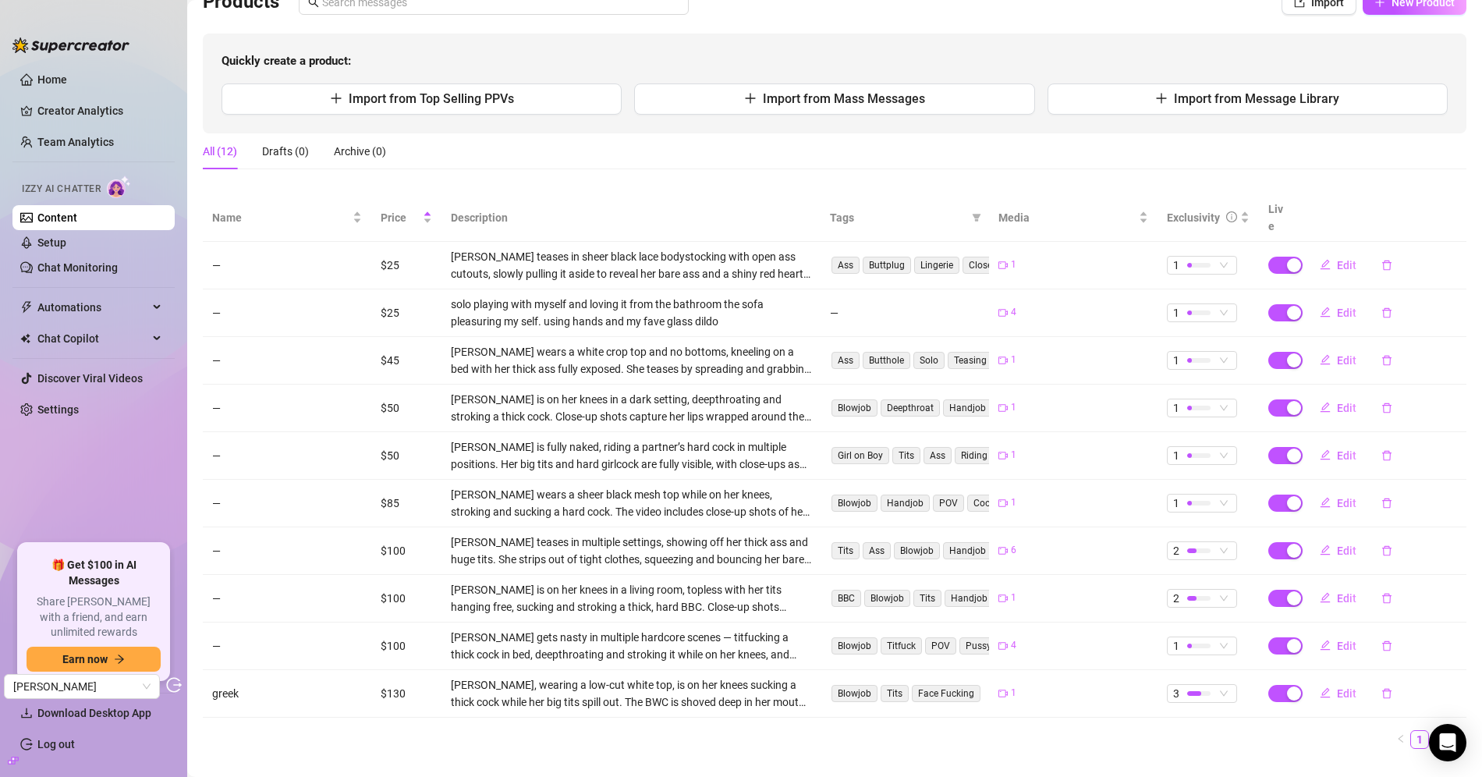
scroll to position [137, 0]
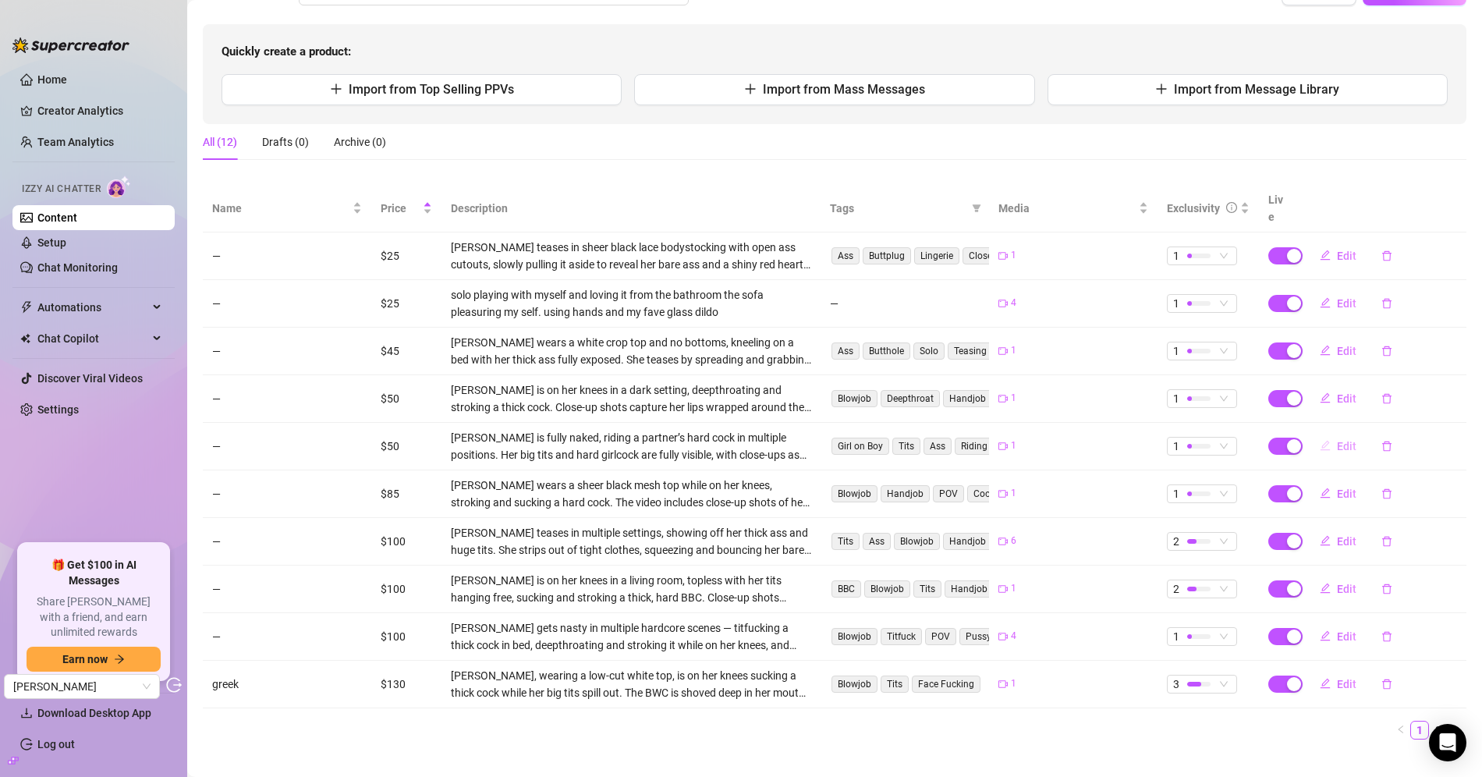
click at [1338, 440] on span "Edit" at bounding box center [1347, 446] width 20 height 12
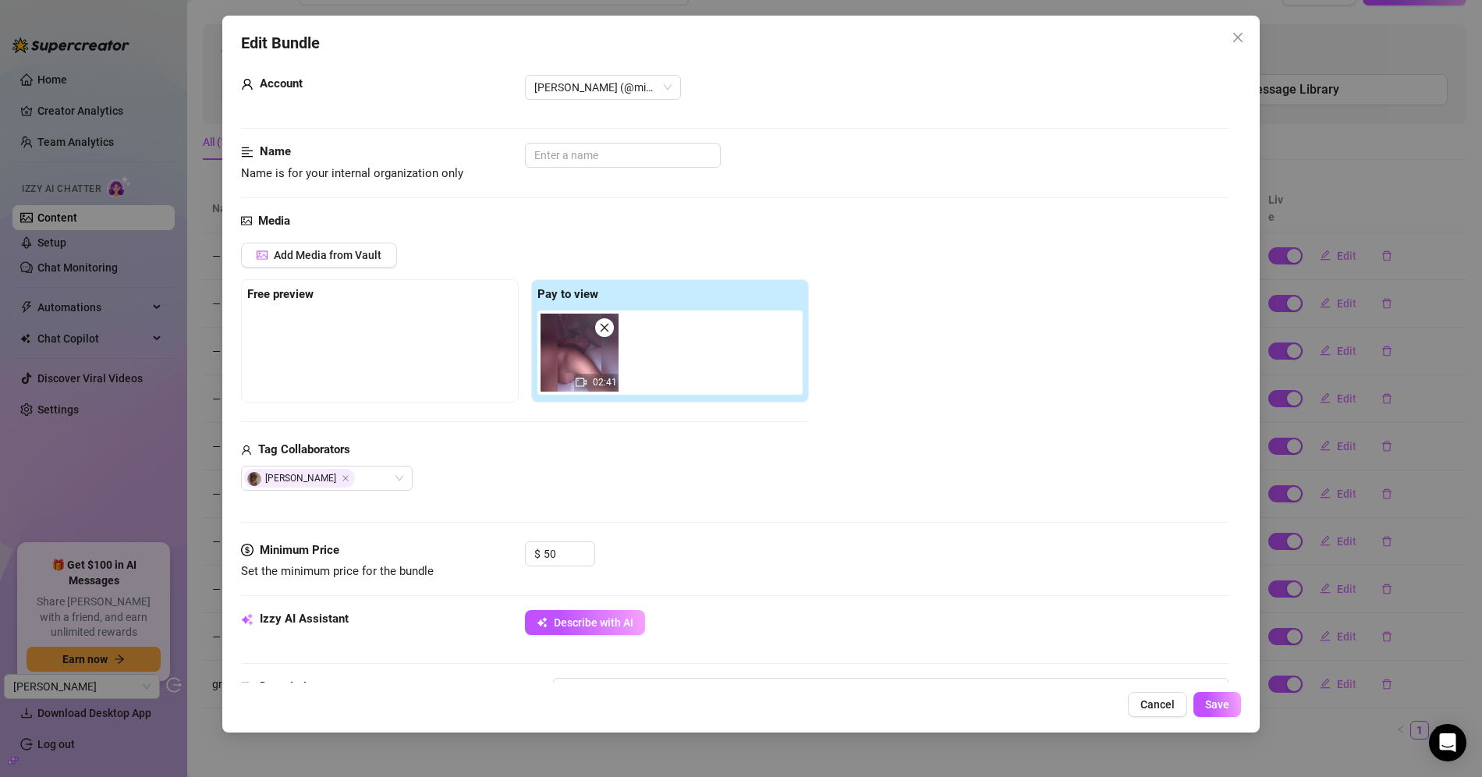
scroll to position [0, 0]
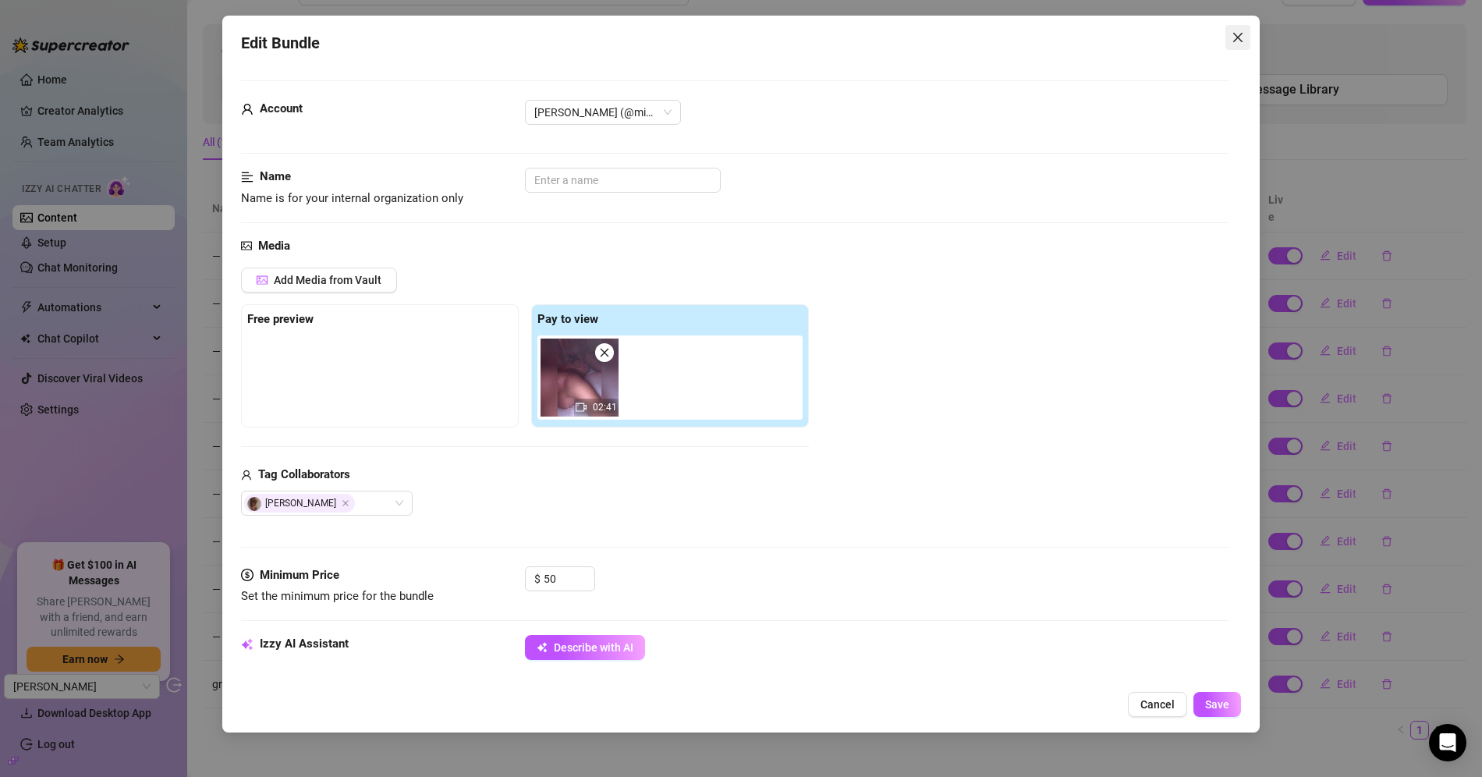
click at [1243, 29] on button "Close" at bounding box center [1238, 37] width 25 height 25
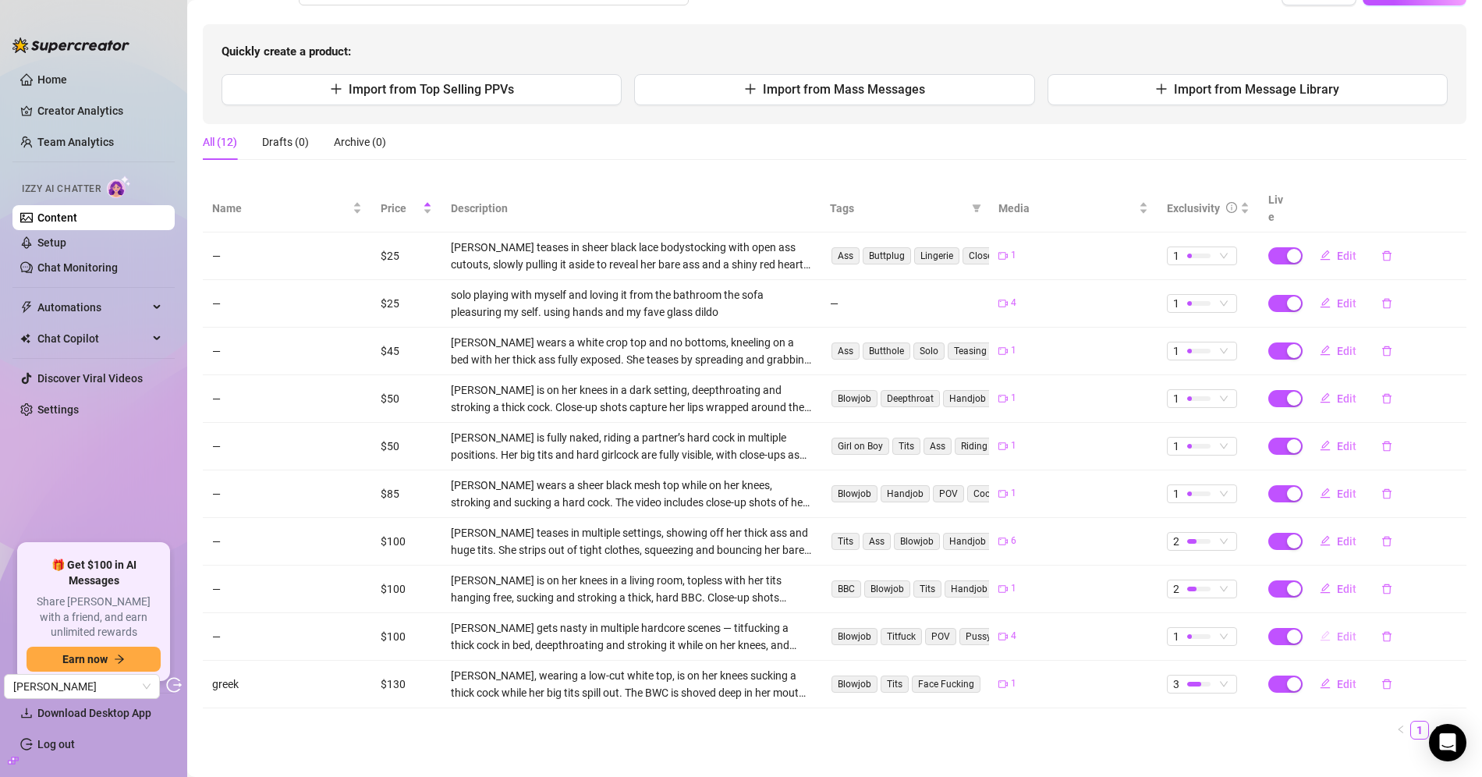
click at [1329, 630] on icon "edit" at bounding box center [1325, 635] width 11 height 11
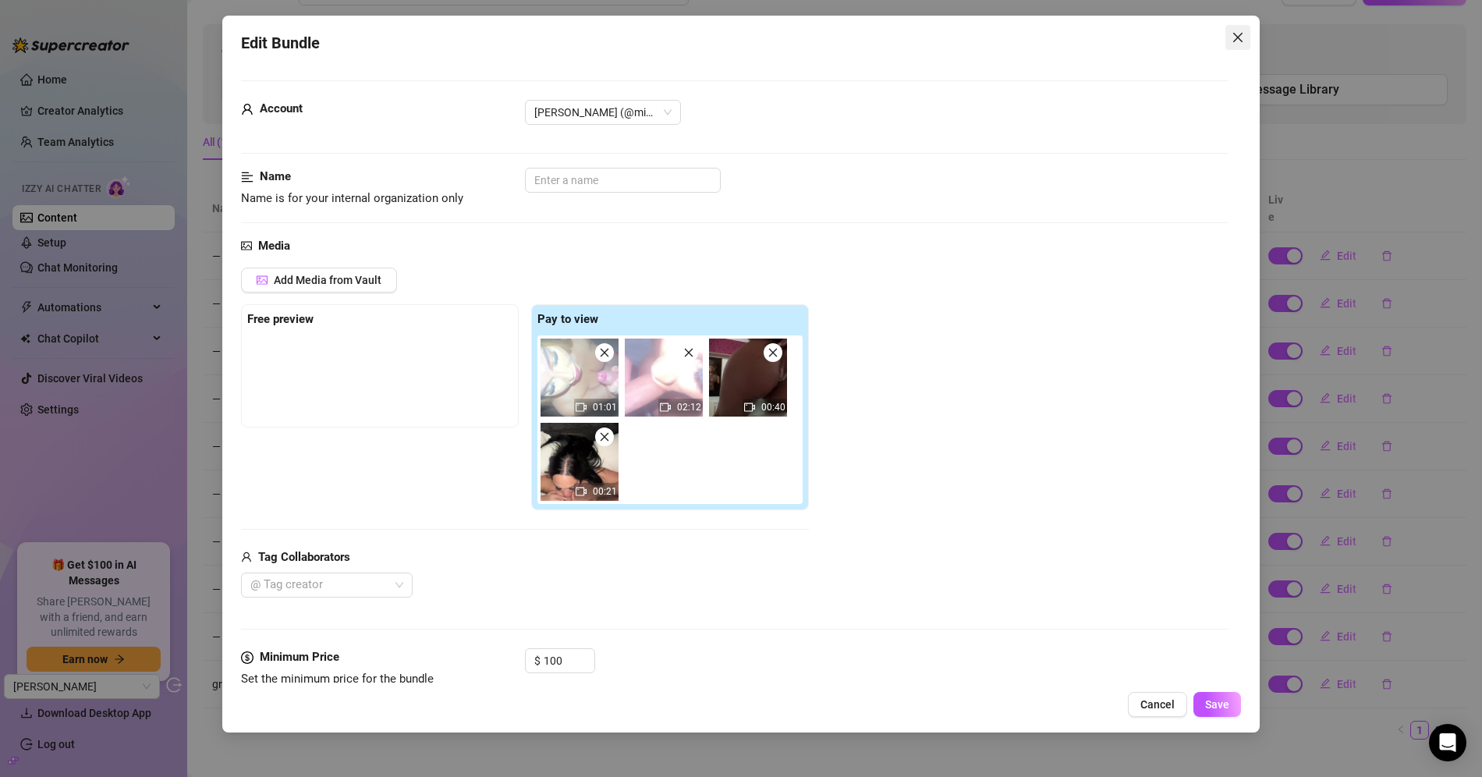
click at [1242, 46] on button "Close" at bounding box center [1238, 37] width 25 height 25
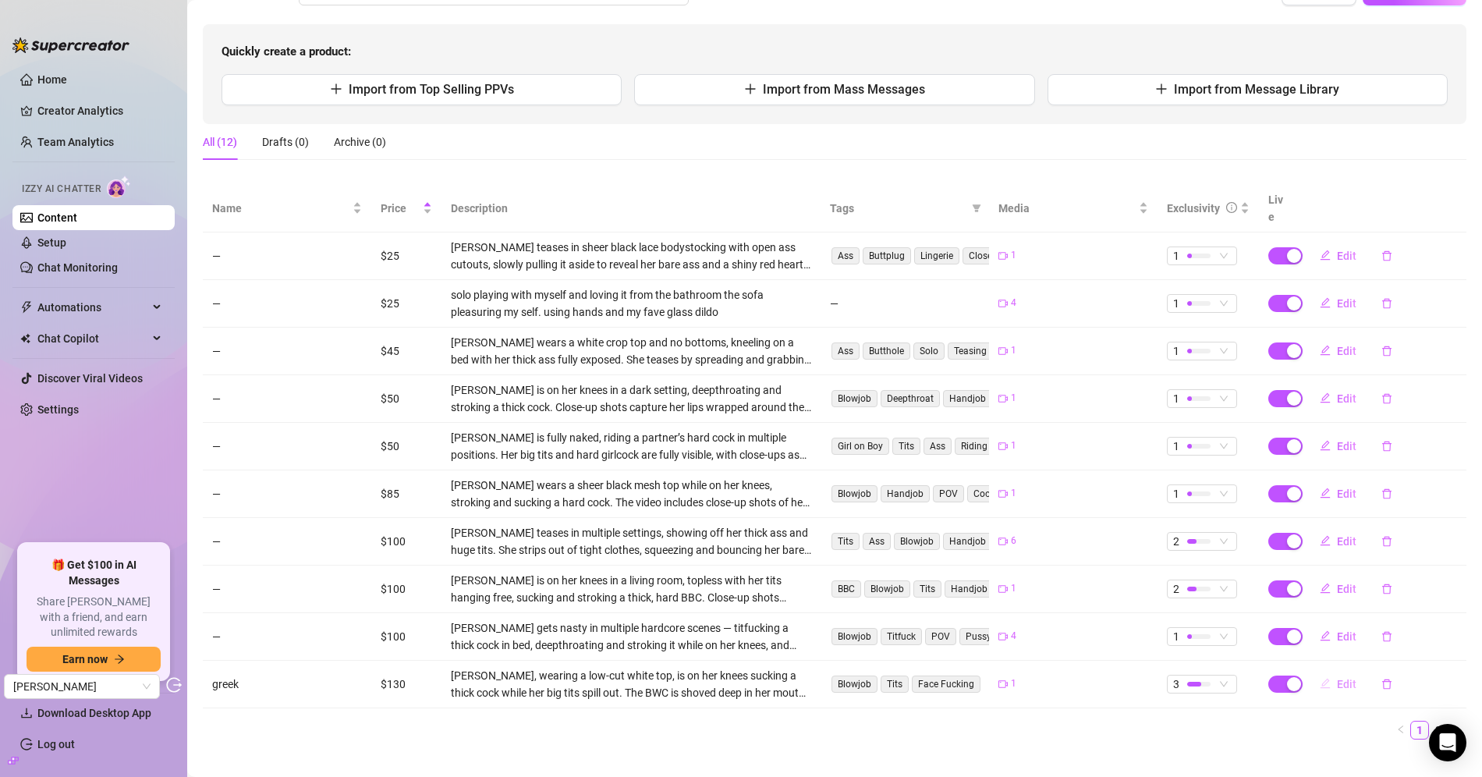
click at [1335, 672] on button "Edit" at bounding box center [1338, 684] width 62 height 25
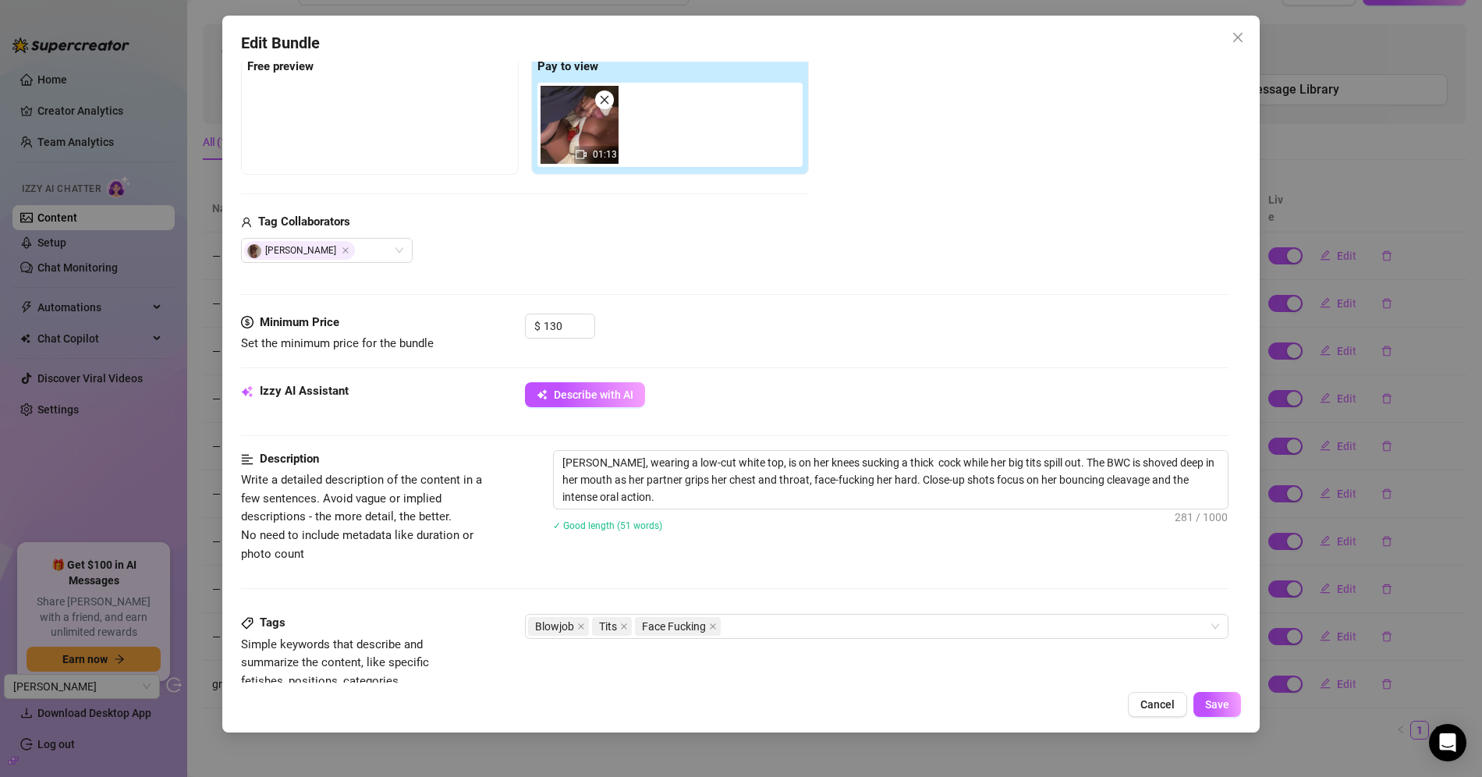
scroll to position [261, 0]
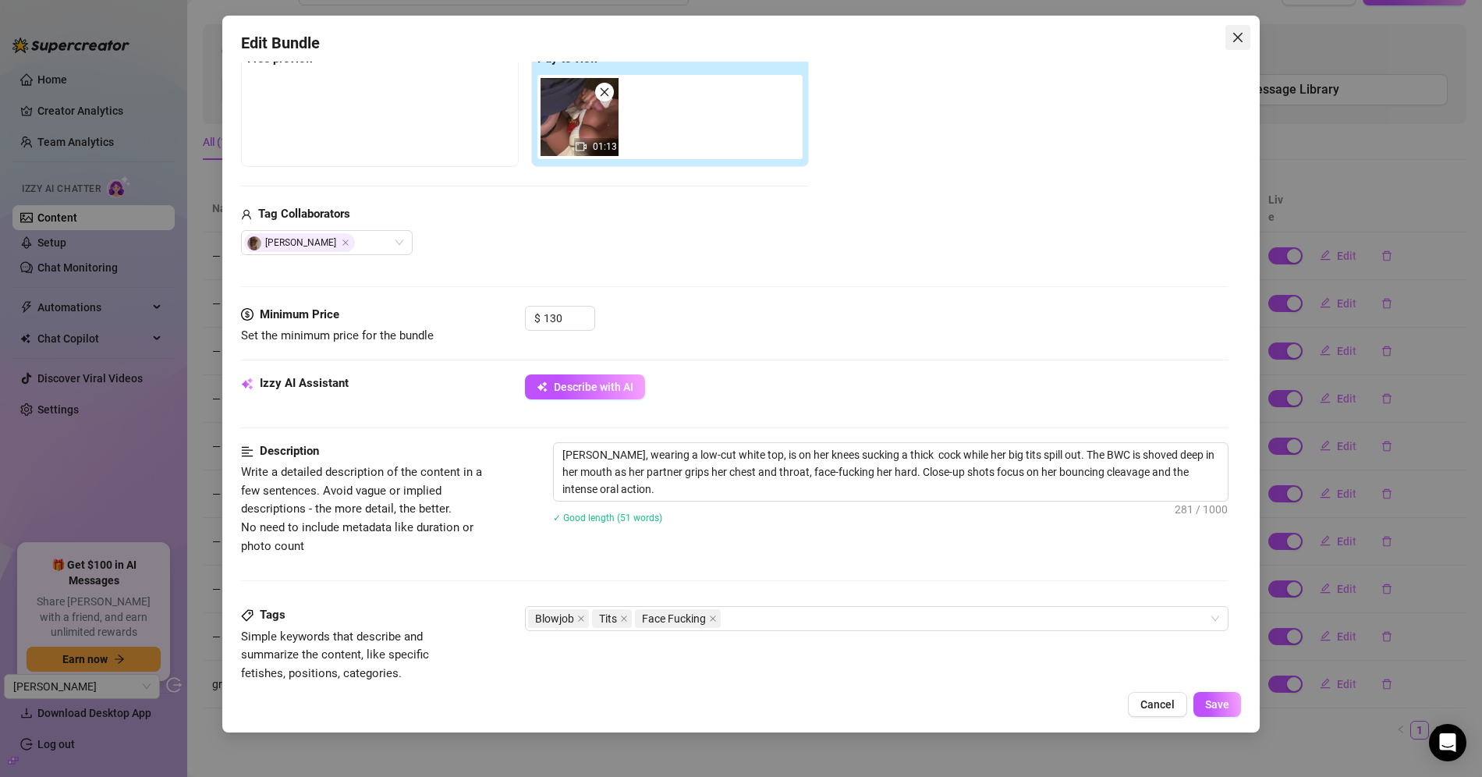
click at [1247, 47] on button "Close" at bounding box center [1238, 37] width 25 height 25
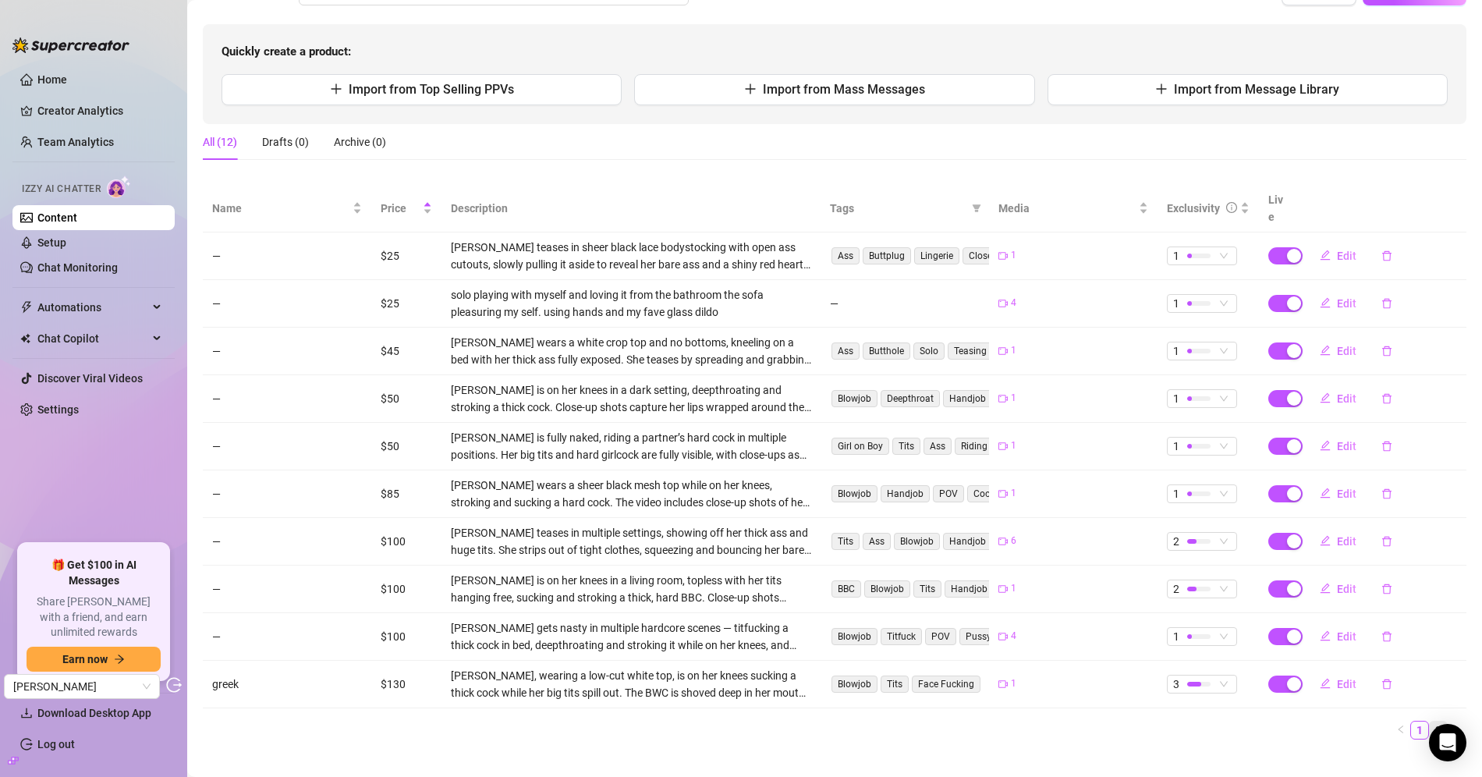
click at [1430, 722] on link "2" at bounding box center [1438, 730] width 17 height 17
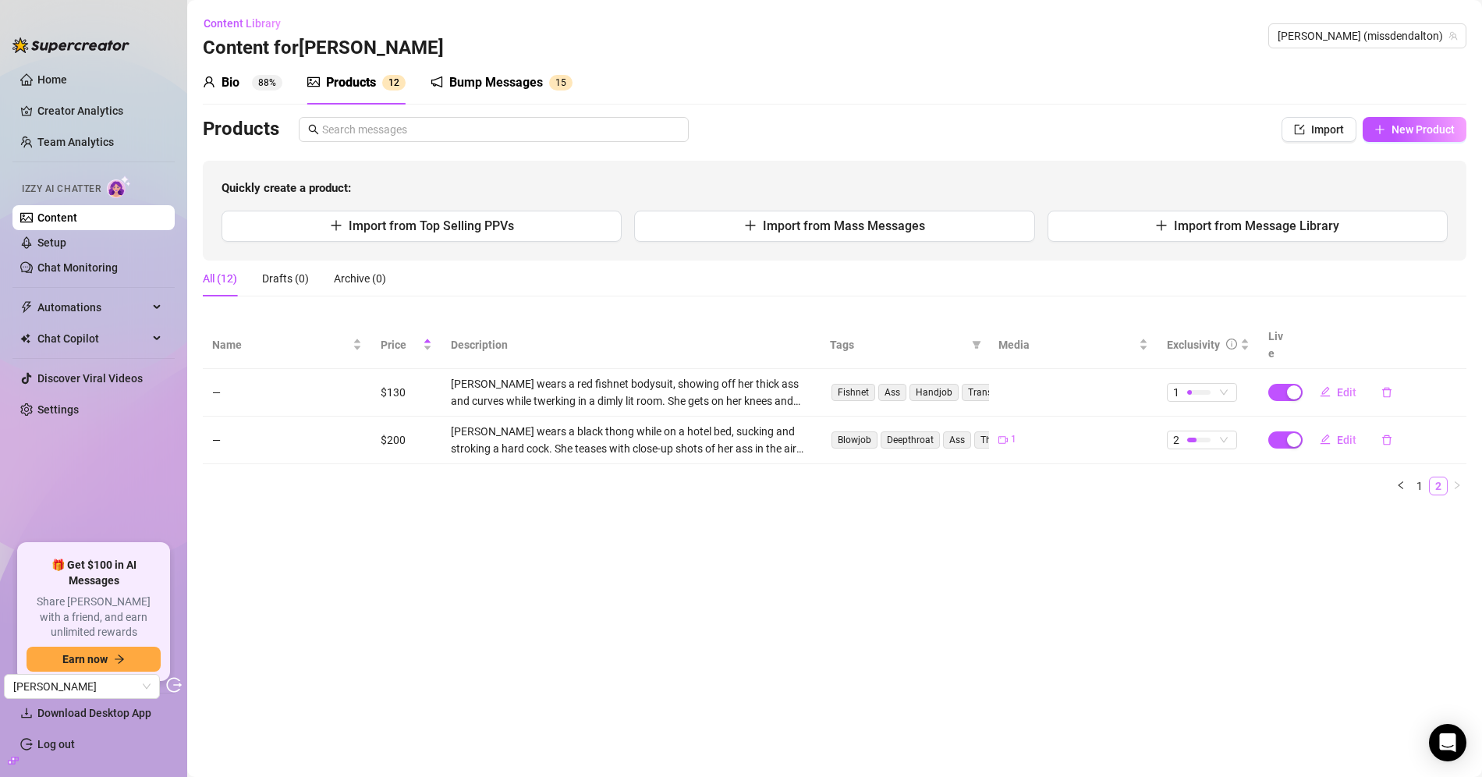
scroll to position [0, 0]
click at [1425, 477] on link "1" at bounding box center [1419, 485] width 17 height 17
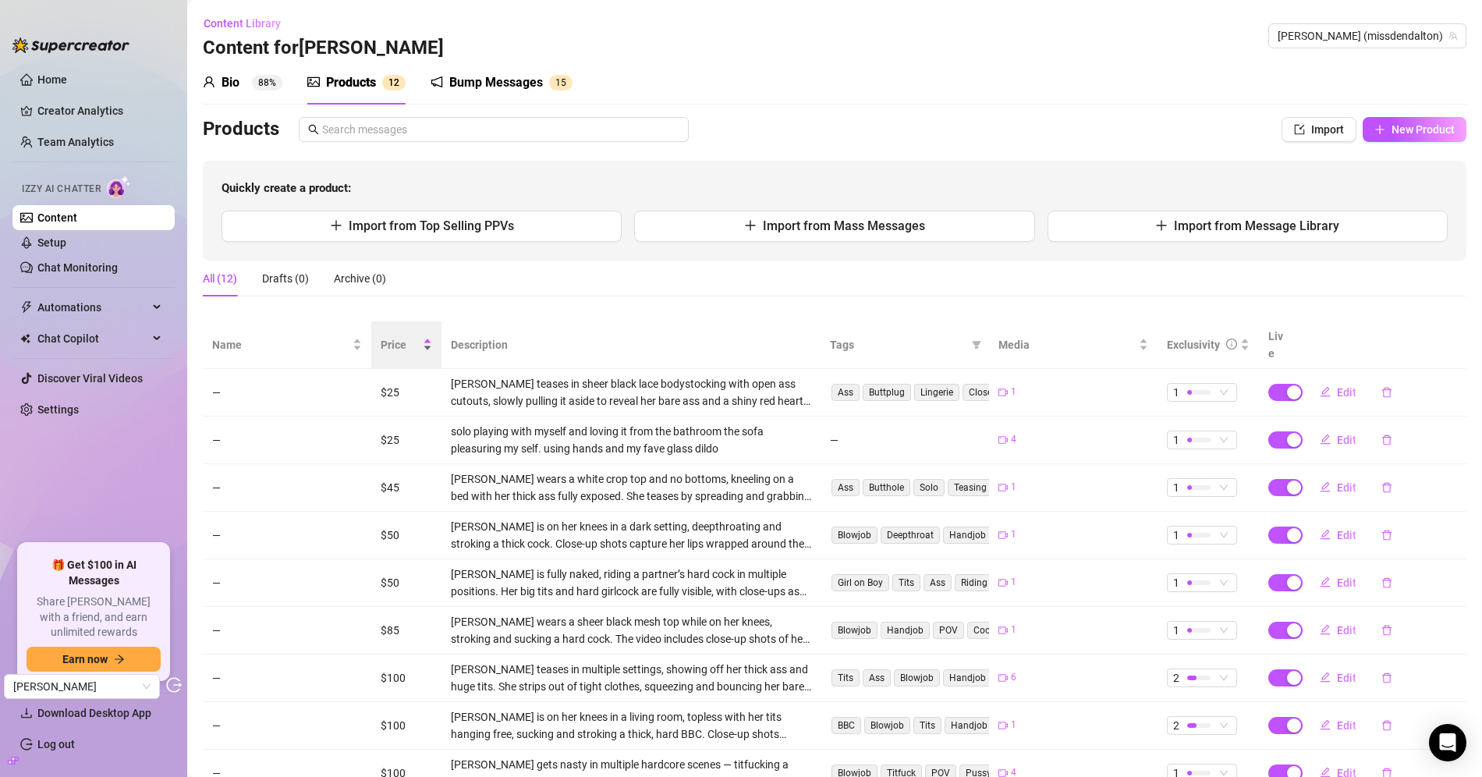
click at [397, 336] on span "Price" at bounding box center [400, 344] width 39 height 17
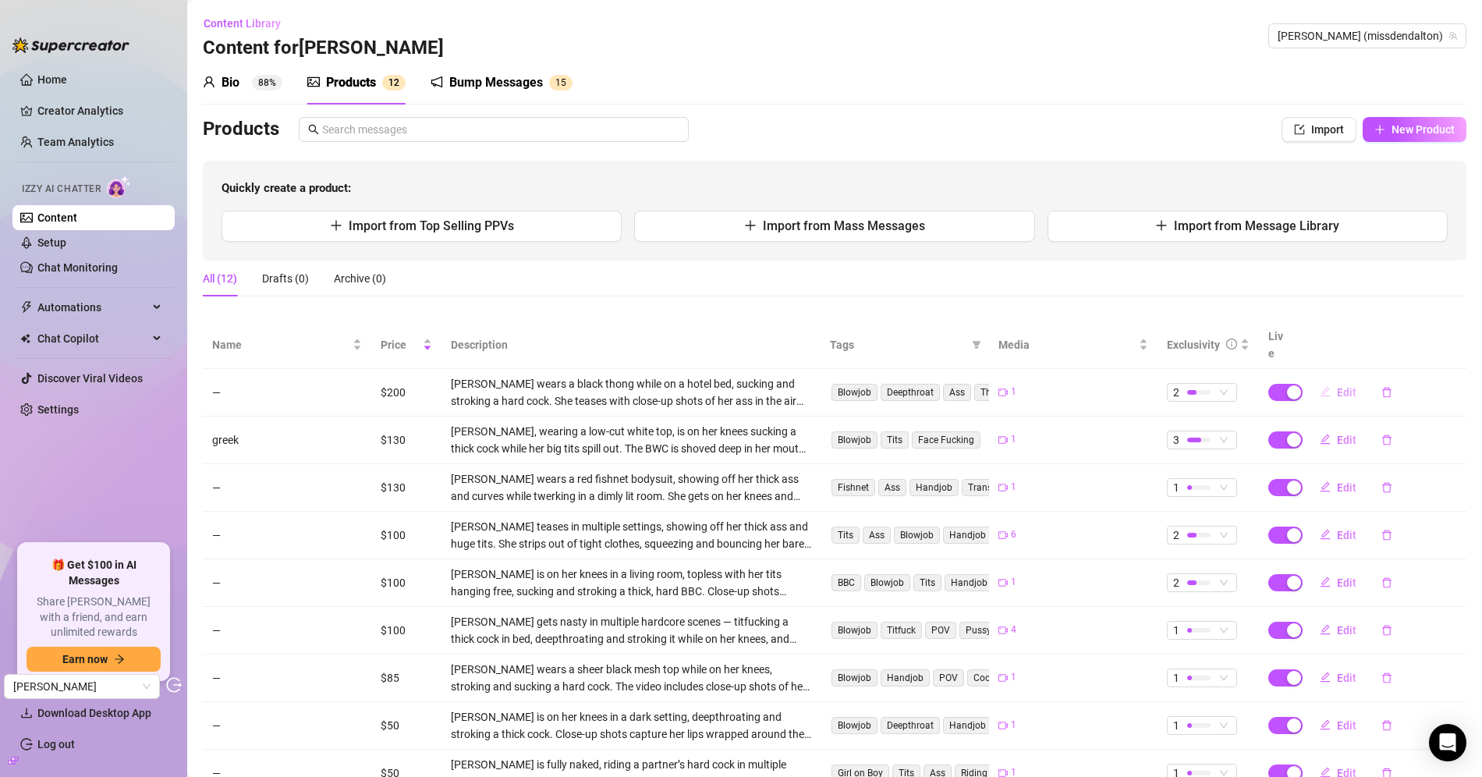
click at [1338, 386] on span "Edit" at bounding box center [1347, 392] width 20 height 12
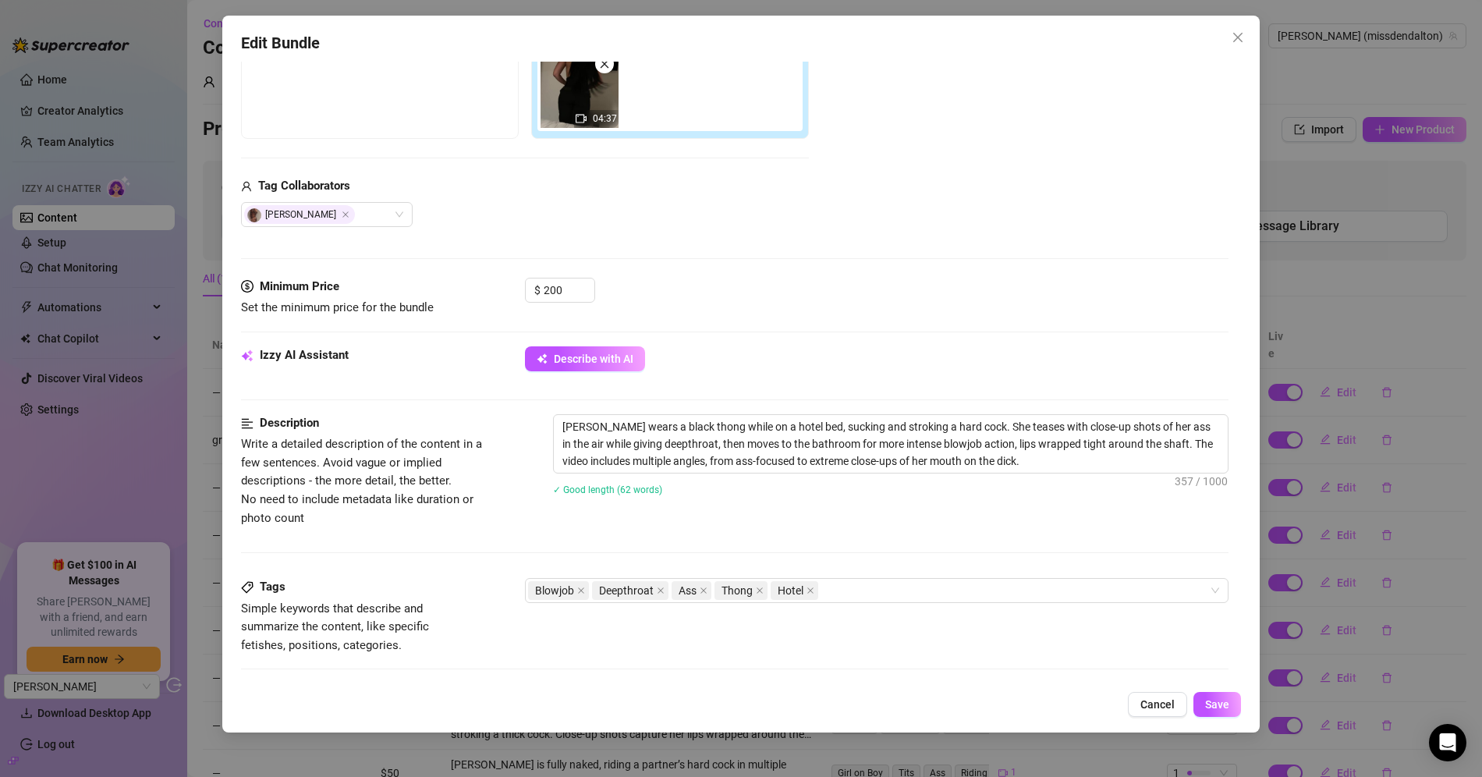
scroll to position [232, 0]
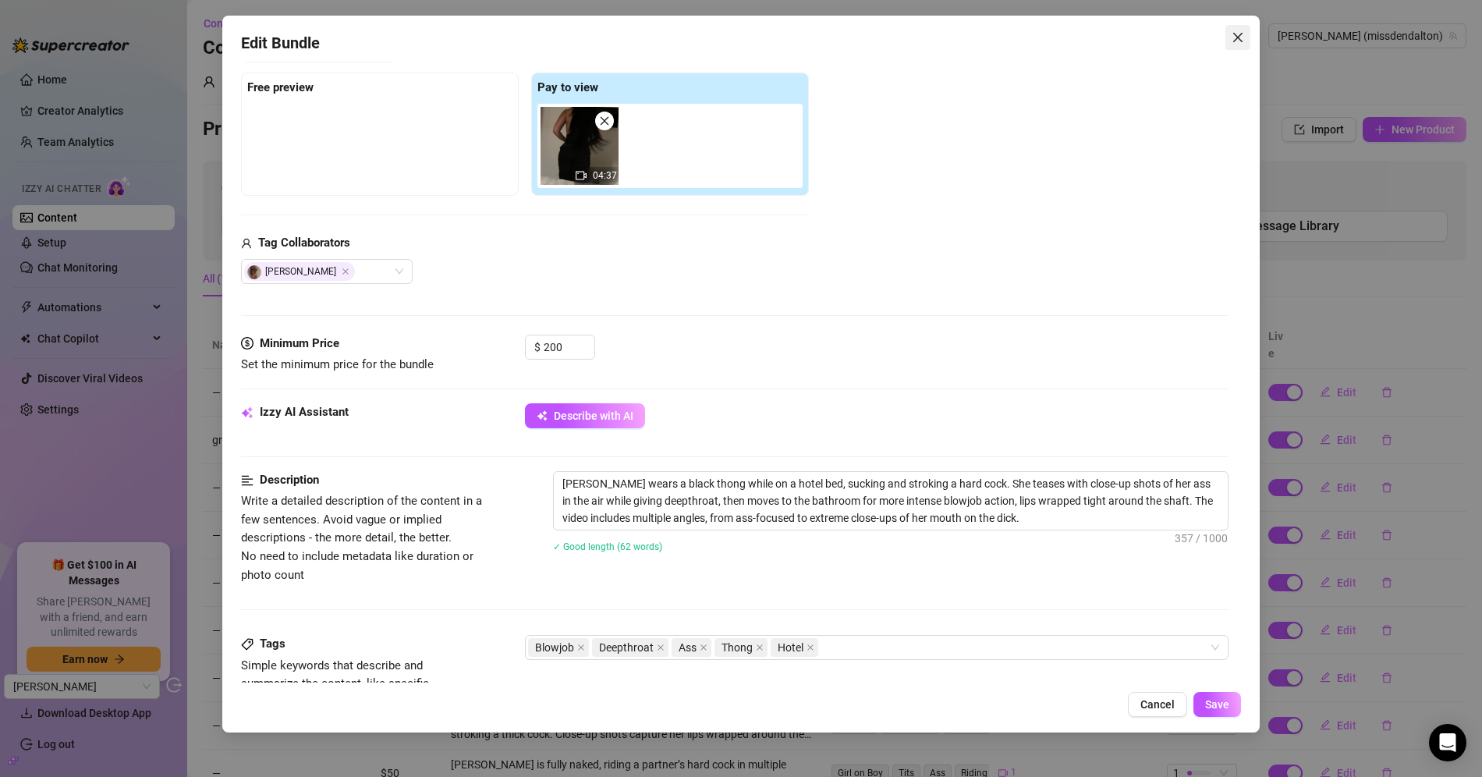
click at [1246, 40] on span "Close" at bounding box center [1238, 37] width 25 height 12
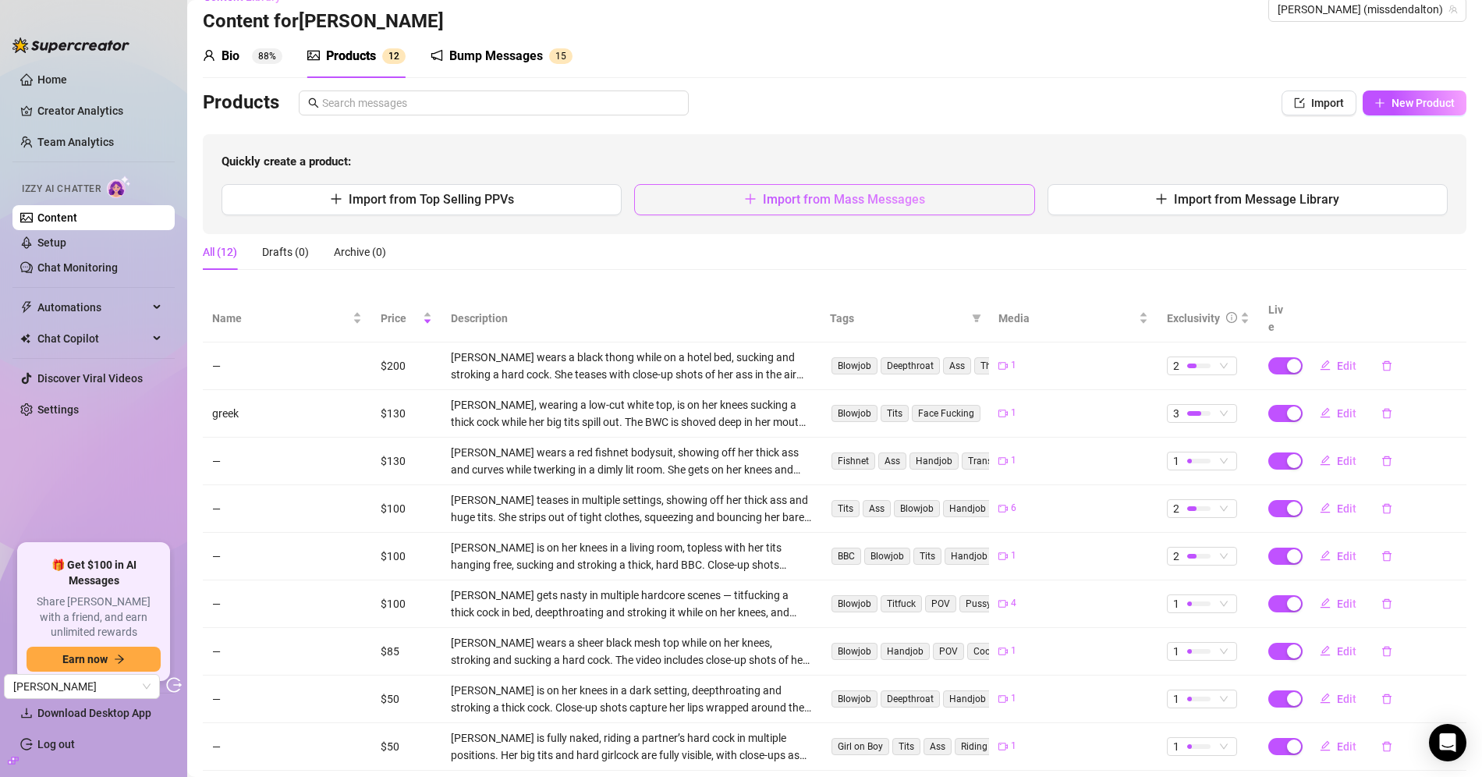
scroll to position [34, 0]
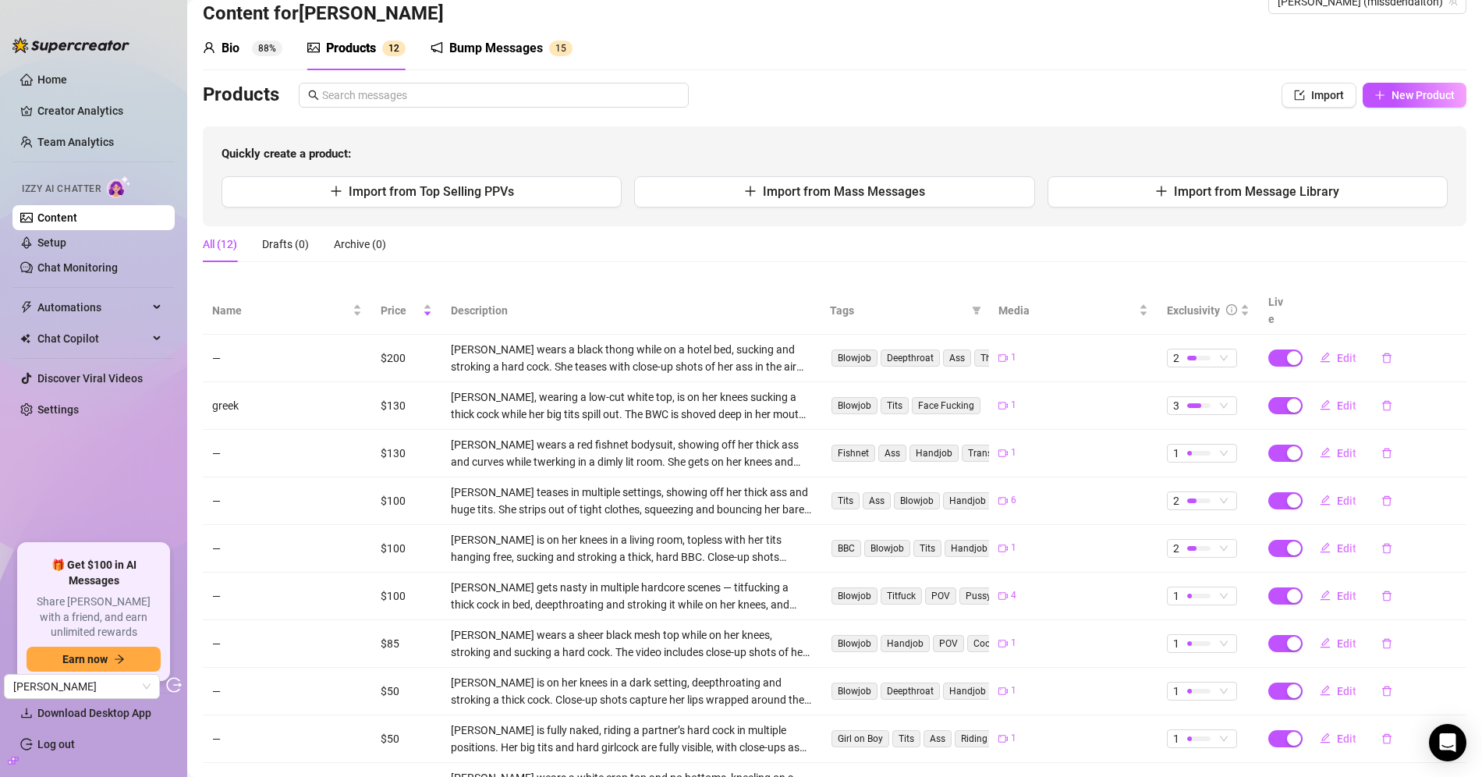
click at [513, 60] on div "Bump Messages 1 5" at bounding box center [502, 49] width 142 height 44
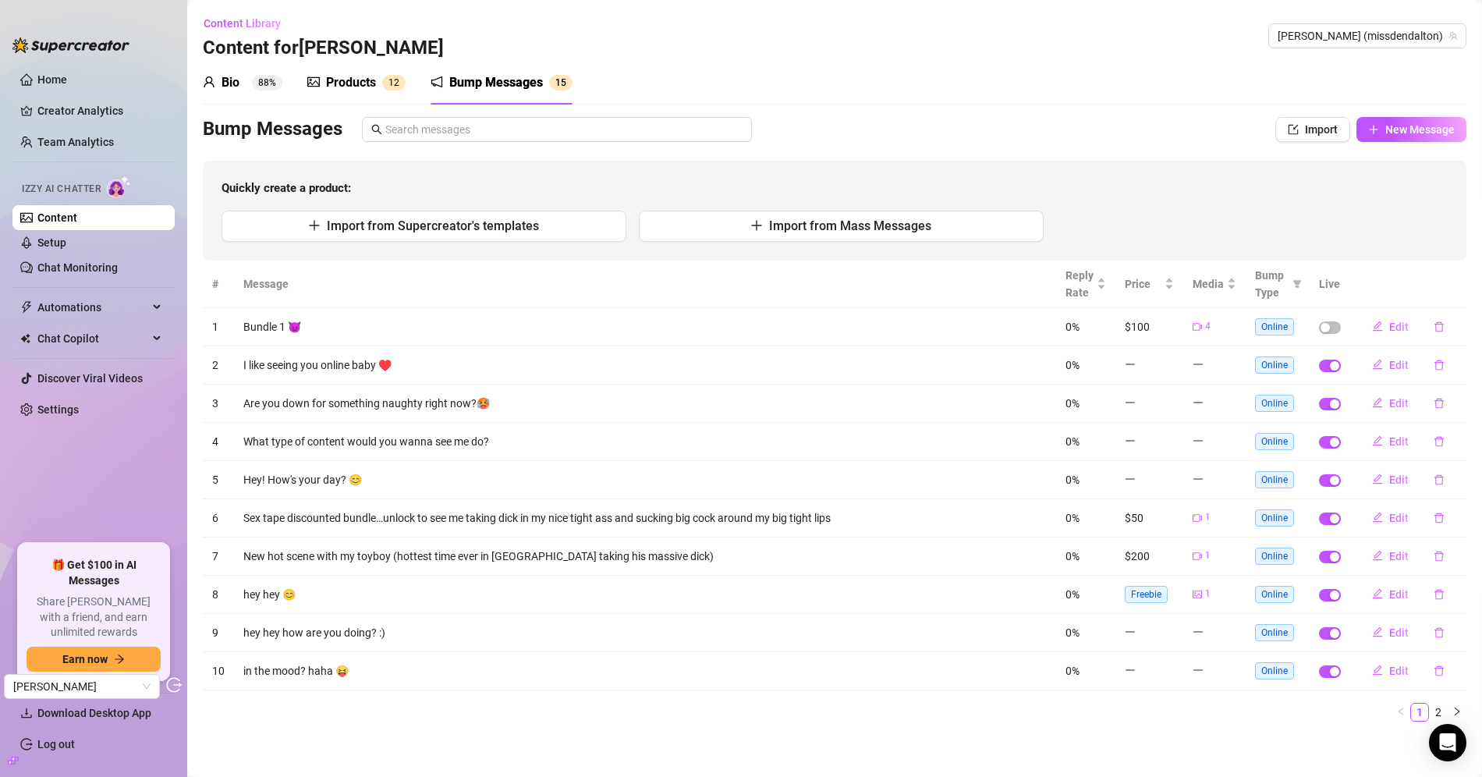
click at [362, 70] on div "Products 1 2" at bounding box center [356, 83] width 98 height 44
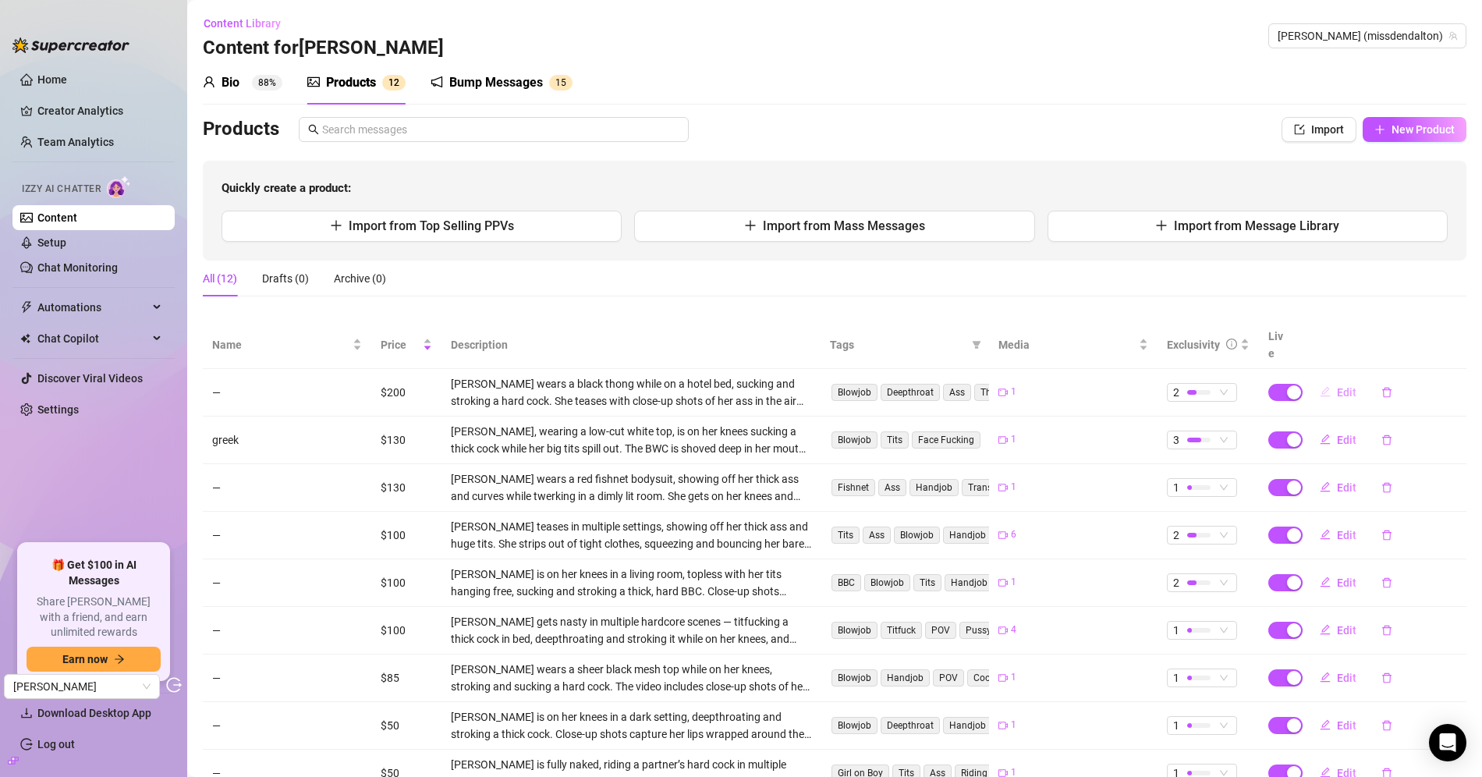
click at [1333, 380] on button "Edit" at bounding box center [1338, 392] width 62 height 25
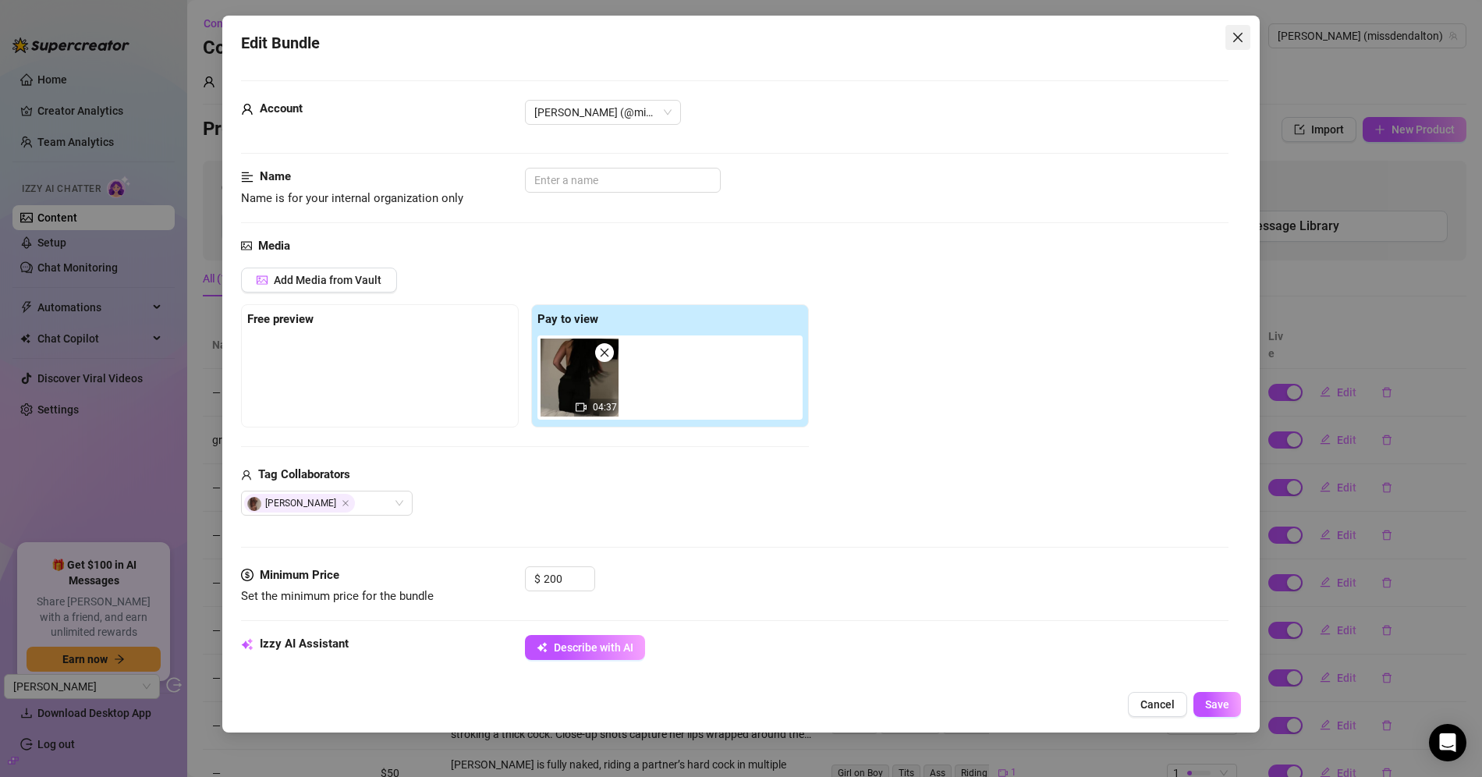
click at [1240, 34] on icon "close" at bounding box center [1237, 37] width 9 height 9
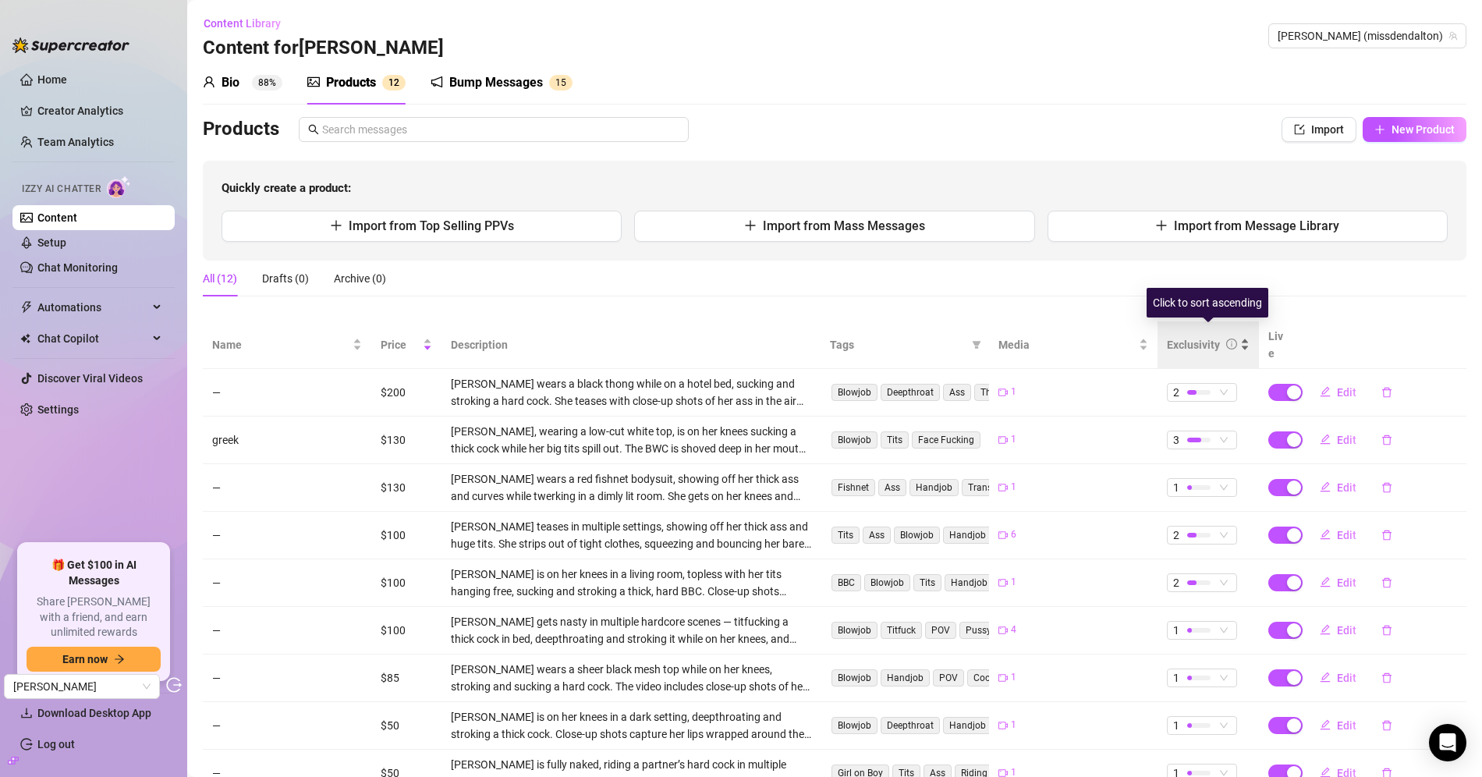
click at [1204, 369] on td "2" at bounding box center [1208, 393] width 101 height 48
click at [1205, 342] on div "Exclusivity" at bounding box center [1193, 344] width 53 height 17
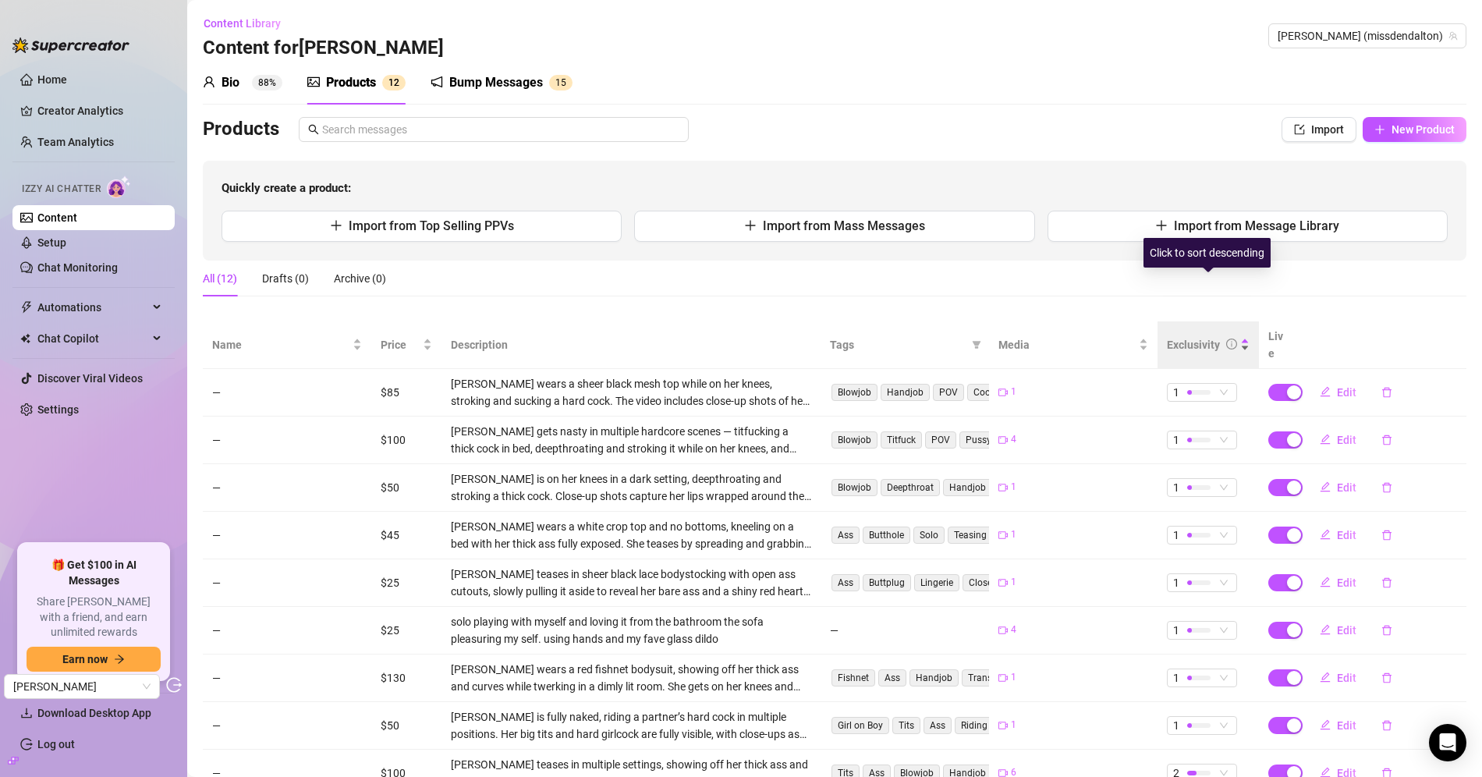
scroll to position [137, 0]
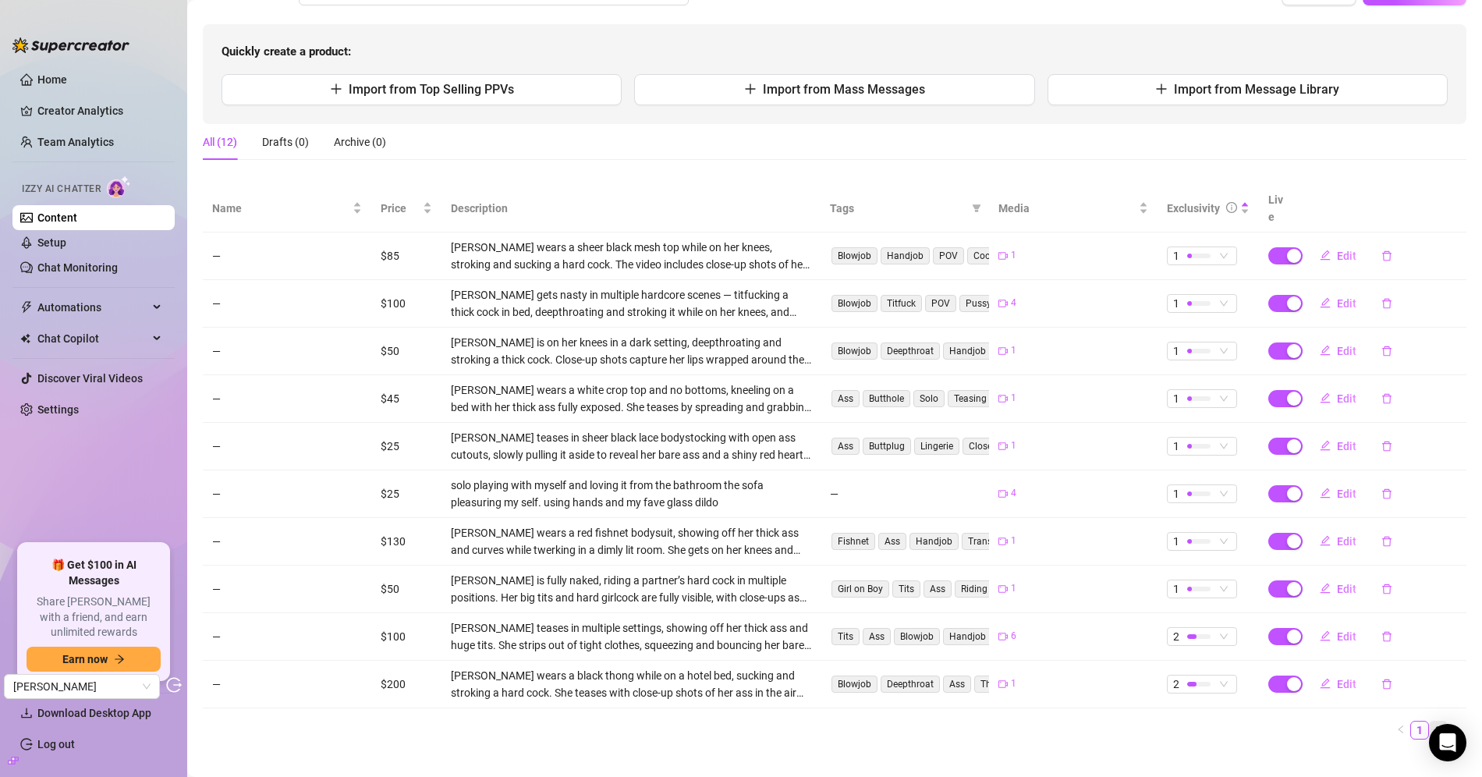
click at [1440, 722] on link "2" at bounding box center [1438, 730] width 17 height 17
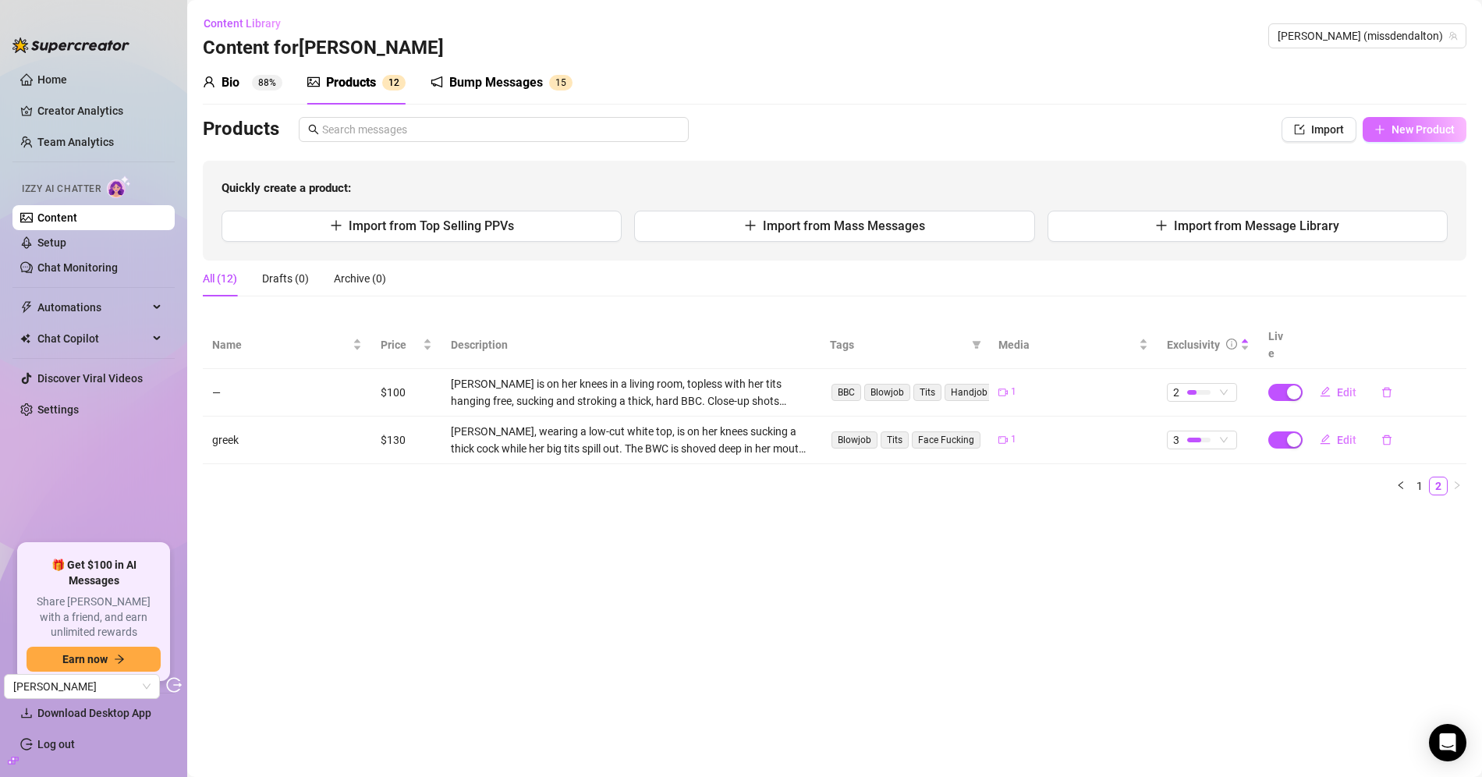
click at [1400, 130] on span "New Product" at bounding box center [1423, 129] width 63 height 12
type textarea "Type your message here..."
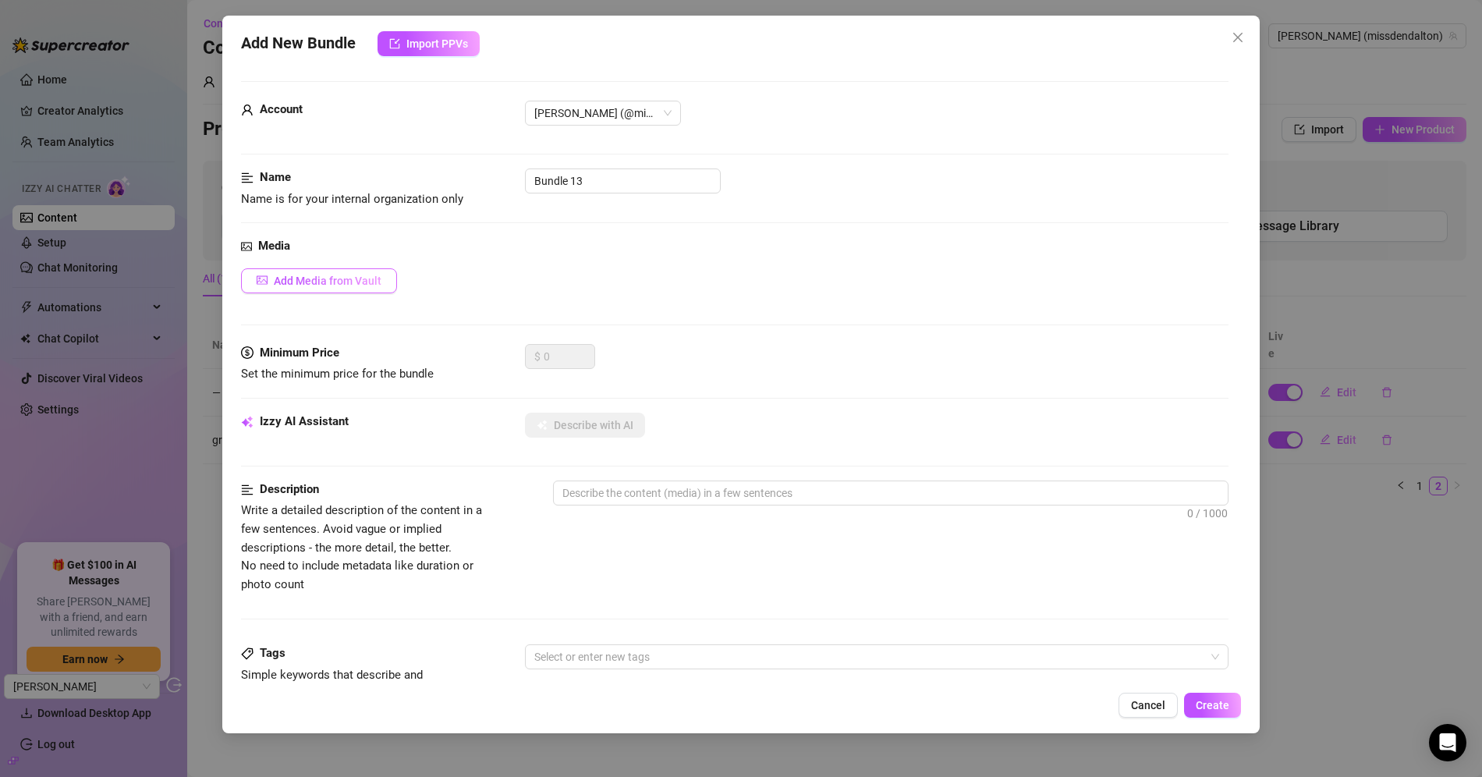
click at [374, 288] on button "Add Media from Vault" at bounding box center [319, 280] width 156 height 25
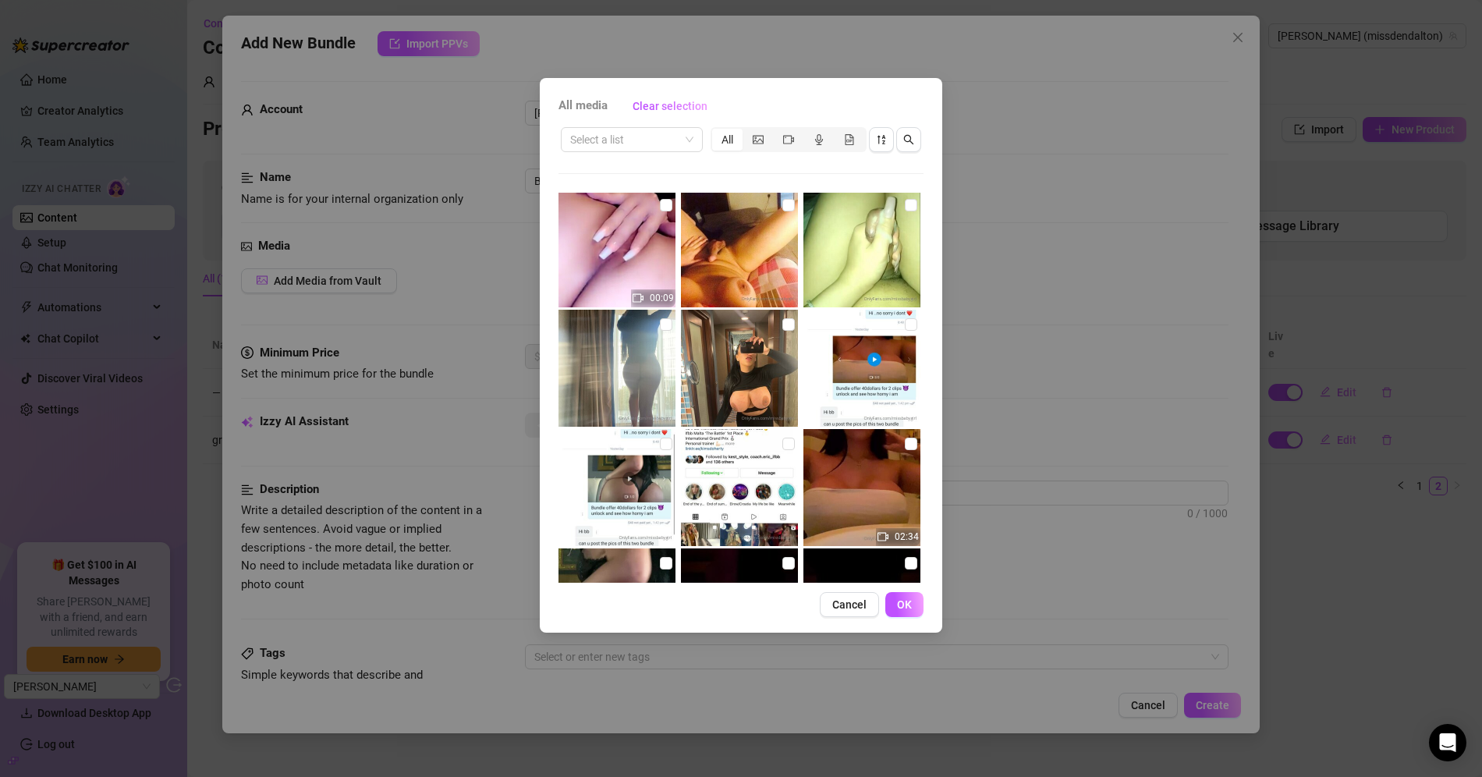
scroll to position [9027, 0]
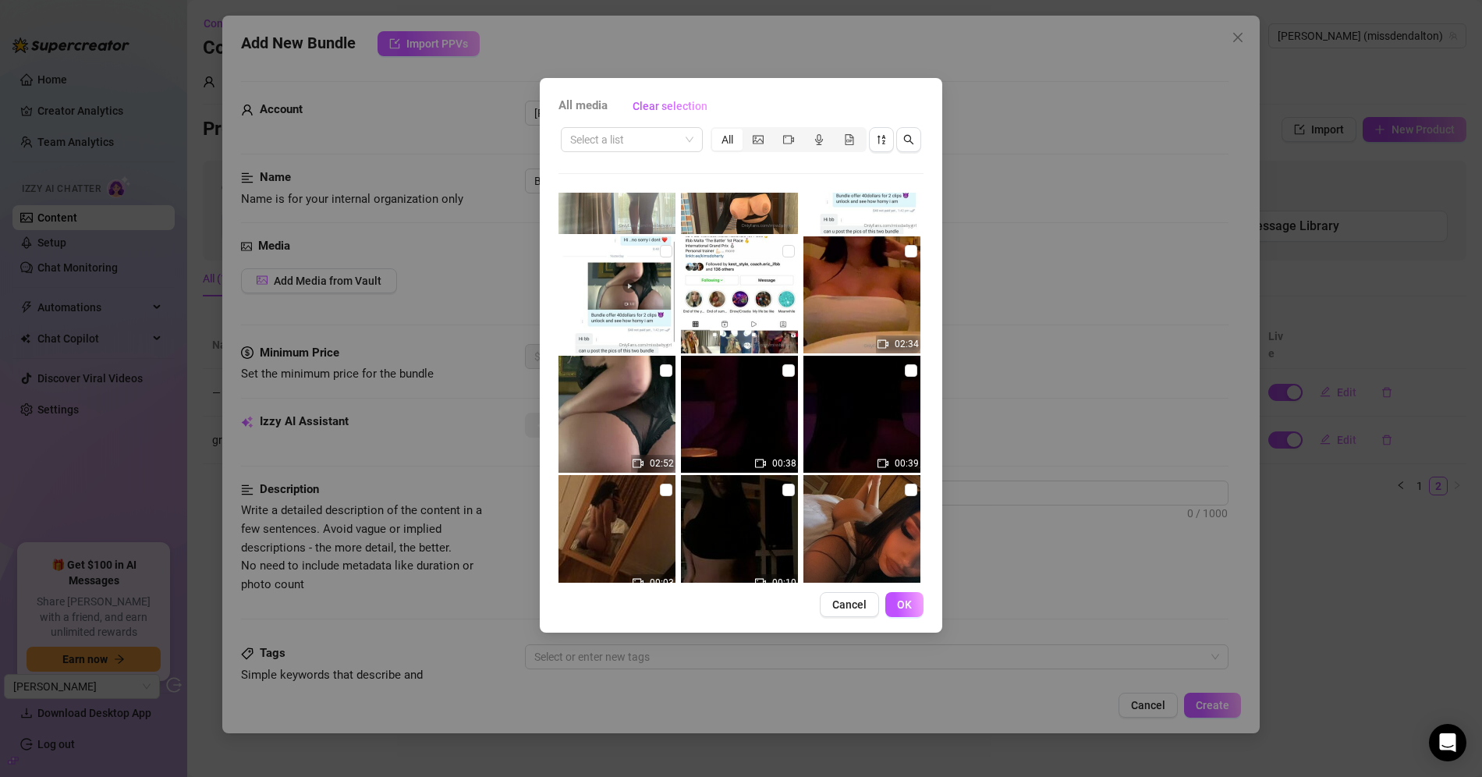
click at [1248, 28] on div "All media Clear selection Select a list All 00:29 00:34 02:09 04:37 00:14 00:13…" at bounding box center [741, 388] width 1482 height 777
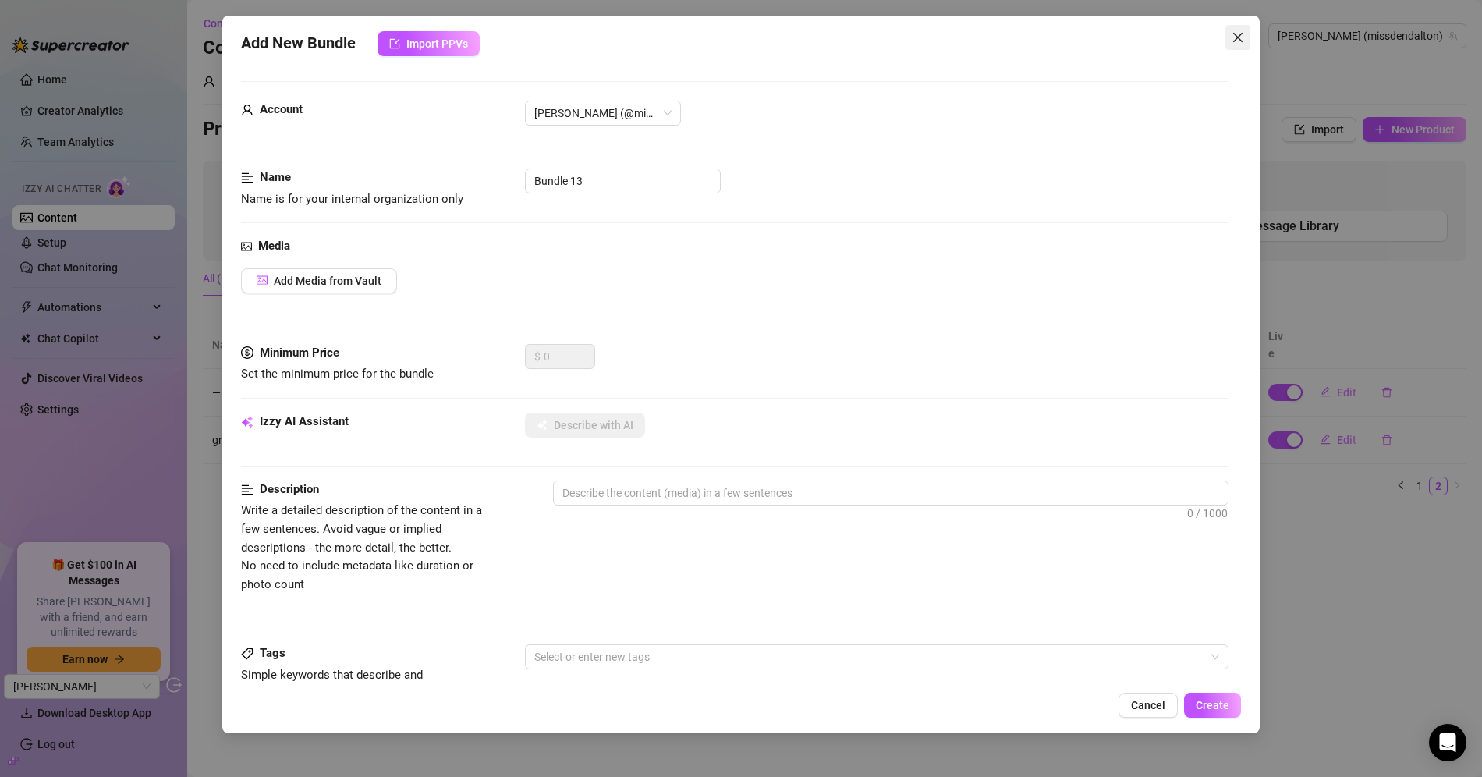
click at [1243, 40] on icon "close" at bounding box center [1238, 37] width 12 height 12
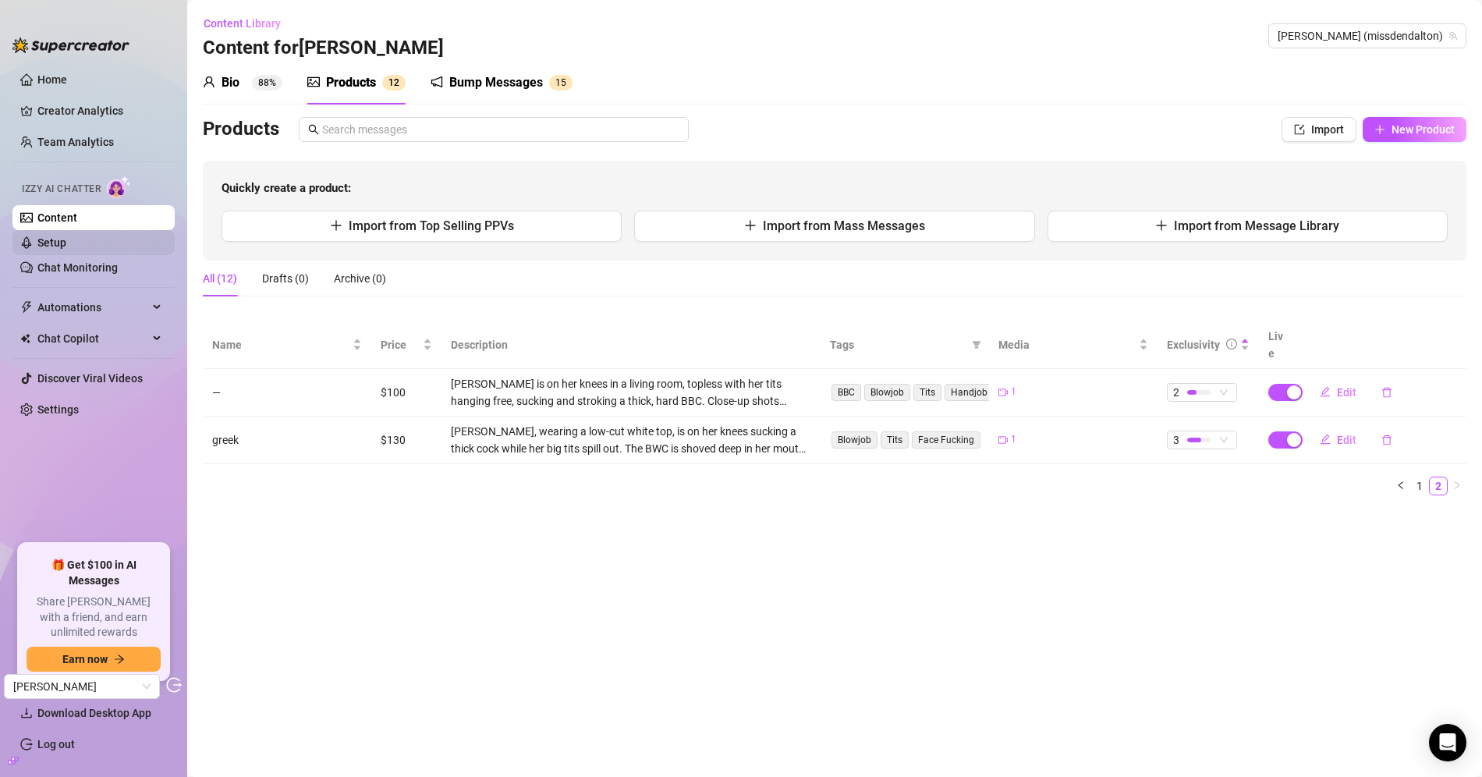
click at [66, 242] on link "Setup" at bounding box center [51, 242] width 29 height 12
